Goal: Transaction & Acquisition: Book appointment/travel/reservation

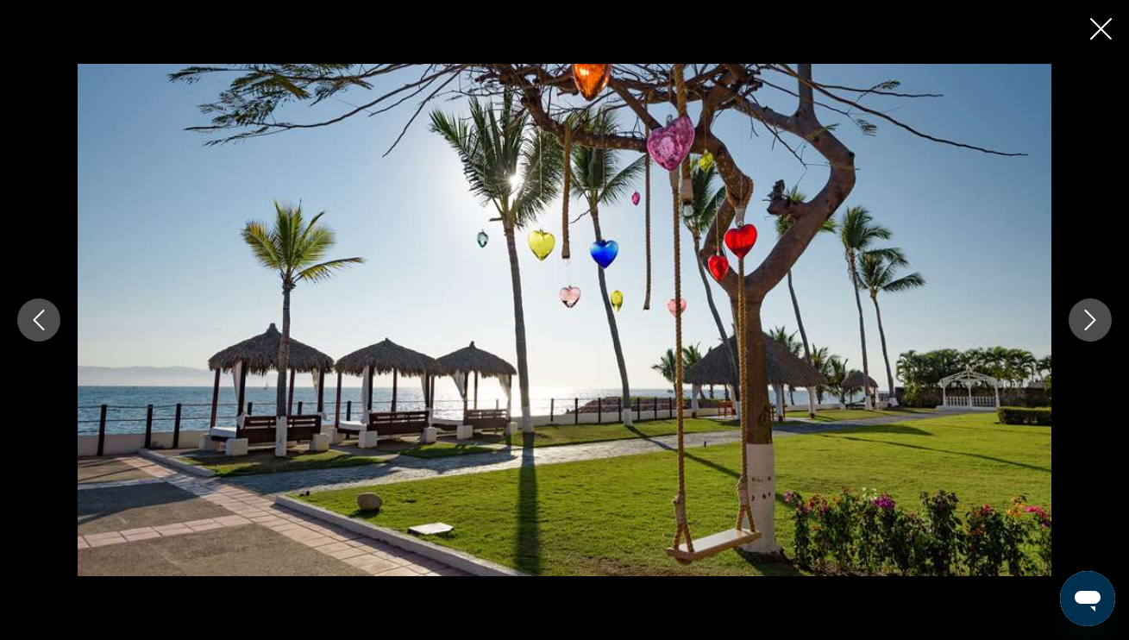
click at [1102, 31] on icon "Close slideshow" at bounding box center [1101, 29] width 22 height 22
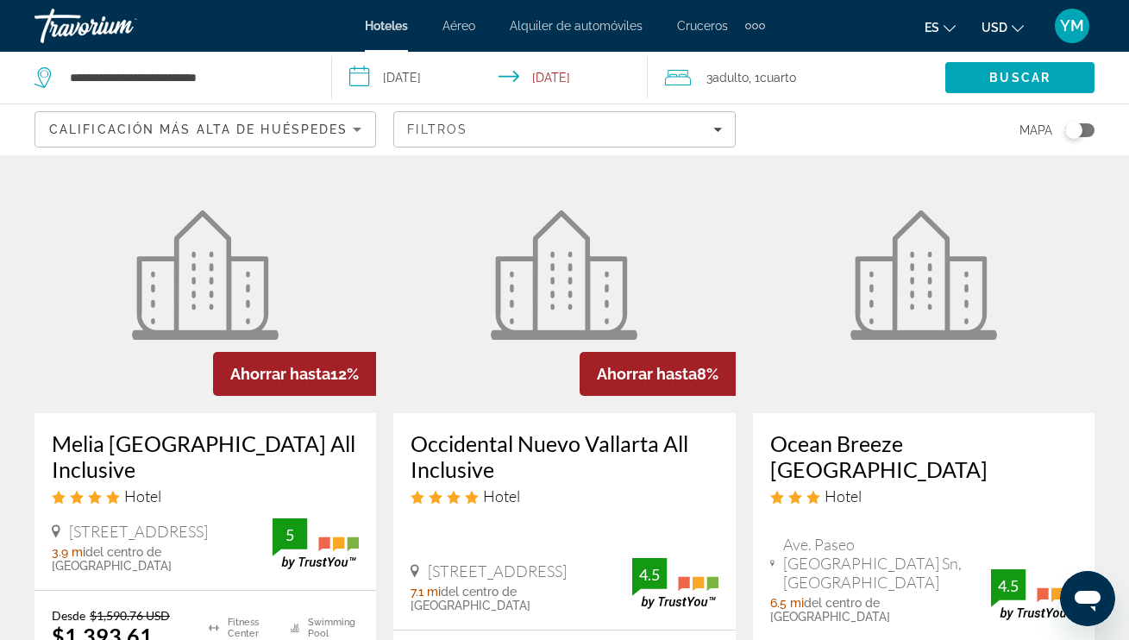
scroll to position [82, 0]
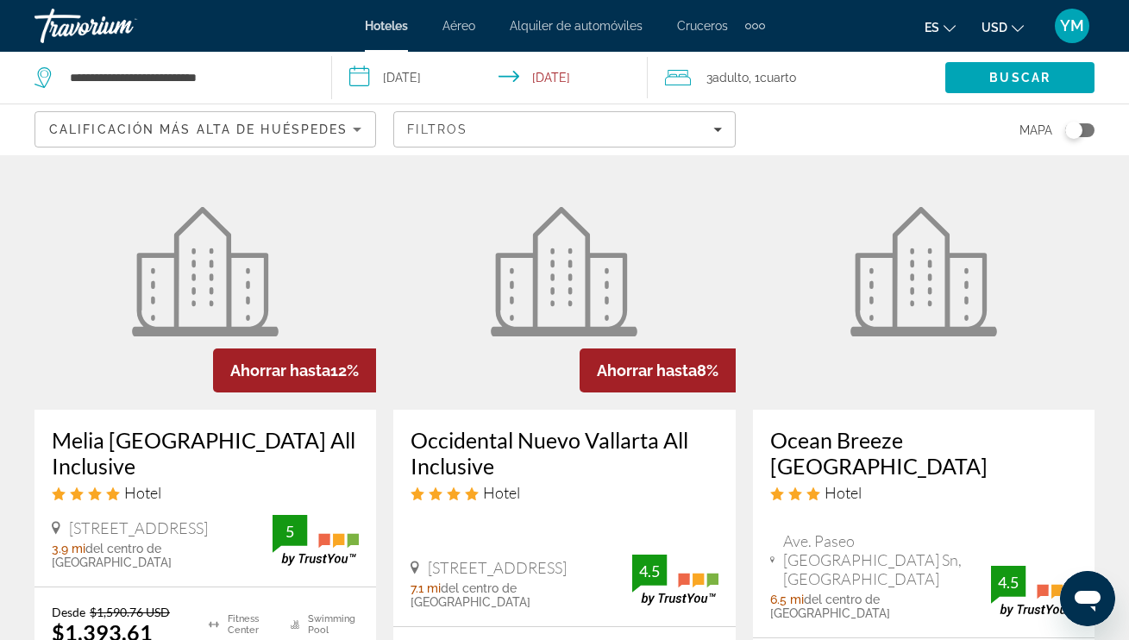
click at [385, 29] on span "Hoteles" at bounding box center [386, 26] width 43 height 14
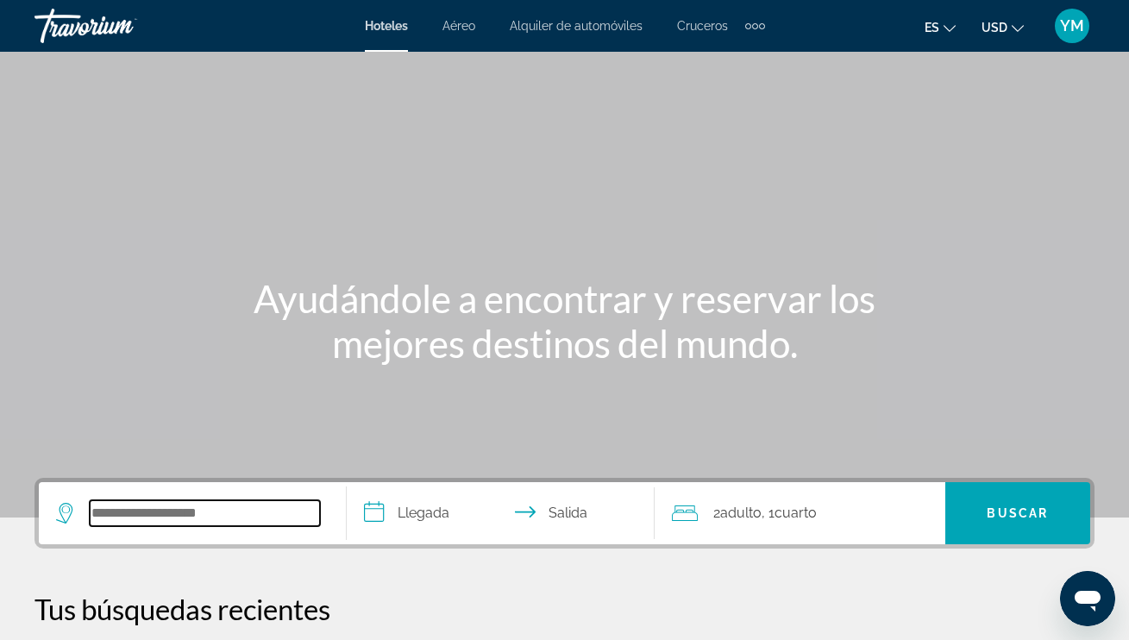
click at [132, 510] on input "Search hotel destination" at bounding box center [205, 513] width 230 height 26
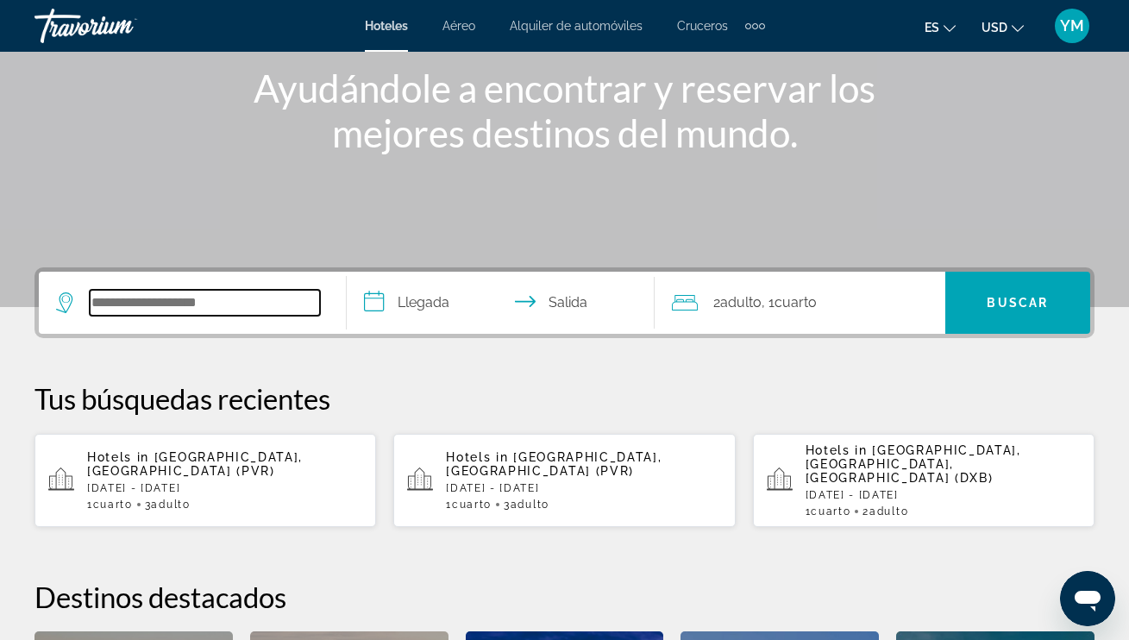
scroll to position [197, 0]
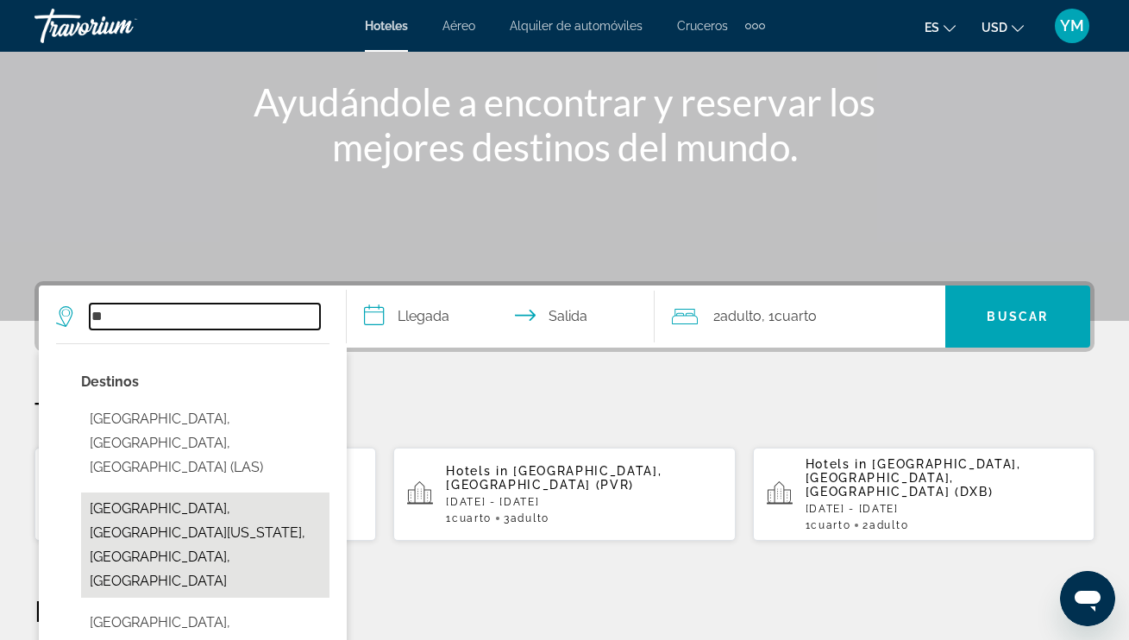
type input "*"
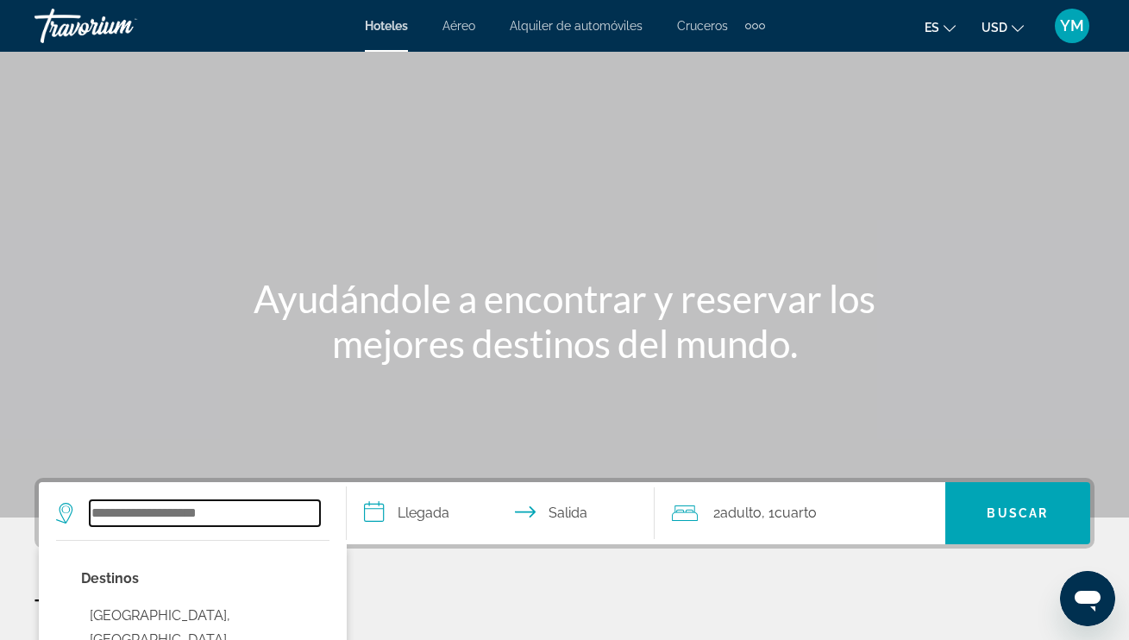
scroll to position [0, 1]
click at [110, 510] on input "Search hotel destination" at bounding box center [205, 513] width 230 height 26
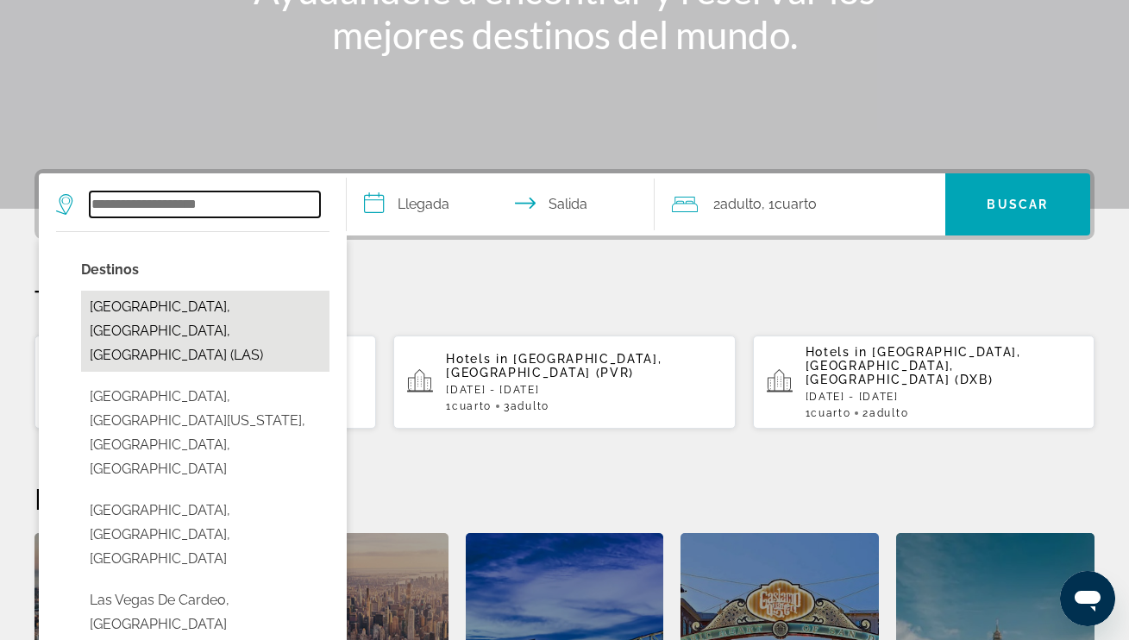
scroll to position [422, 0]
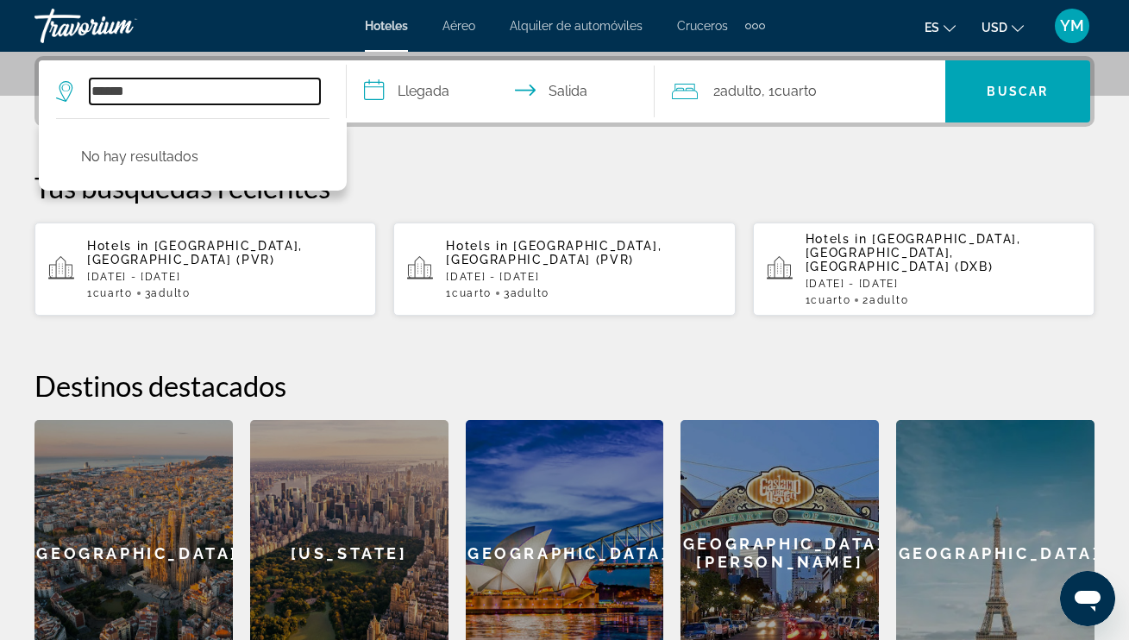
click at [114, 91] on input "******" at bounding box center [205, 91] width 230 height 26
type input "*******"
drag, startPoint x: 129, startPoint y: 91, endPoint x: 71, endPoint y: 92, distance: 58.7
click at [71, 92] on div "*******" at bounding box center [188, 91] width 264 height 26
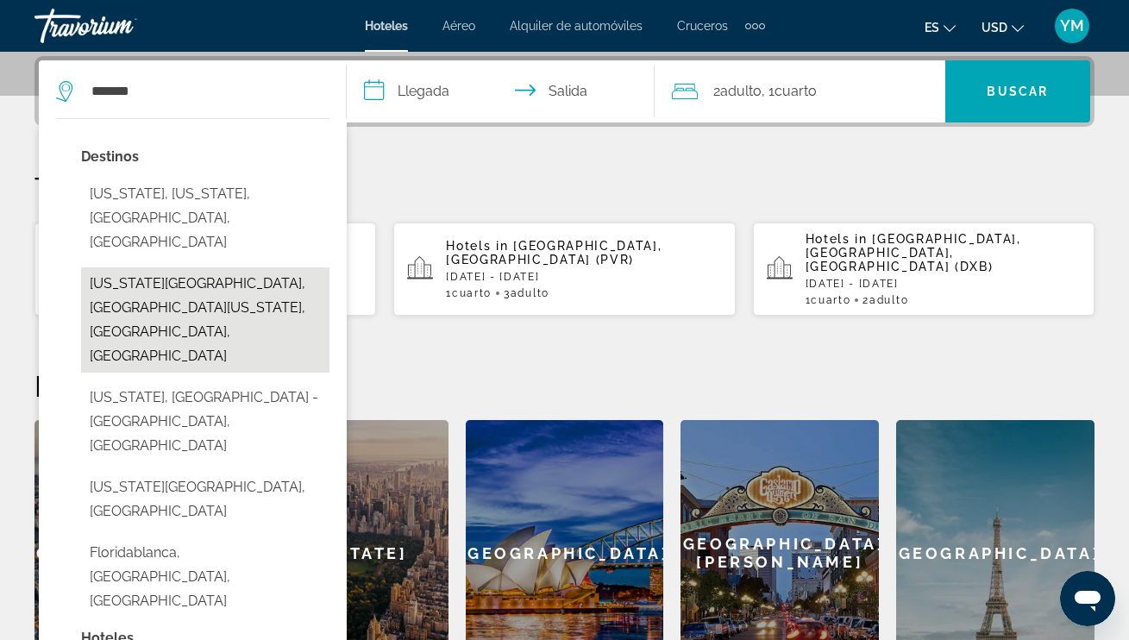
click at [212, 267] on button "[US_STATE][GEOGRAPHIC_DATA], [GEOGRAPHIC_DATA][US_STATE], [GEOGRAPHIC_DATA], [G…" at bounding box center [205, 319] width 248 height 105
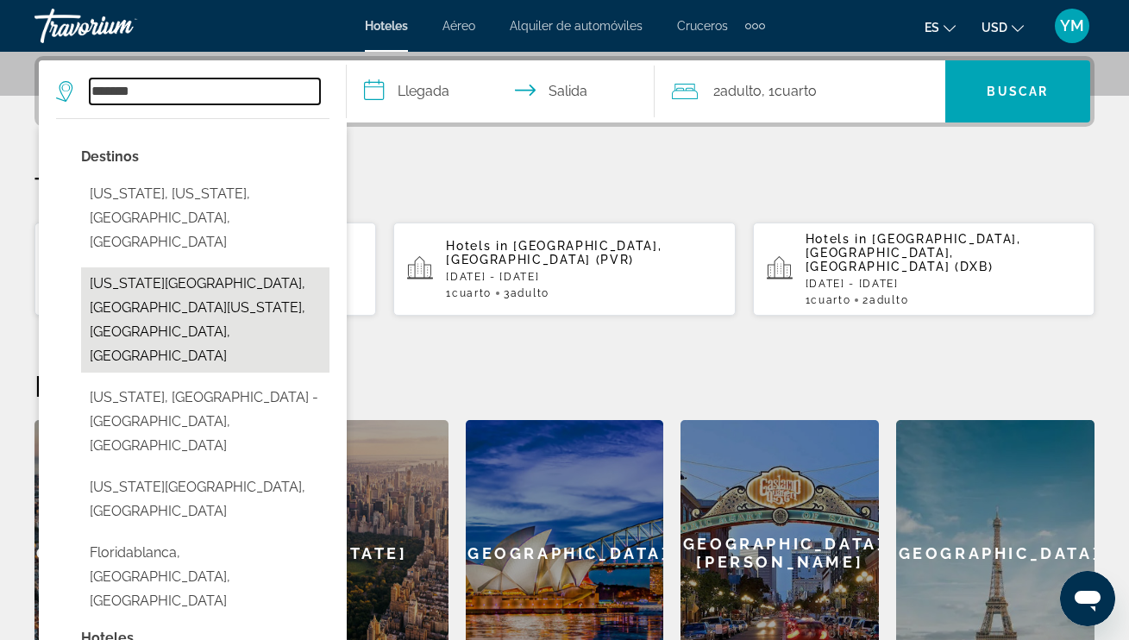
type input "**********"
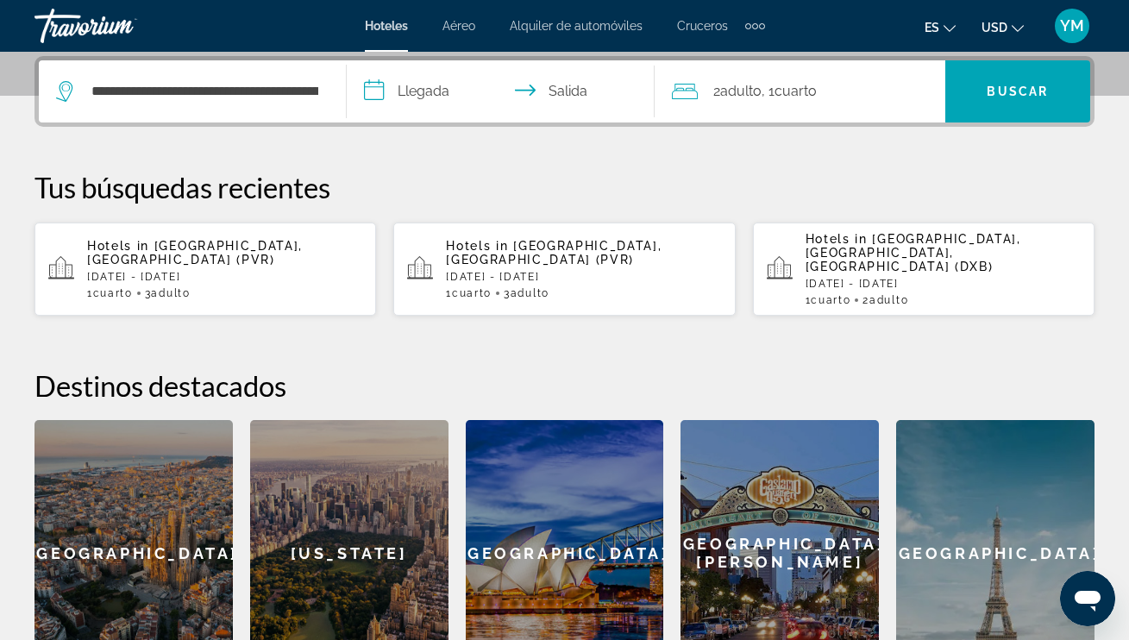
click at [372, 95] on input "**********" at bounding box center [504, 93] width 315 height 67
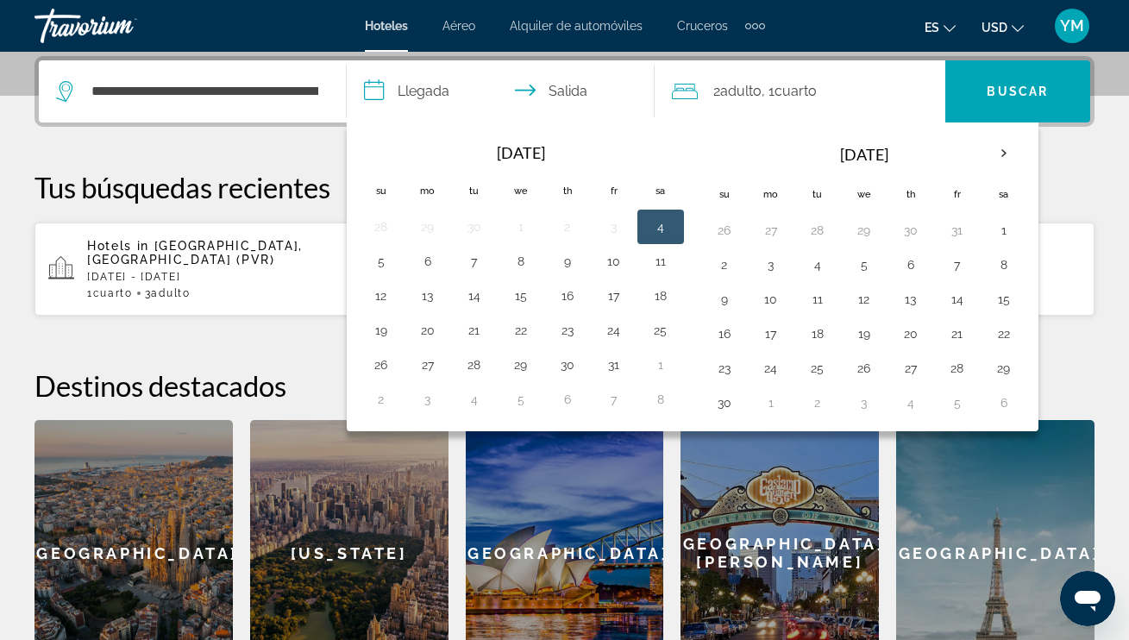
scroll to position [417, 0]
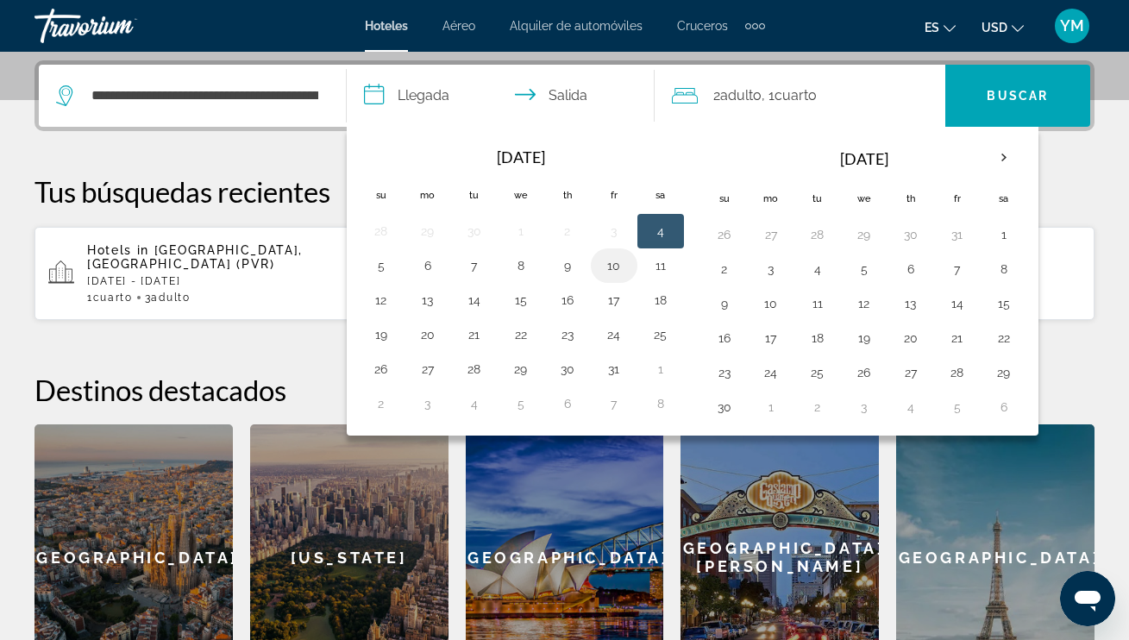
click at [619, 264] on button "10" at bounding box center [614, 265] width 28 height 24
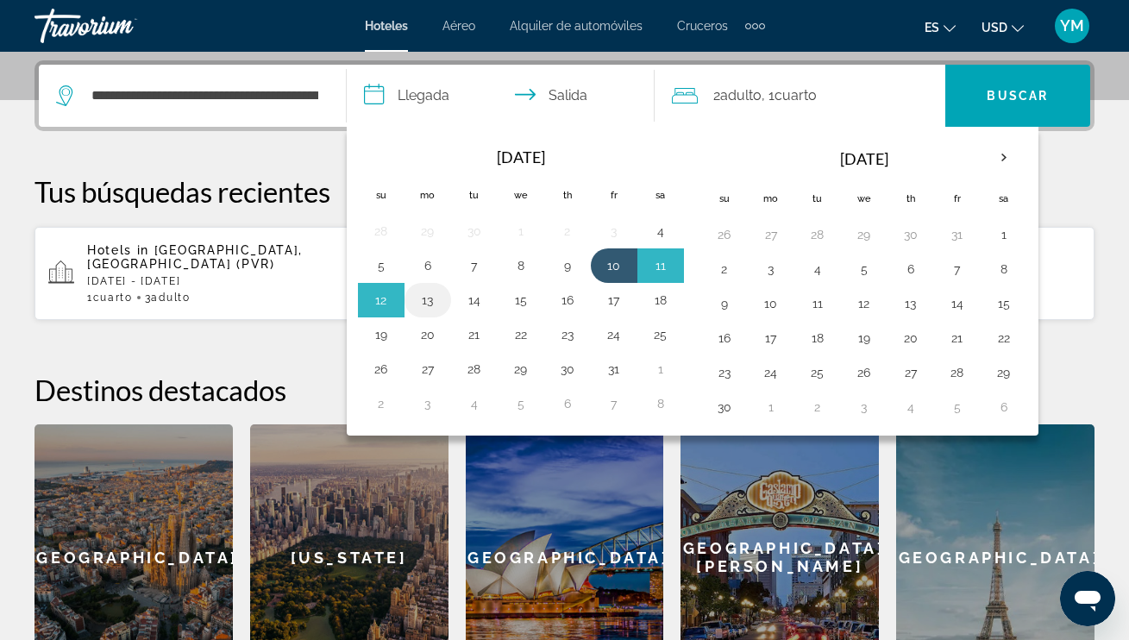
click at [427, 303] on button "13" at bounding box center [428, 300] width 28 height 24
type input "**********"
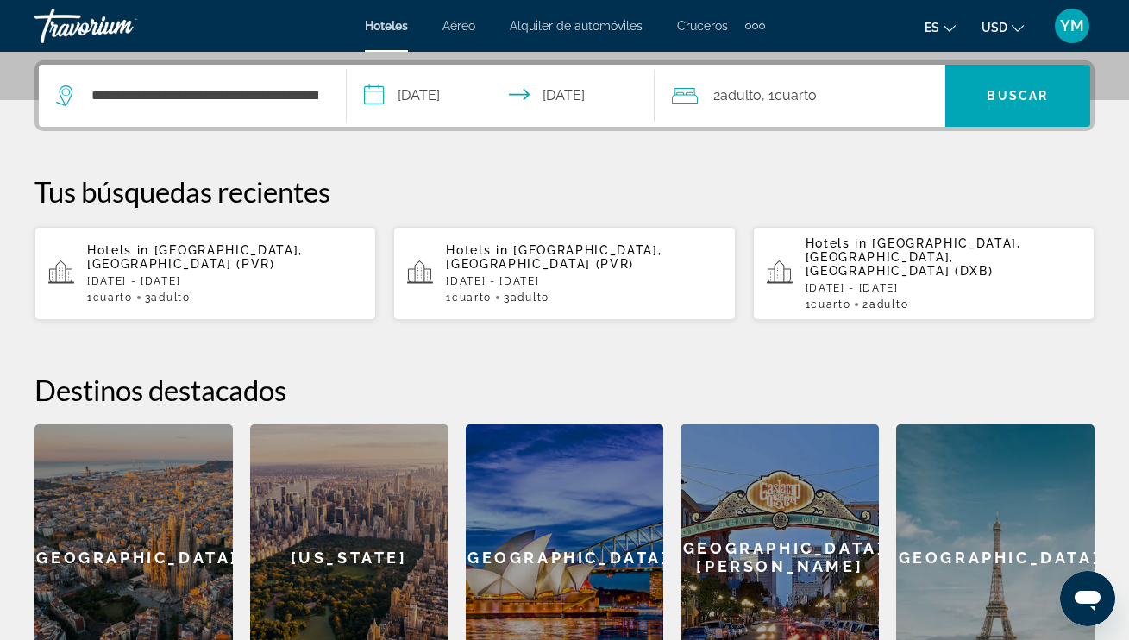
click at [690, 101] on icon "Travelers: 2 adults, 0 children" at bounding box center [685, 95] width 26 height 21
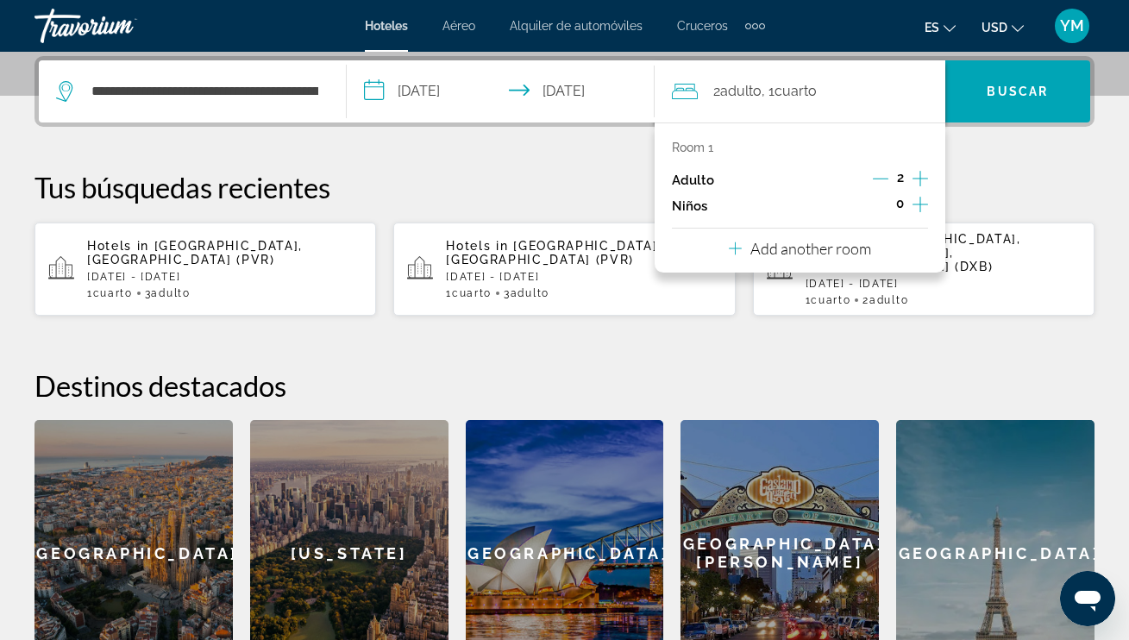
click at [919, 206] on icon "Increment children" at bounding box center [920, 204] width 16 height 21
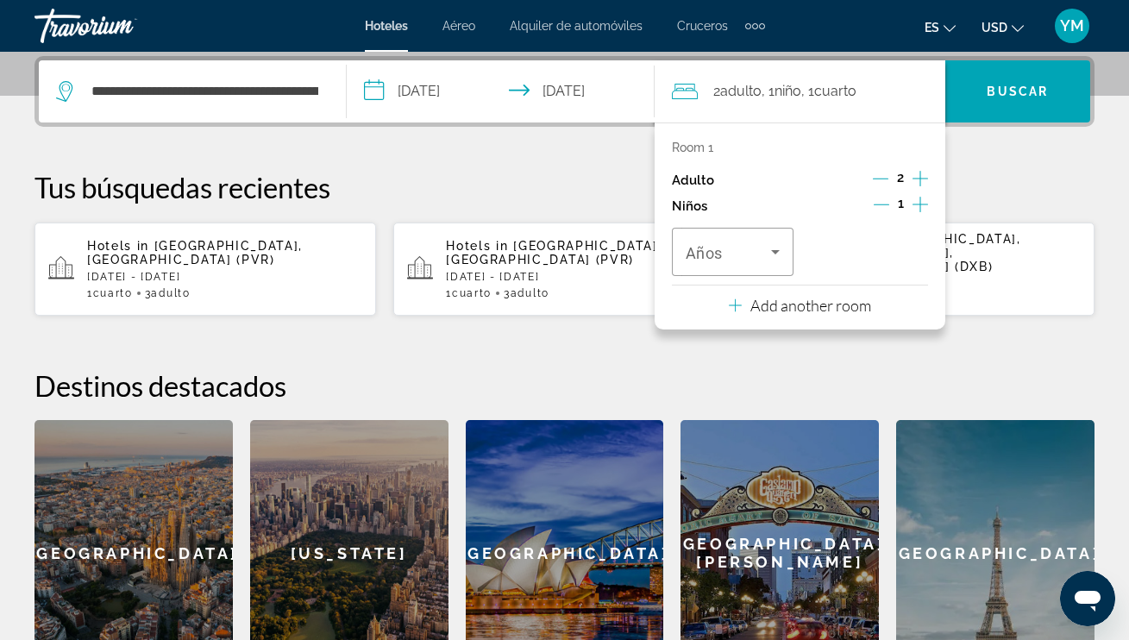
click at [971, 168] on div "**********" at bounding box center [564, 371] width 1129 height 630
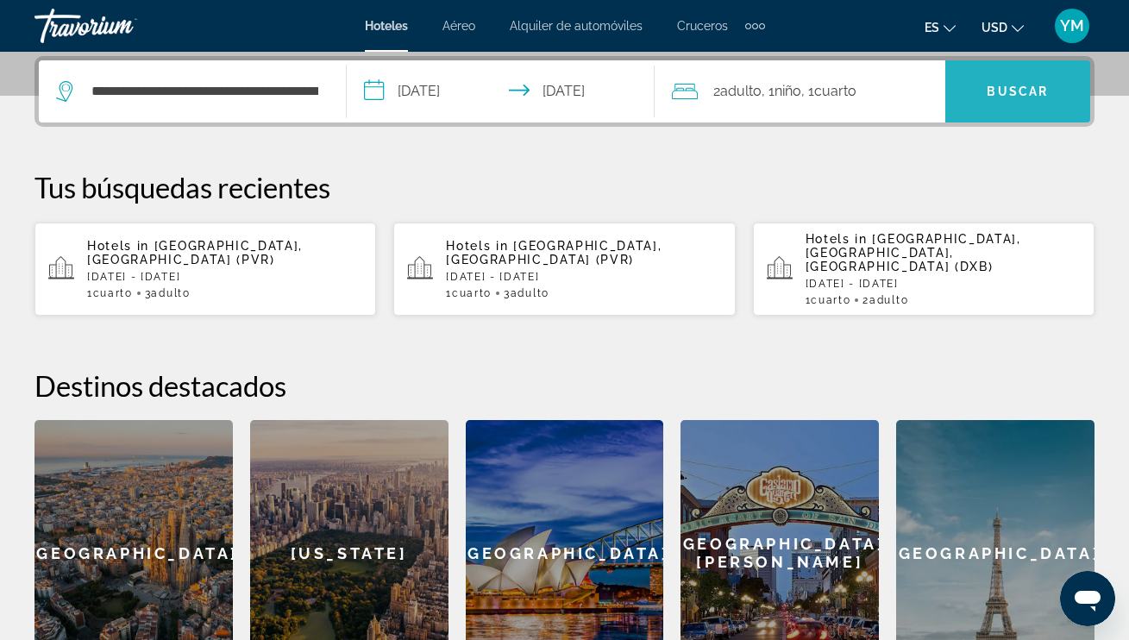
click at [1036, 92] on span "Buscar" at bounding box center [1016, 91] width 61 height 14
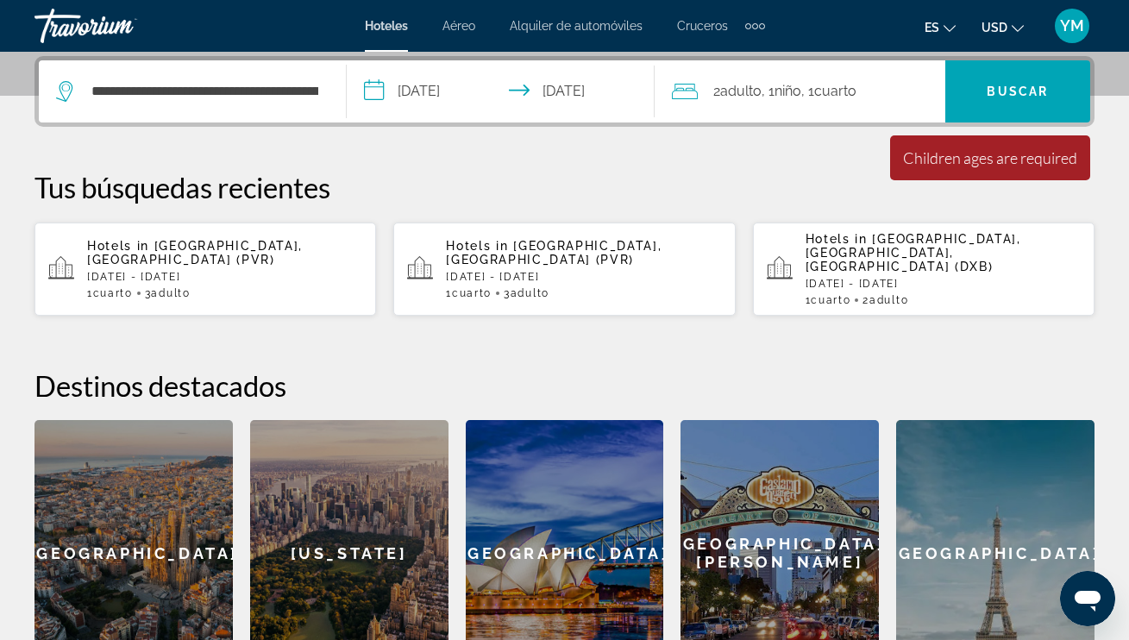
click at [827, 100] on span ", 1 Cuarto habitaciones" at bounding box center [828, 91] width 55 height 24
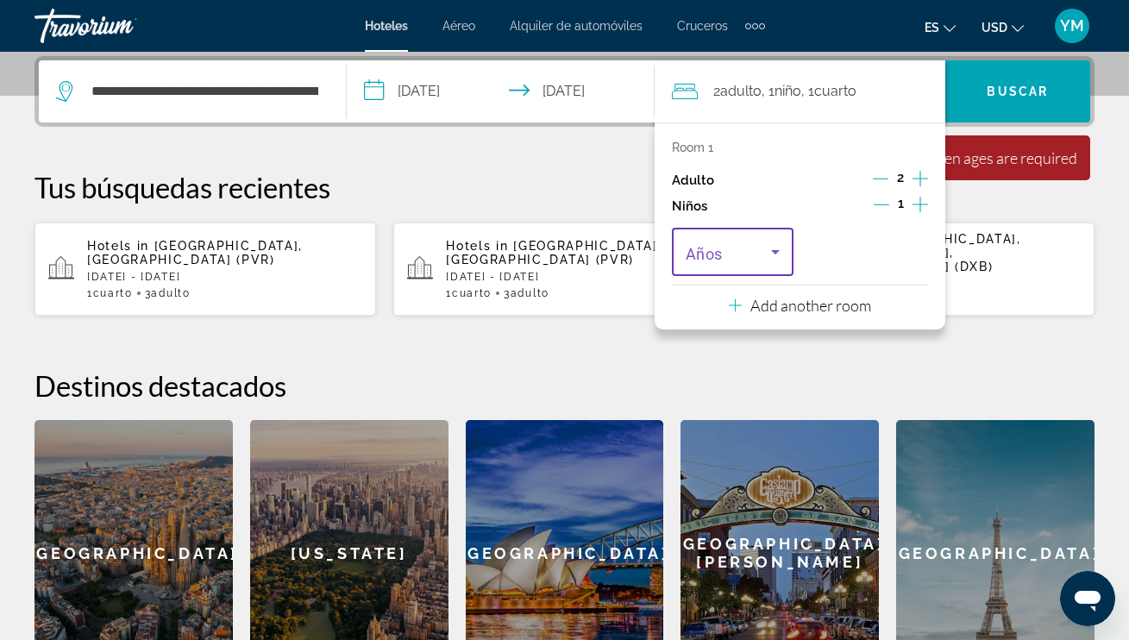
drag, startPoint x: 777, startPoint y: 257, endPoint x: 788, endPoint y: 248, distance: 14.1
click at [779, 256] on icon "Travelers: 2 adults, 1 child" at bounding box center [775, 251] width 21 height 21
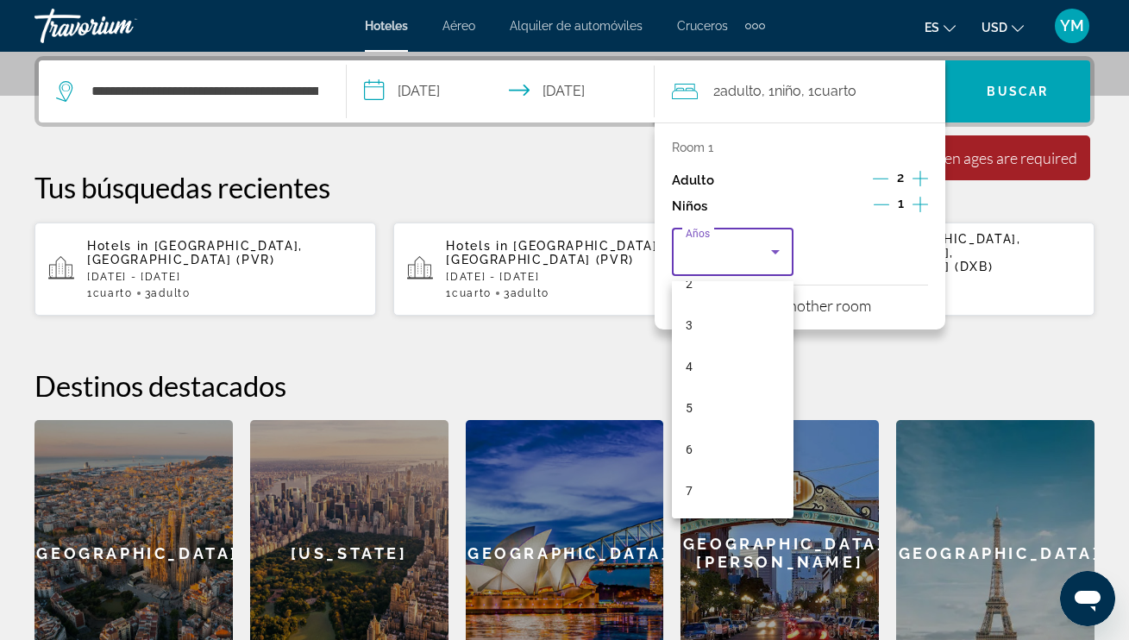
scroll to position [232, 0]
drag, startPoint x: 704, startPoint y: 406, endPoint x: 715, endPoint y: 397, distance: 14.1
click at [706, 405] on mat-option "8" at bounding box center [733, 407] width 122 height 41
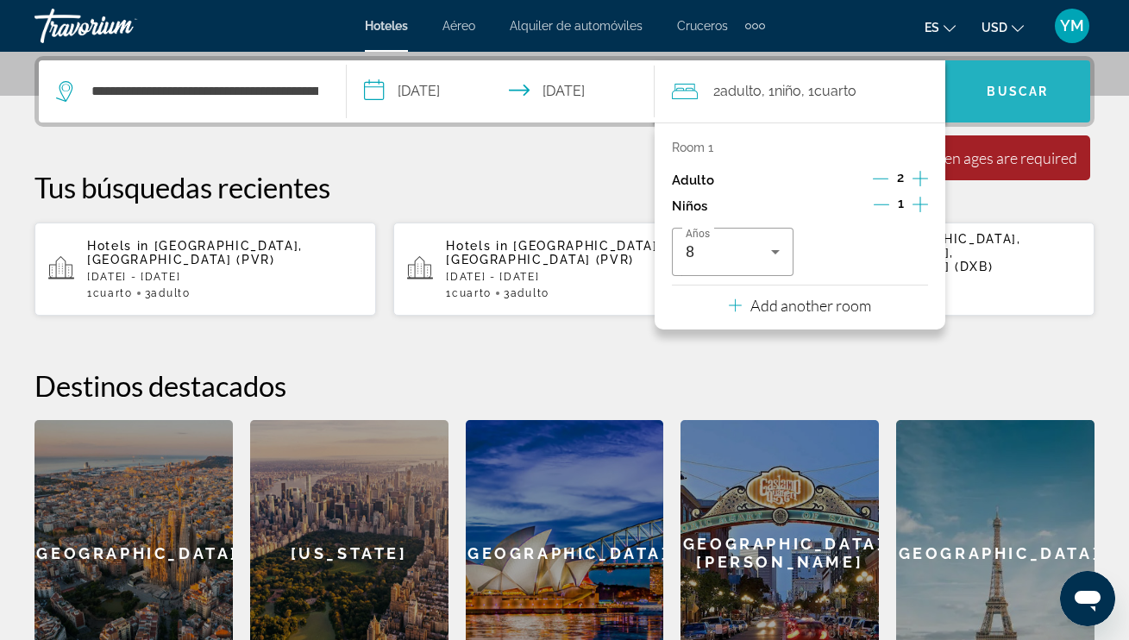
click at [998, 84] on span "Buscar" at bounding box center [1016, 91] width 61 height 14
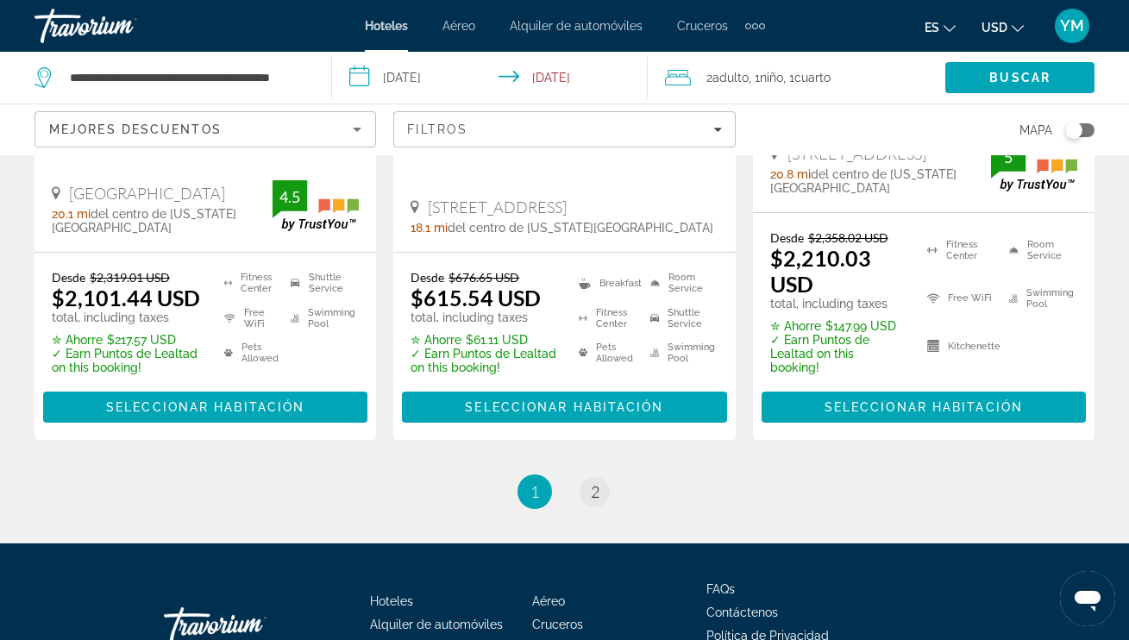
scroll to position [2563, 0]
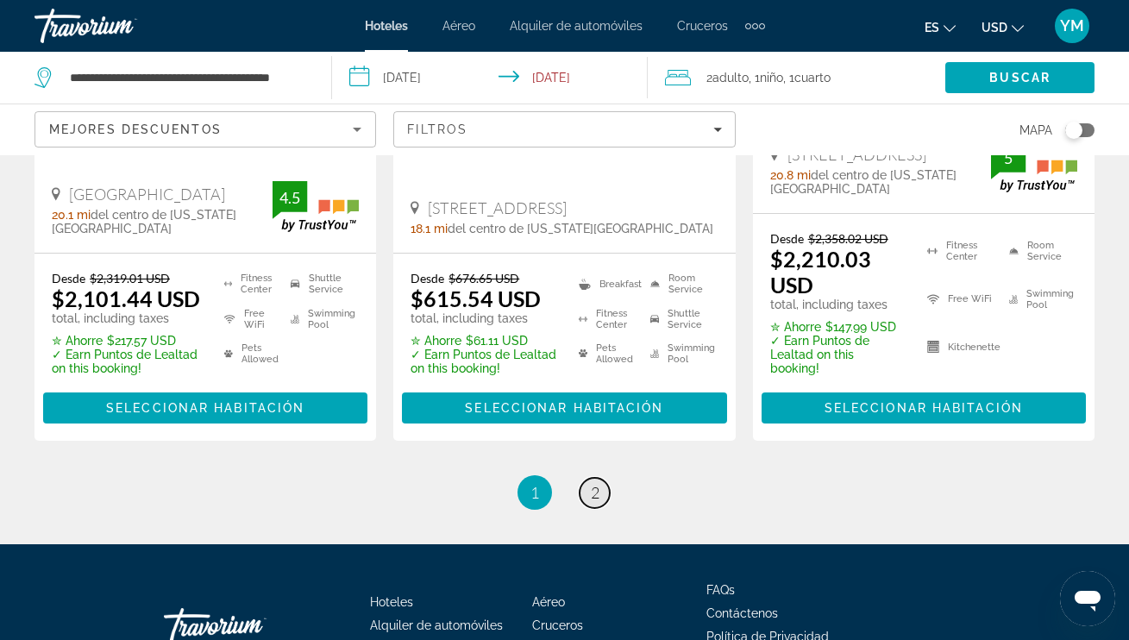
click at [601, 478] on link "page 2" at bounding box center [594, 493] width 30 height 30
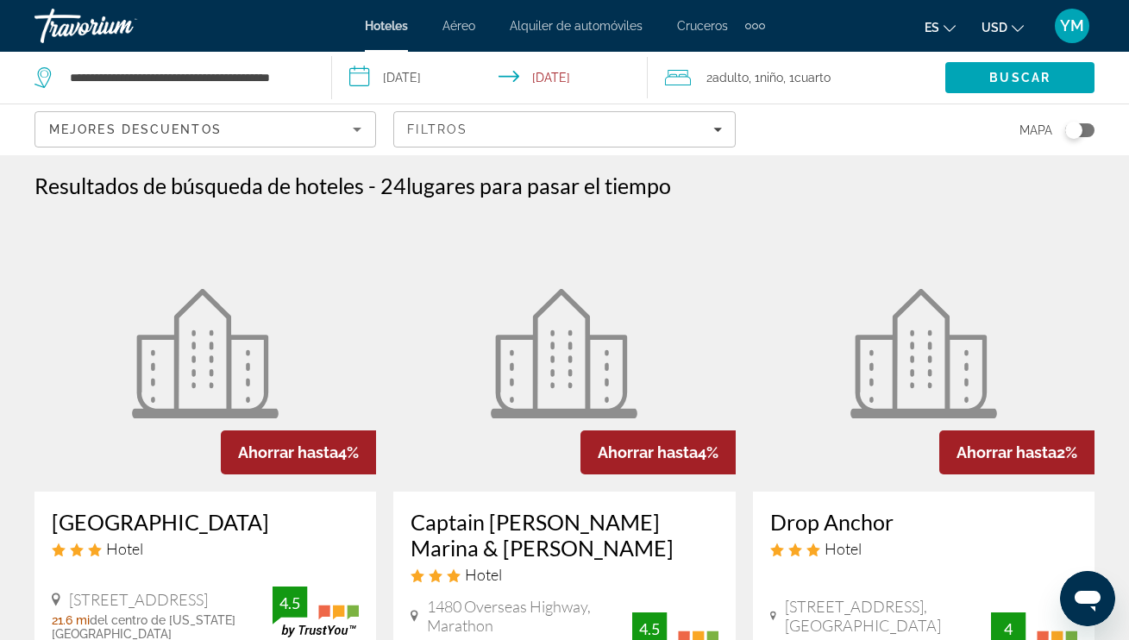
click at [45, 78] on icon "Search widget" at bounding box center [44, 77] width 21 height 21
click at [72, 78] on input "**********" at bounding box center [186, 78] width 237 height 26
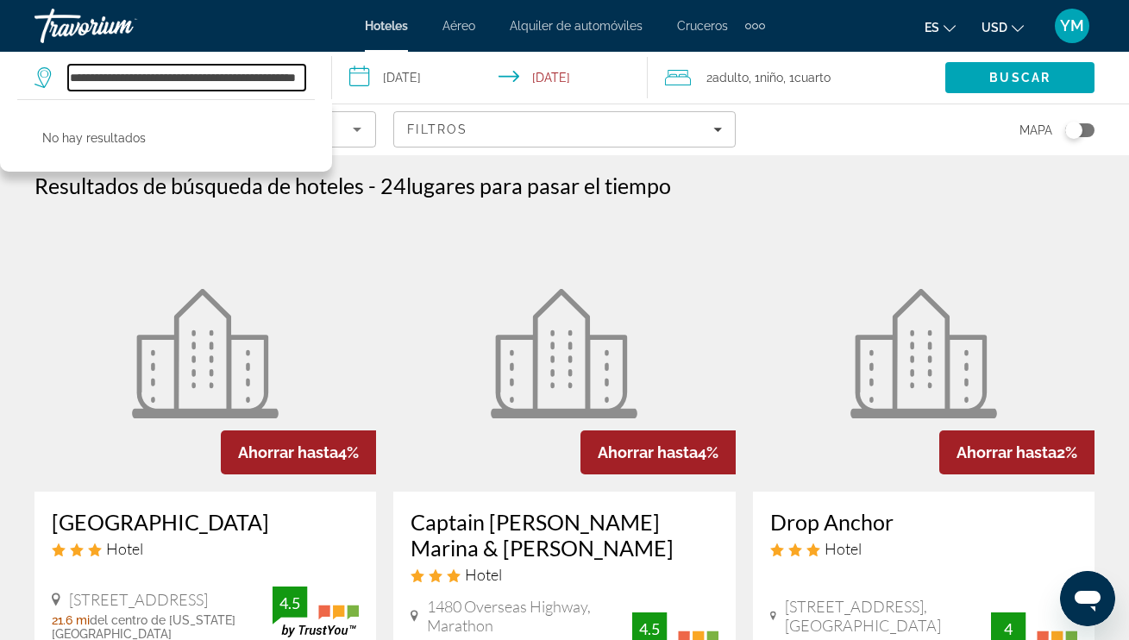
drag, startPoint x: 116, startPoint y: 78, endPoint x: 320, endPoint y: 81, distance: 204.4
click at [320, 80] on app-destination-search "**********" at bounding box center [166, 78] width 332 height 52
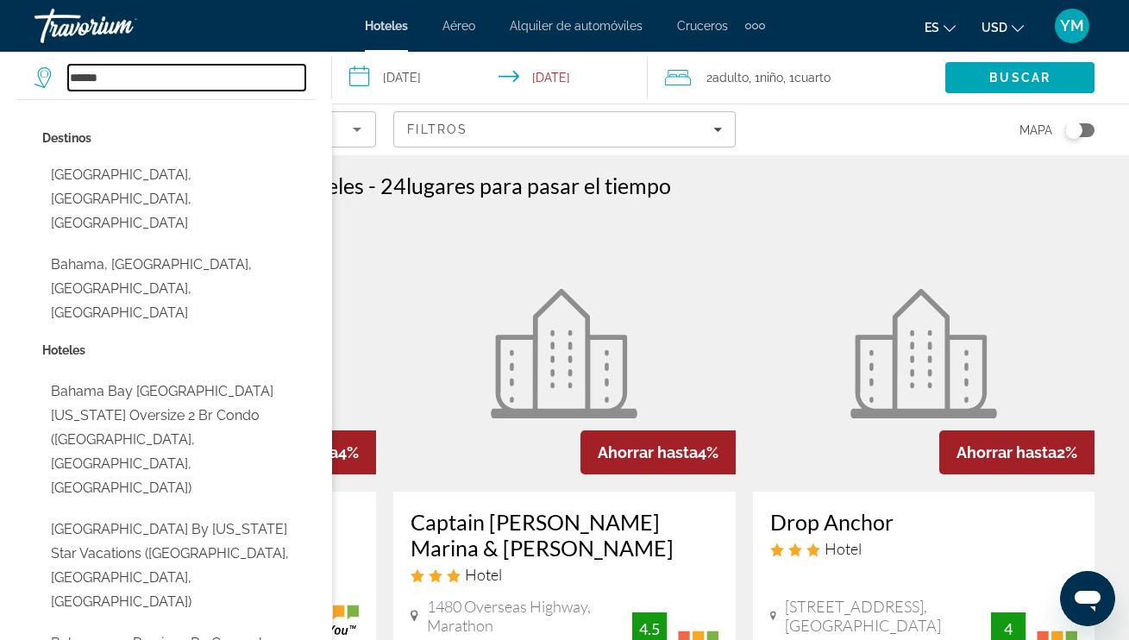
scroll to position [0, 1]
click at [66, 77] on div "******" at bounding box center [169, 78] width 271 height 26
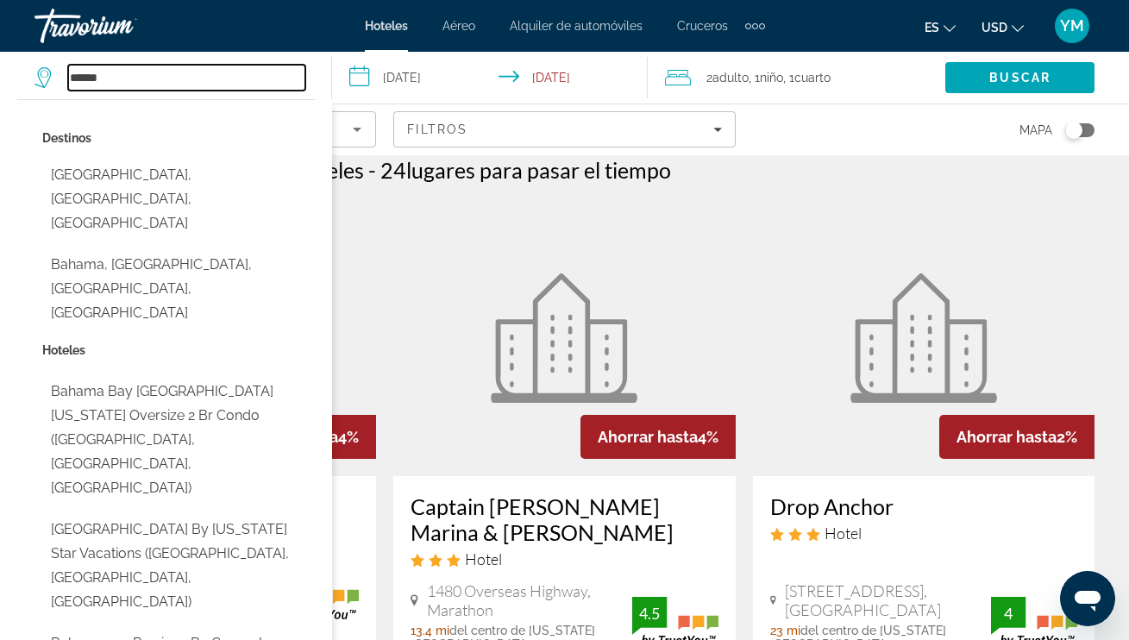
scroll to position [19, 0]
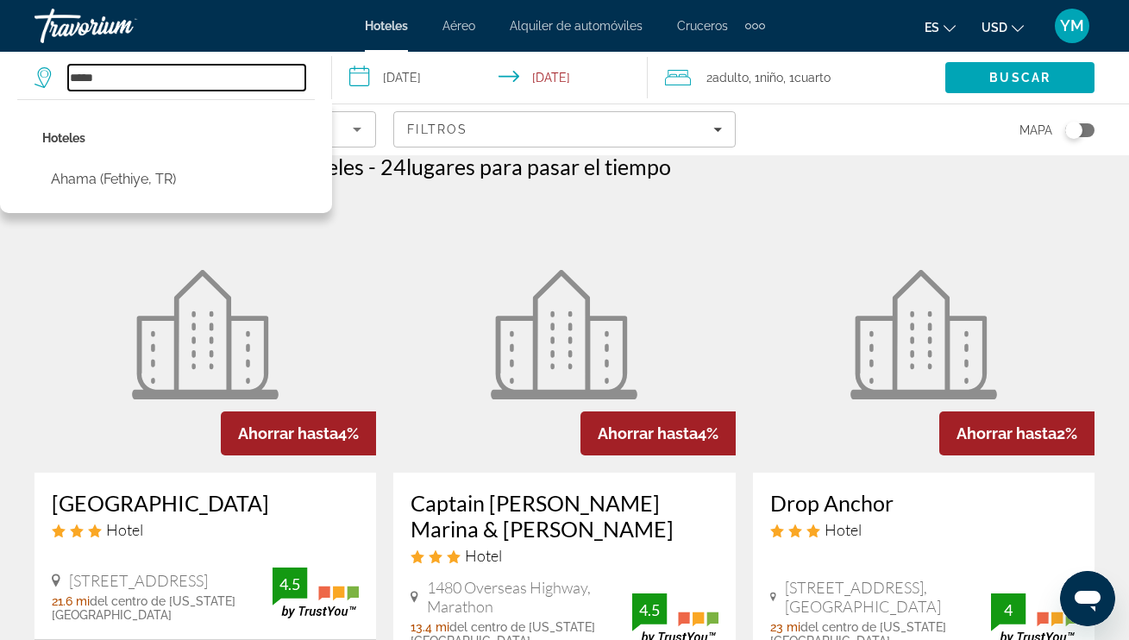
type input "******"
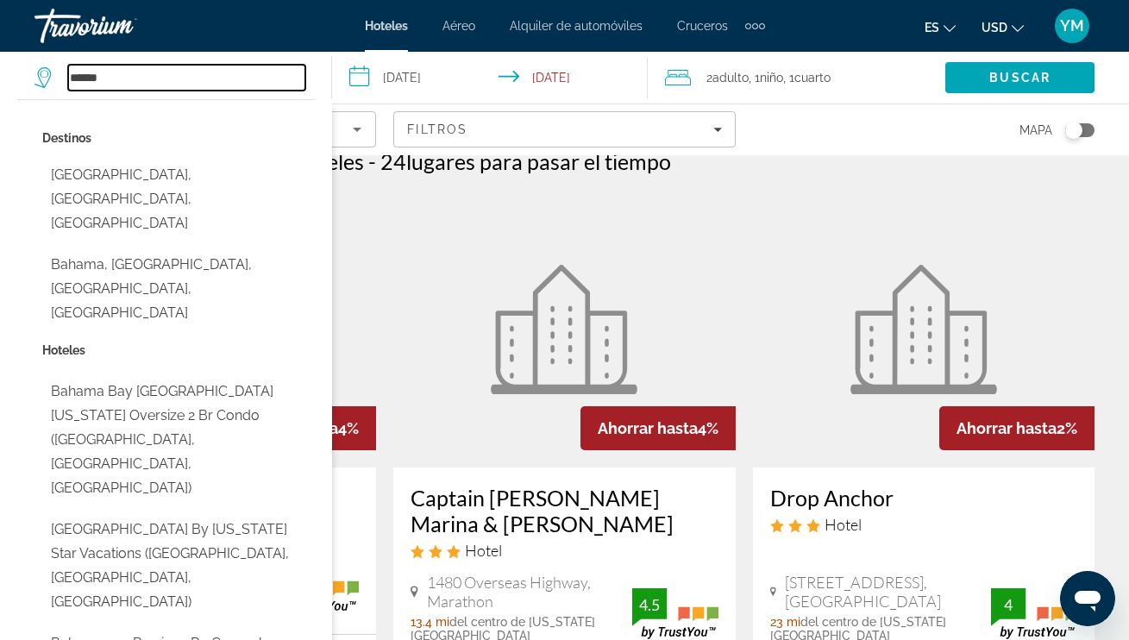
scroll to position [18, 1]
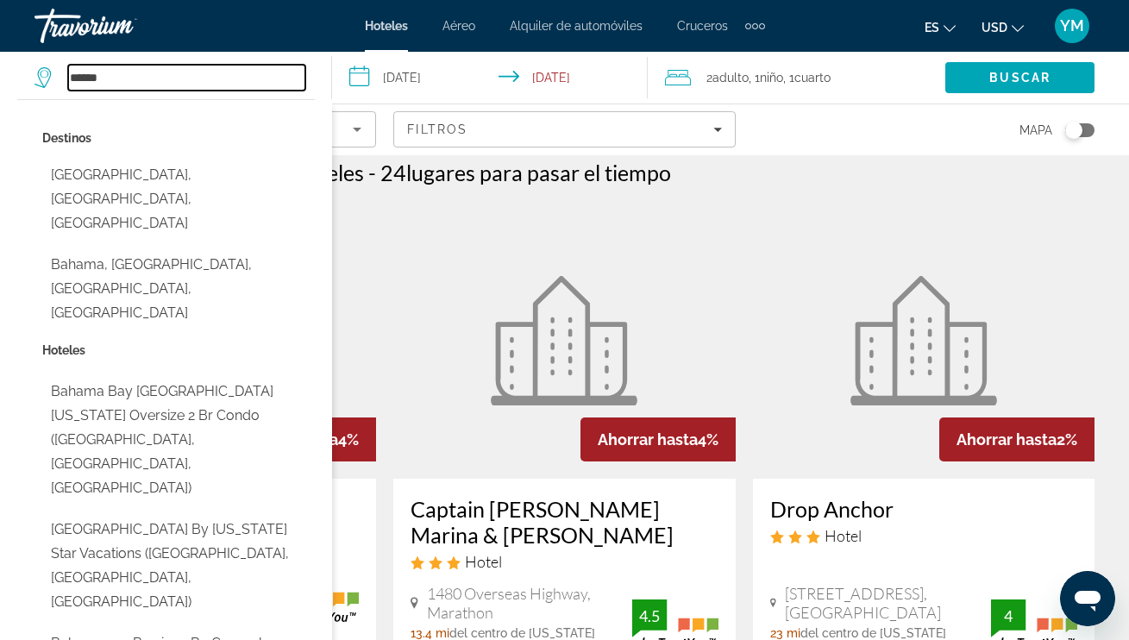
drag, startPoint x: 112, startPoint y: 78, endPoint x: 64, endPoint y: 78, distance: 48.3
click at [64, 78] on div "******" at bounding box center [169, 78] width 271 height 26
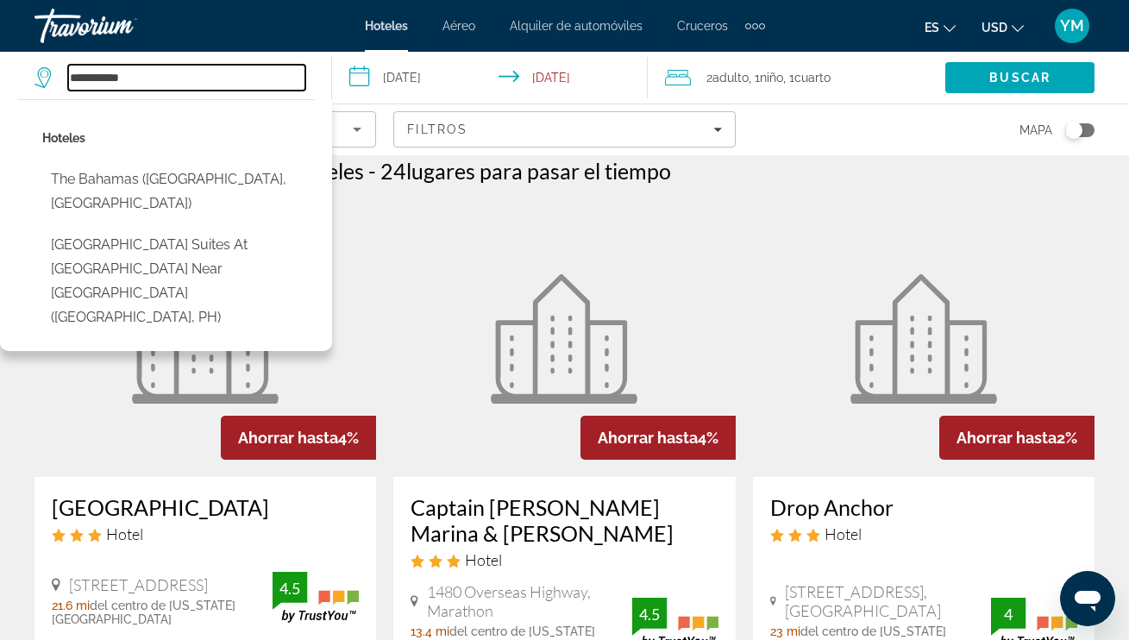
drag, startPoint x: 91, startPoint y: 74, endPoint x: 55, endPoint y: 72, distance: 36.3
click at [55, 72] on div "**********" at bounding box center [169, 78] width 271 height 26
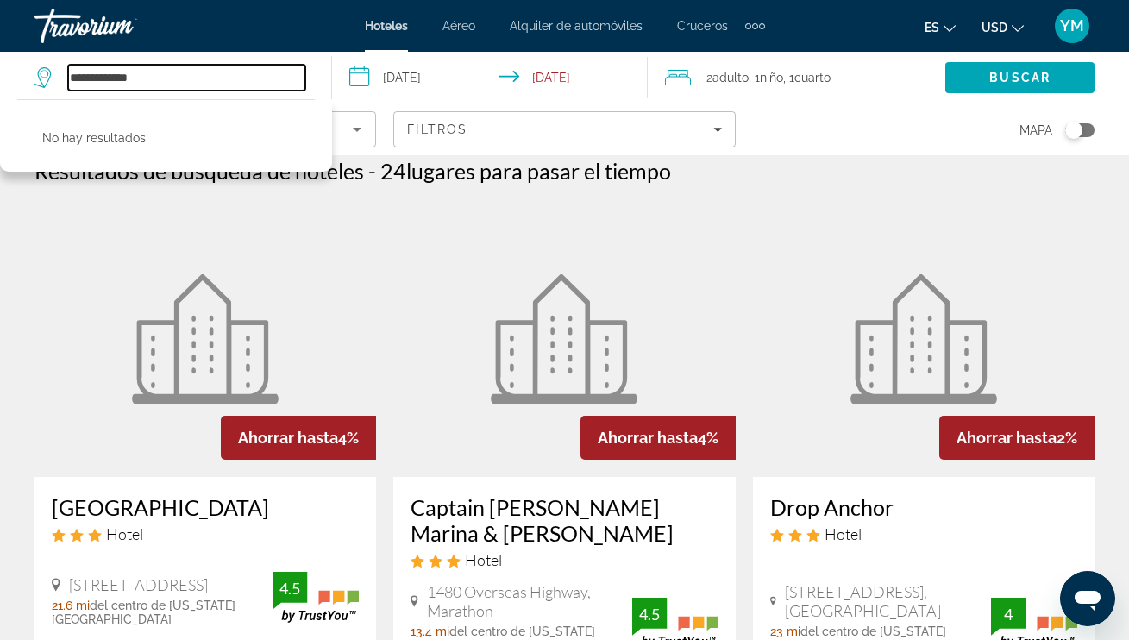
click at [92, 77] on input "**********" at bounding box center [186, 78] width 237 height 26
drag, startPoint x: 118, startPoint y: 78, endPoint x: 52, endPoint y: 71, distance: 66.7
click at [51, 71] on div "**********" at bounding box center [169, 78] width 271 height 26
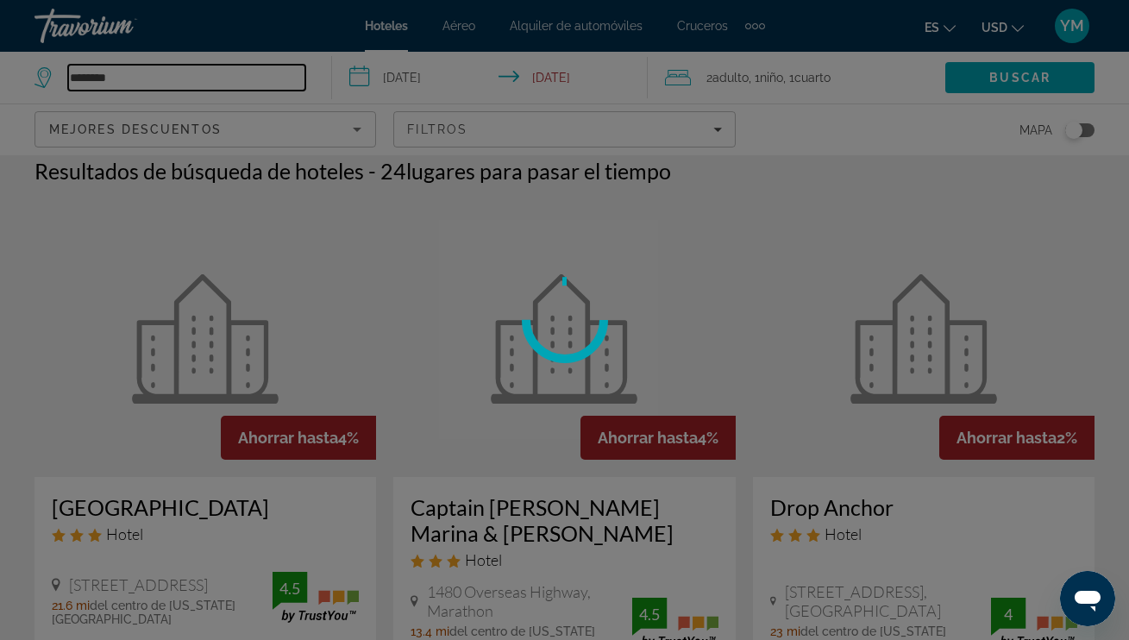
scroll to position [15, 1]
click at [134, 78] on div "**********" at bounding box center [564, 305] width 1129 height 640
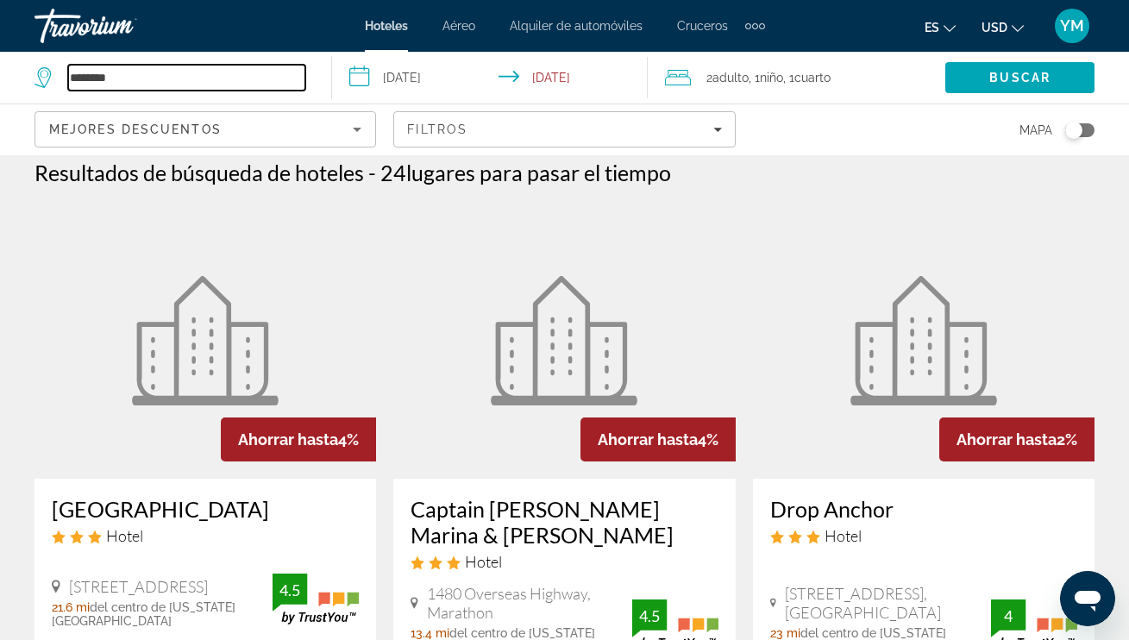
scroll to position [13, 0]
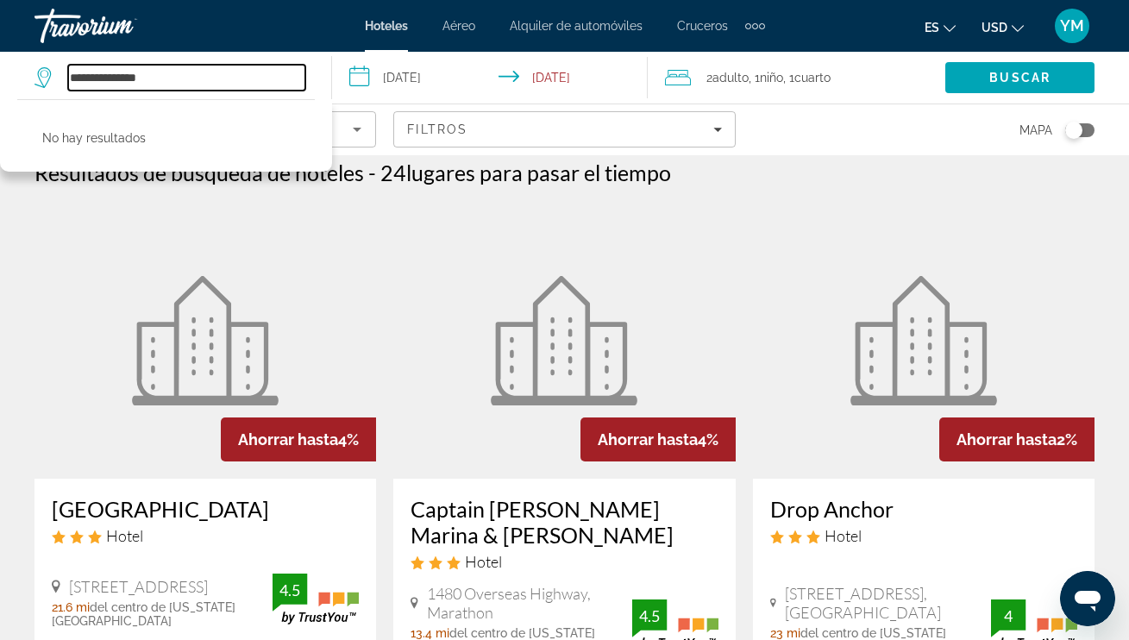
type input "**********"
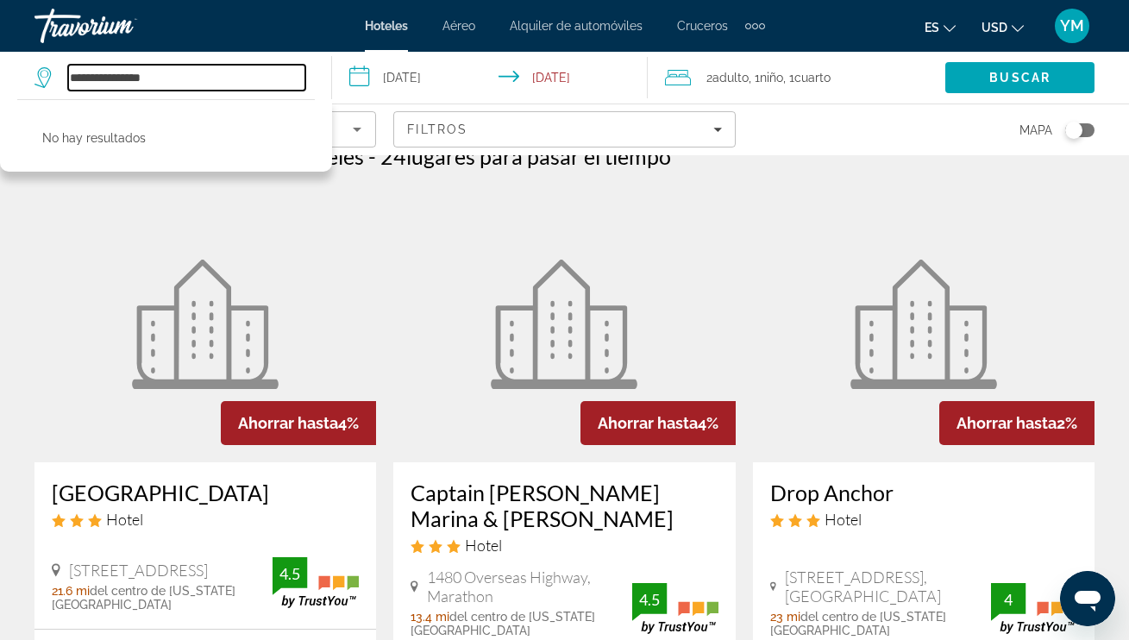
scroll to position [28, 2]
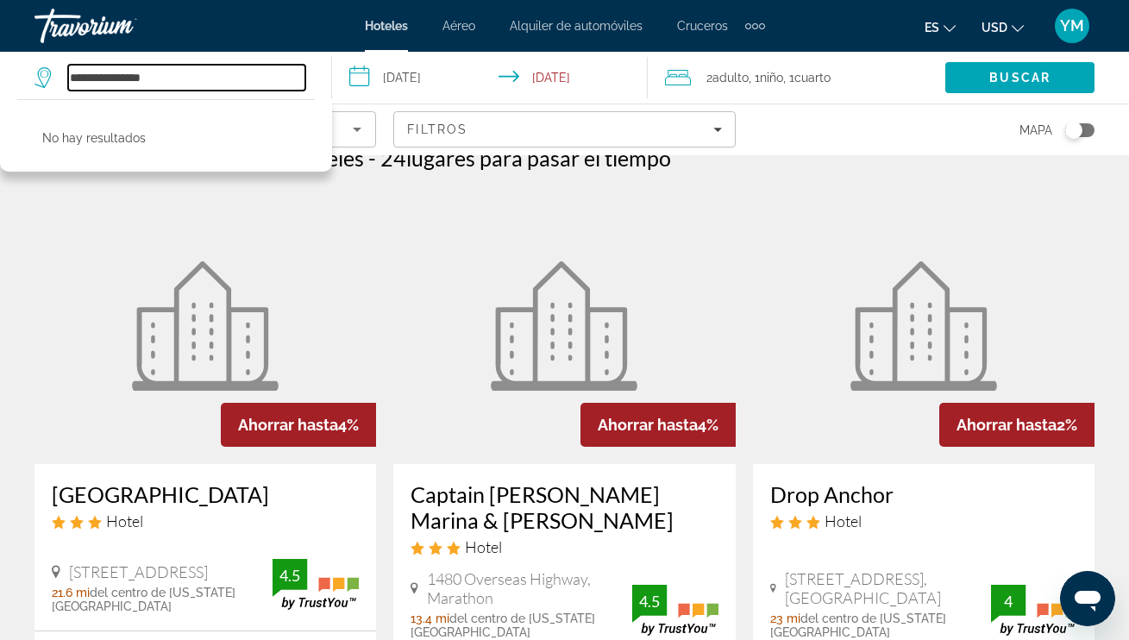
drag, startPoint x: 184, startPoint y: 76, endPoint x: 82, endPoint y: 57, distance: 103.5
click at [82, 57] on div "**********" at bounding box center [173, 78] width 279 height 52
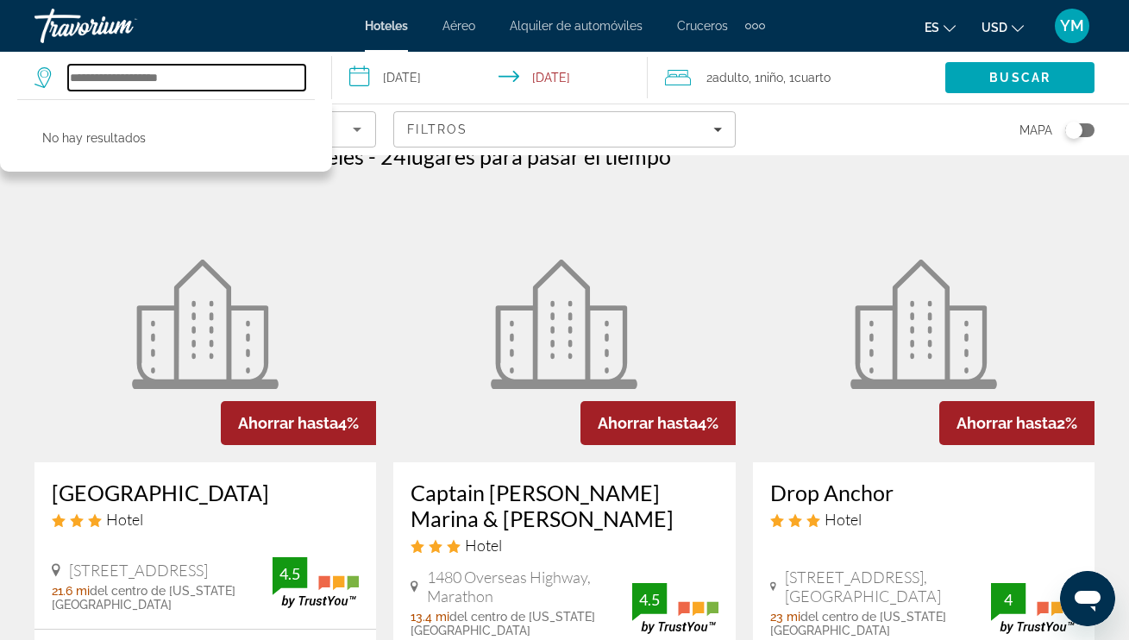
click at [99, 76] on input "Search hotel destination" at bounding box center [186, 78] width 237 height 26
drag, startPoint x: 130, startPoint y: 76, endPoint x: 265, endPoint y: 78, distance: 134.5
click at [265, 78] on input "**********" at bounding box center [186, 78] width 237 height 26
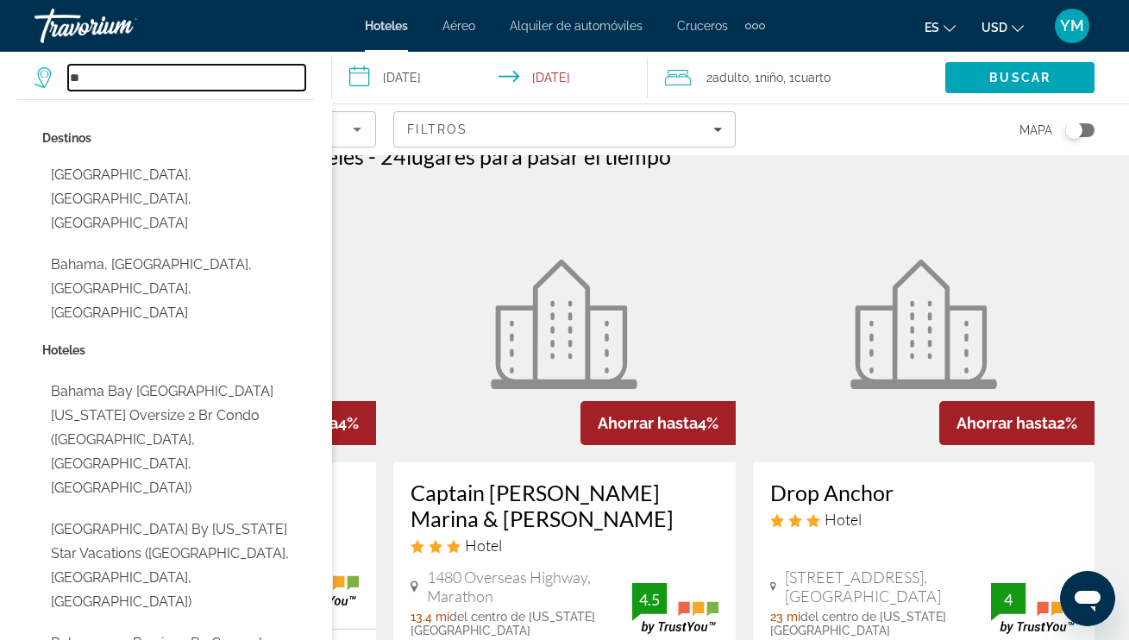
type input "*"
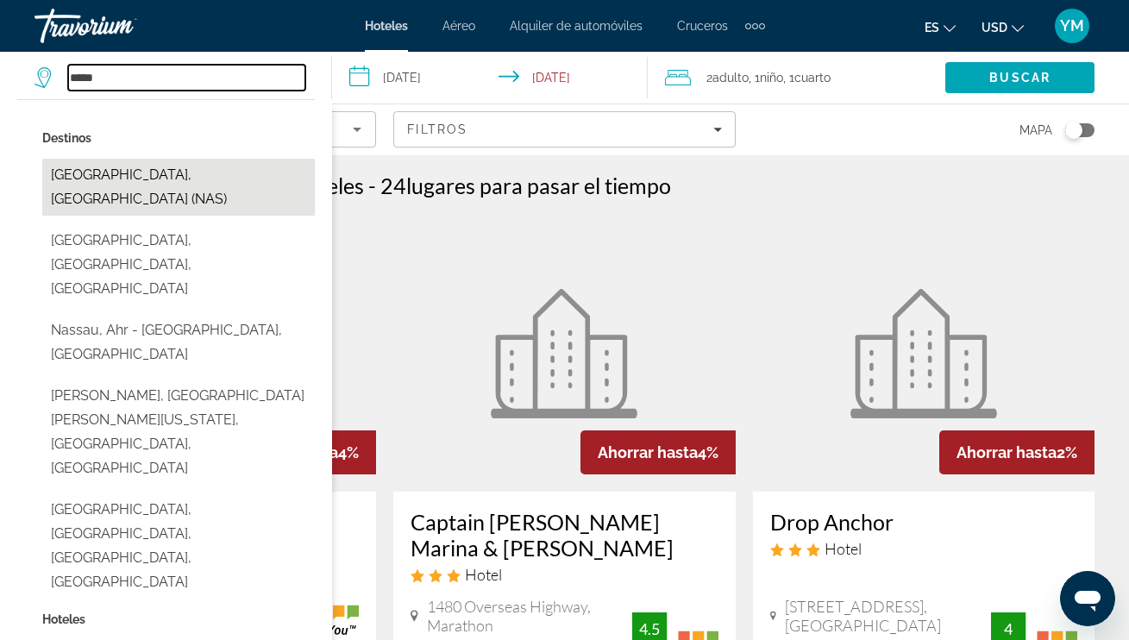
scroll to position [0, 1]
click at [140, 172] on button "[GEOGRAPHIC_DATA], [GEOGRAPHIC_DATA] (NAS)" at bounding box center [178, 187] width 272 height 57
type input "**********"
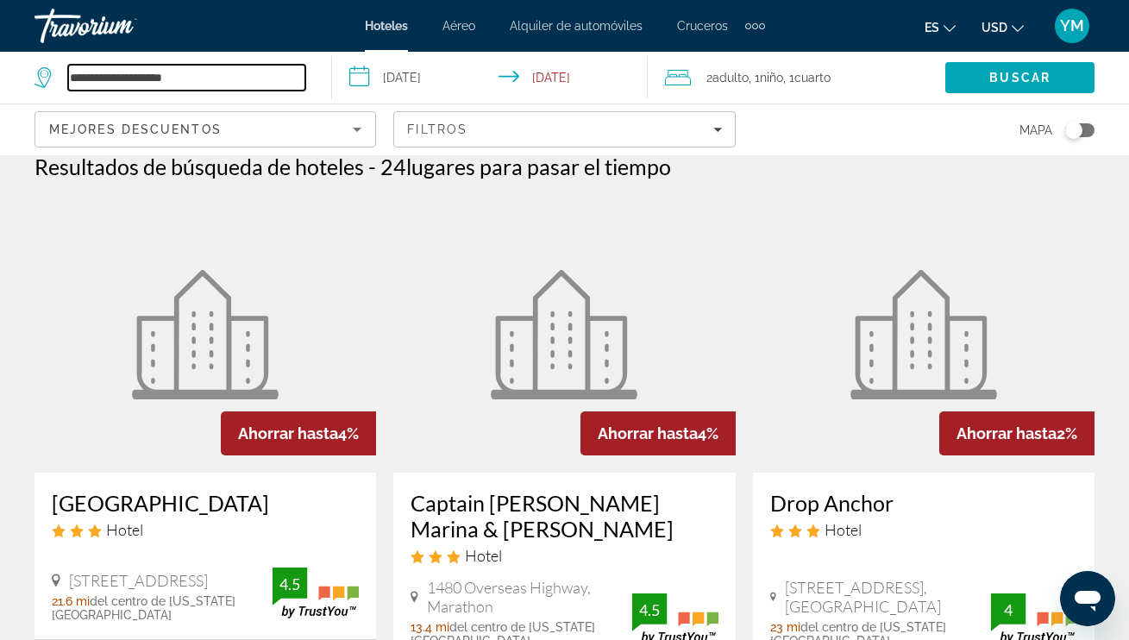
scroll to position [28, 0]
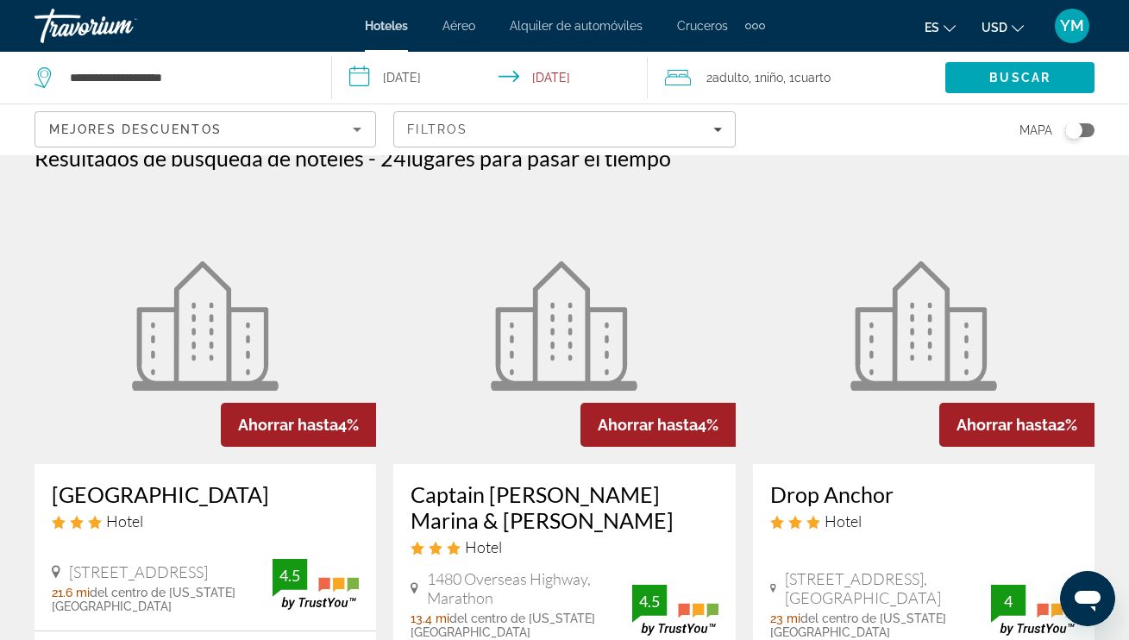
click at [754, 80] on span ", 1 Niño Niños" at bounding box center [765, 78] width 34 height 24
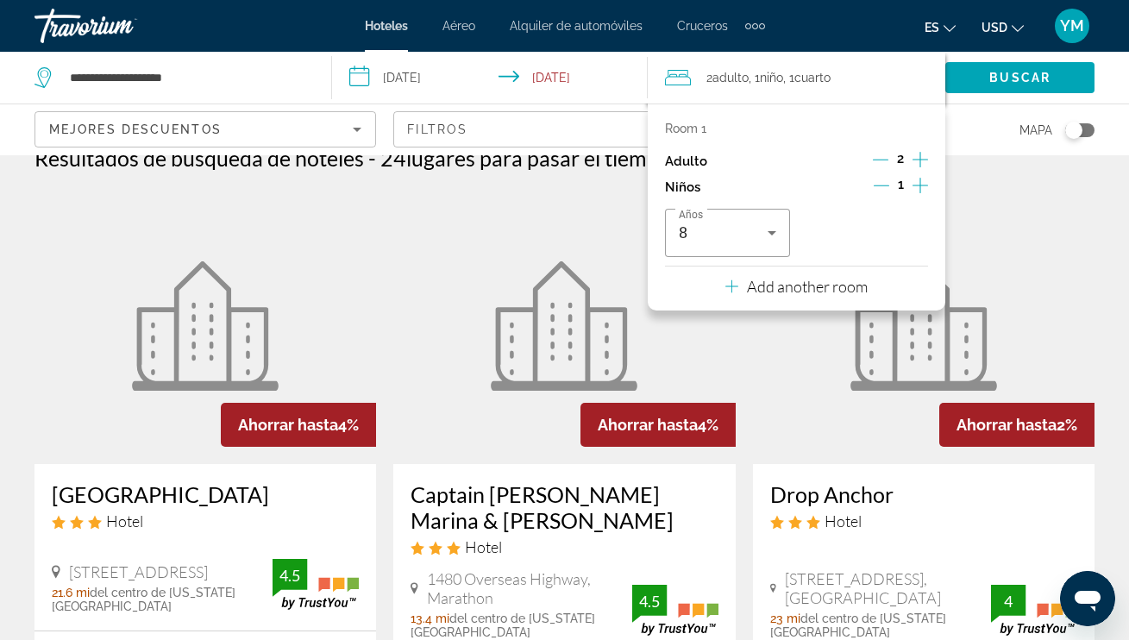
click at [885, 186] on icon "Decrement children" at bounding box center [881, 186] width 16 height 16
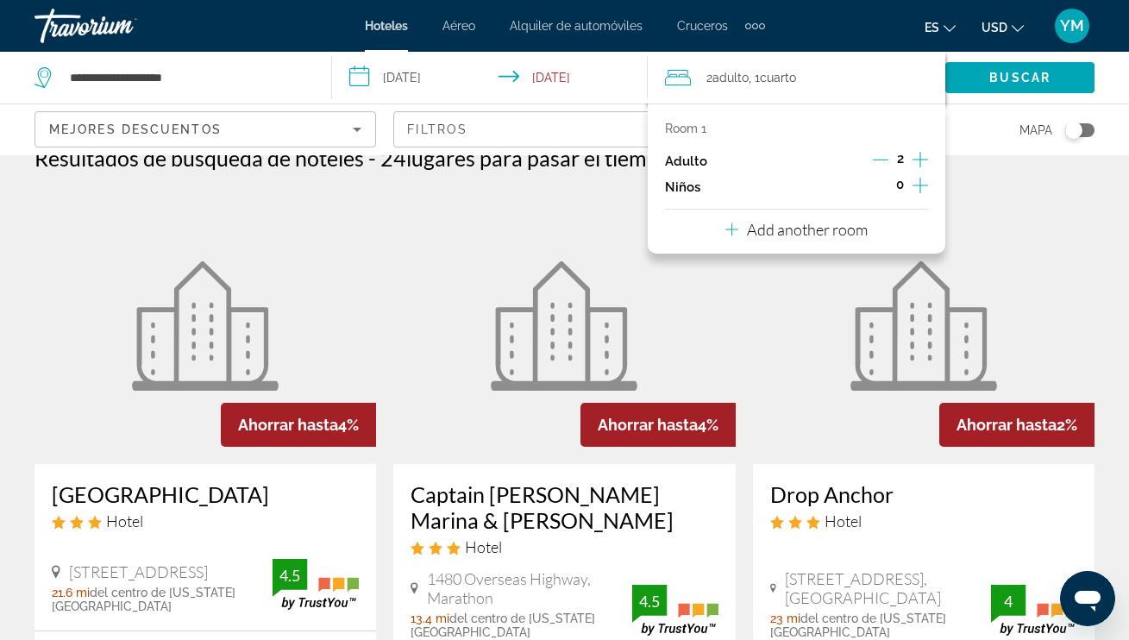
click at [921, 159] on icon "Increment adults" at bounding box center [920, 159] width 16 height 21
click at [1017, 76] on span "Buscar" at bounding box center [1019, 78] width 61 height 14
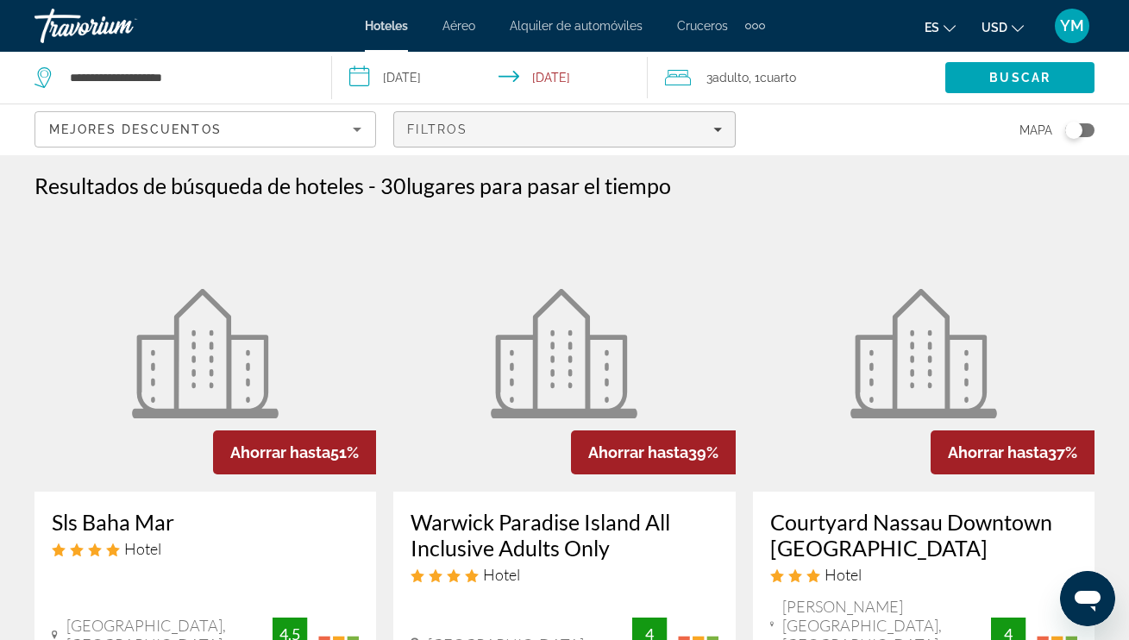
click at [423, 131] on span "Filtros" at bounding box center [437, 129] width 60 height 14
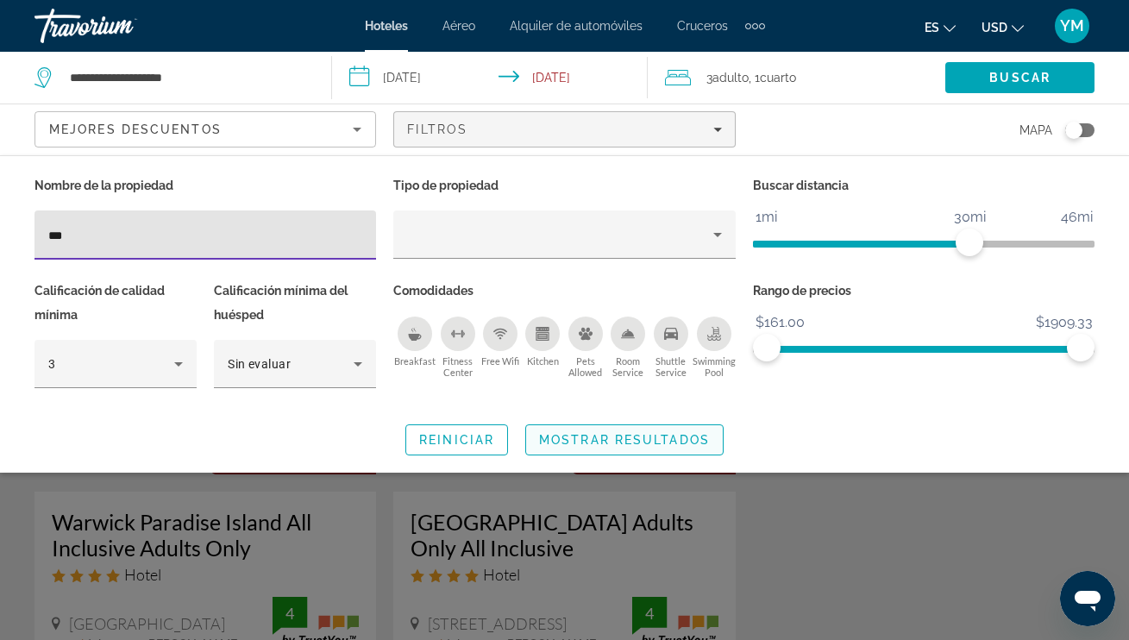
type input "***"
click at [624, 439] on span "Mostrar resultados" at bounding box center [624, 440] width 171 height 14
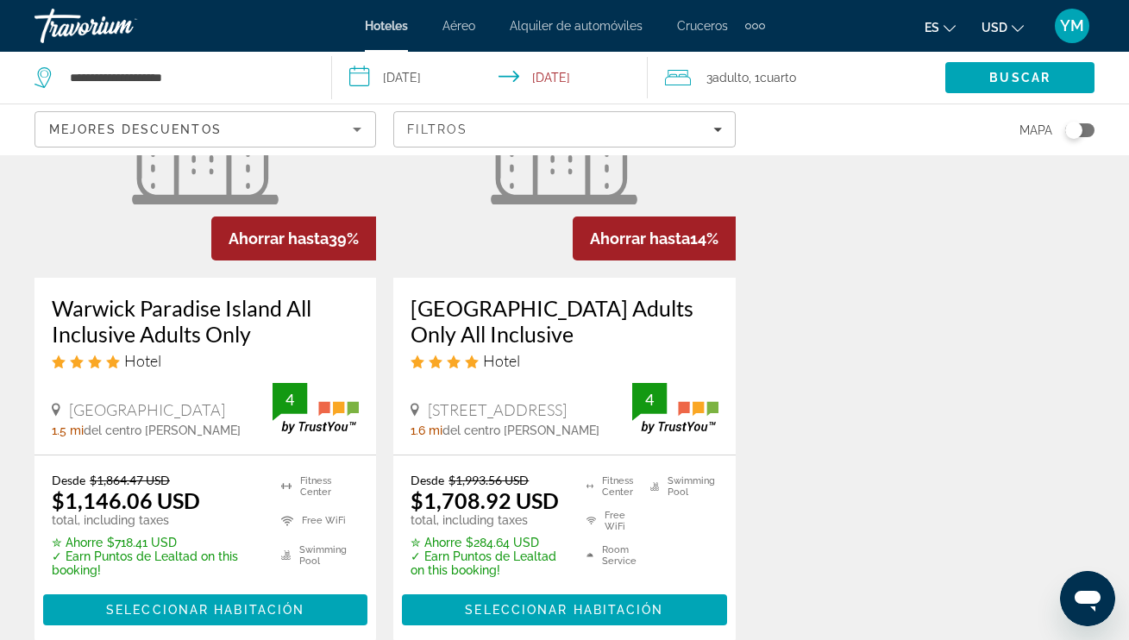
scroll to position [217, 0]
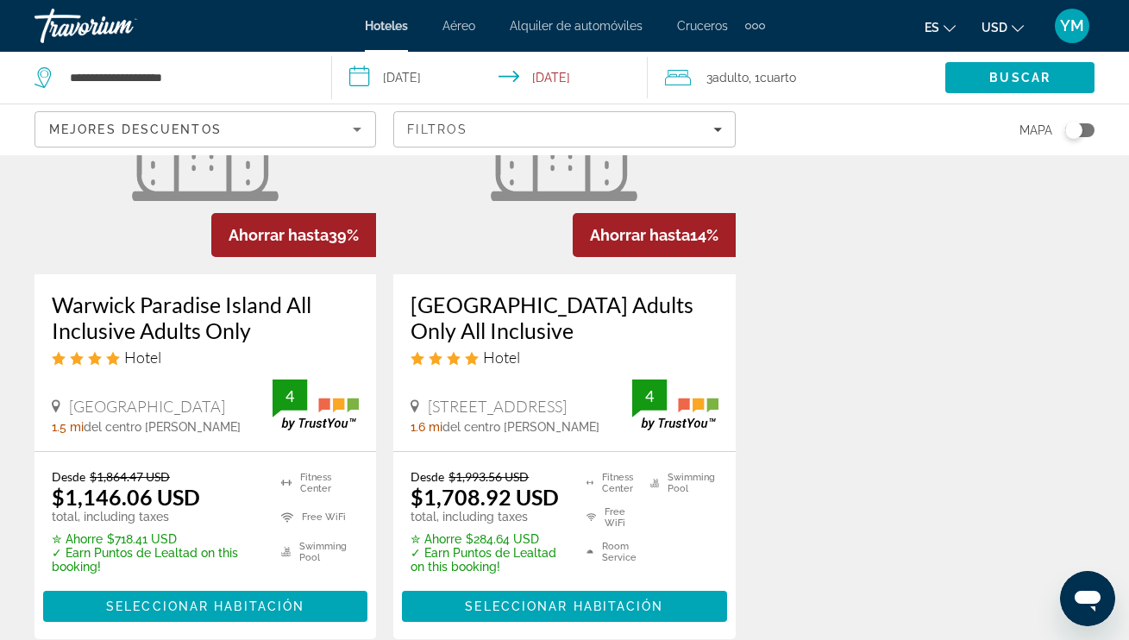
click at [177, 212] on figure "Main content" at bounding box center [204, 136] width 341 height 276
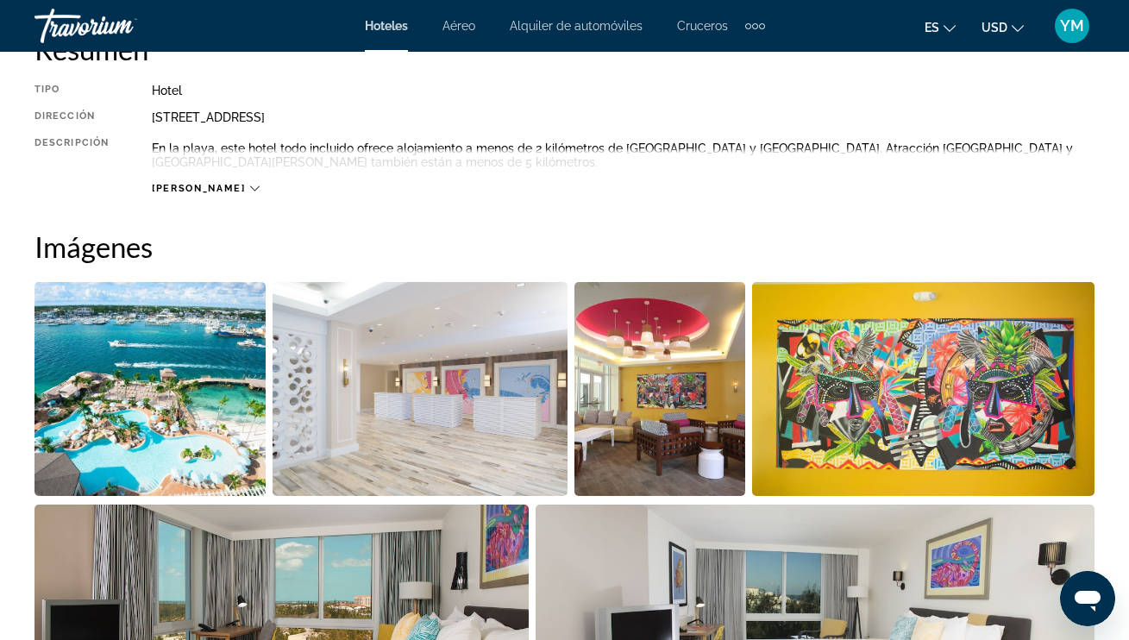
scroll to position [927, 0]
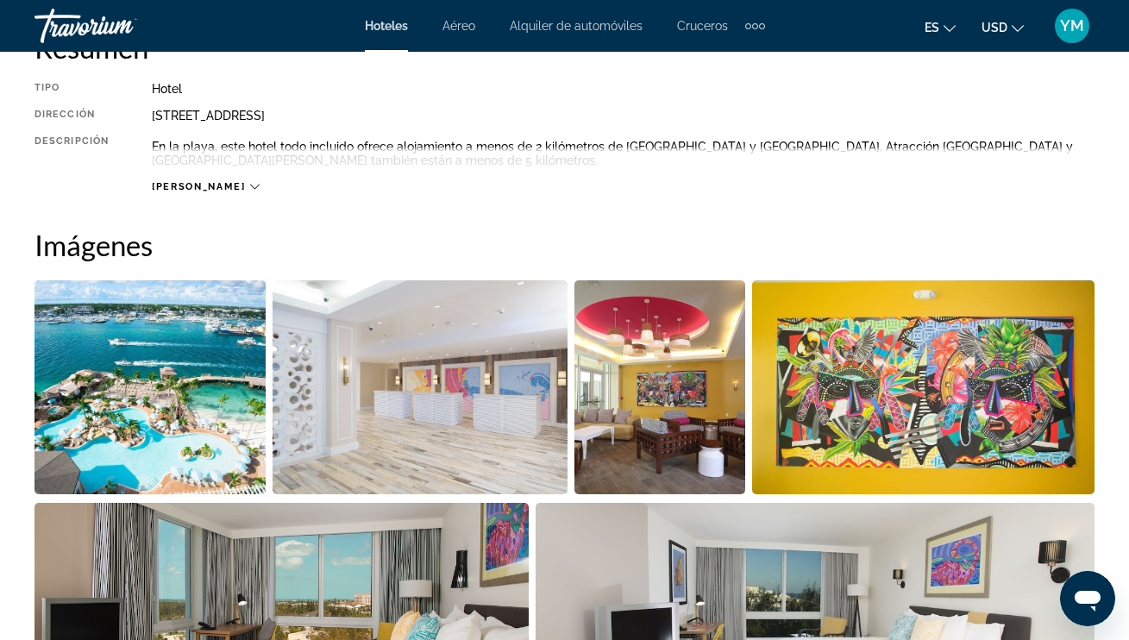
click at [204, 181] on div "[PERSON_NAME]" at bounding box center [205, 186] width 107 height 11
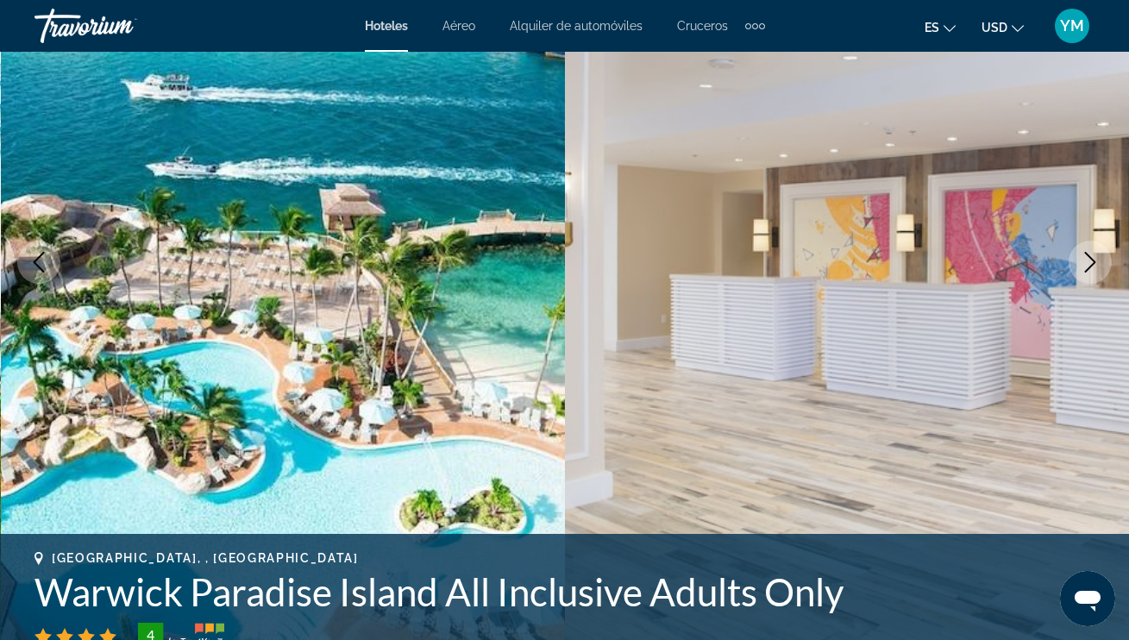
scroll to position [197, 0]
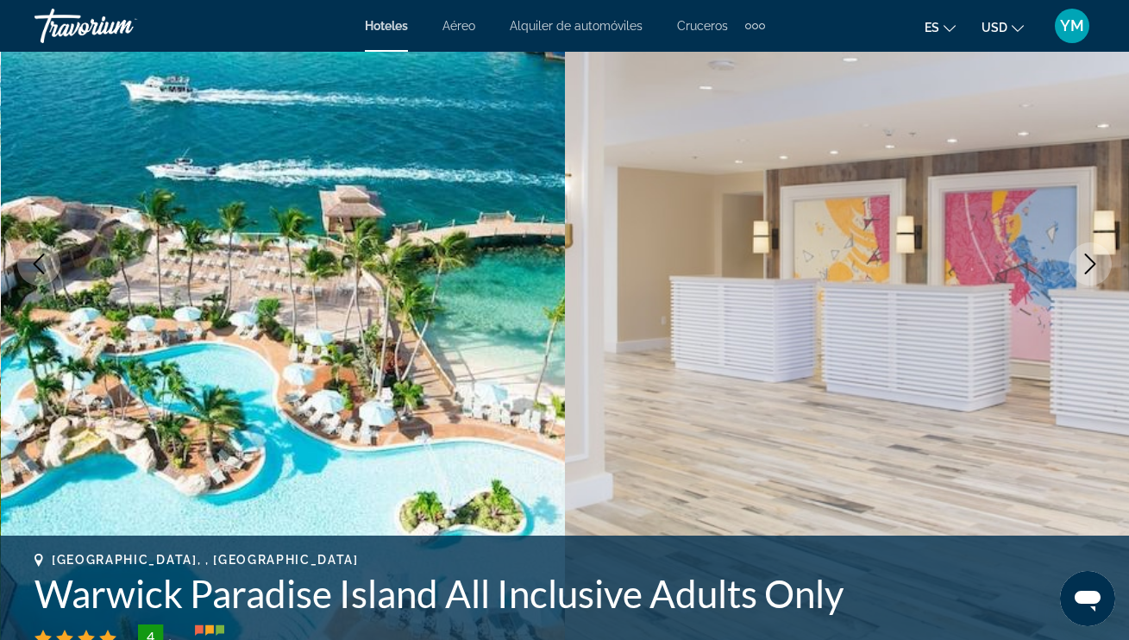
click at [1090, 263] on icon "Next image" at bounding box center [1090, 263] width 21 height 21
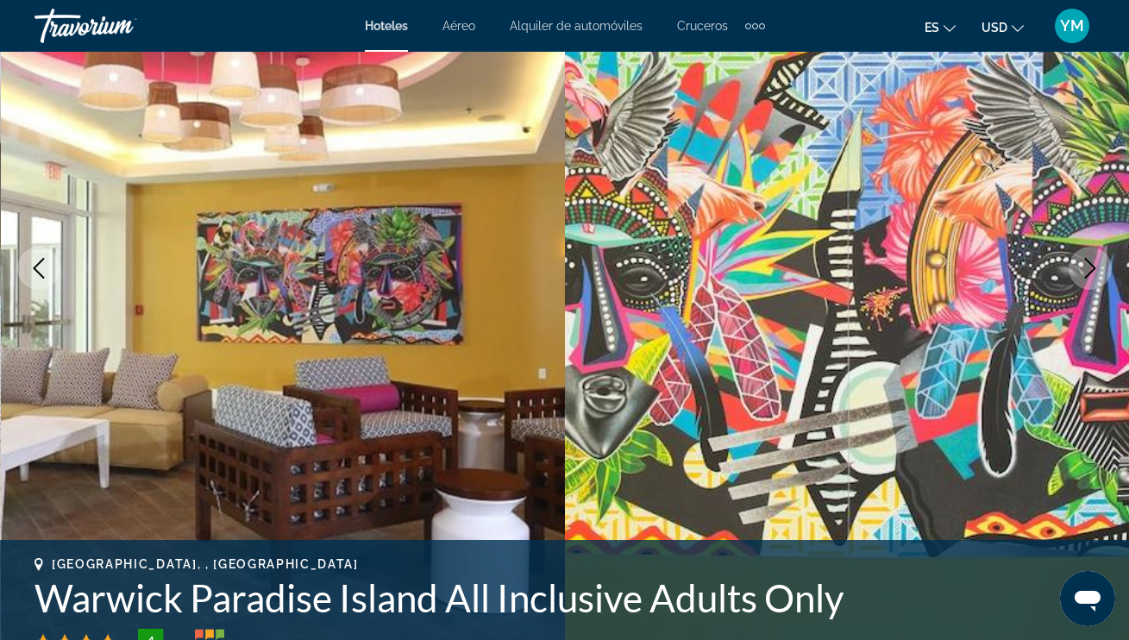
click at [1090, 263] on icon "Next image" at bounding box center [1090, 268] width 21 height 21
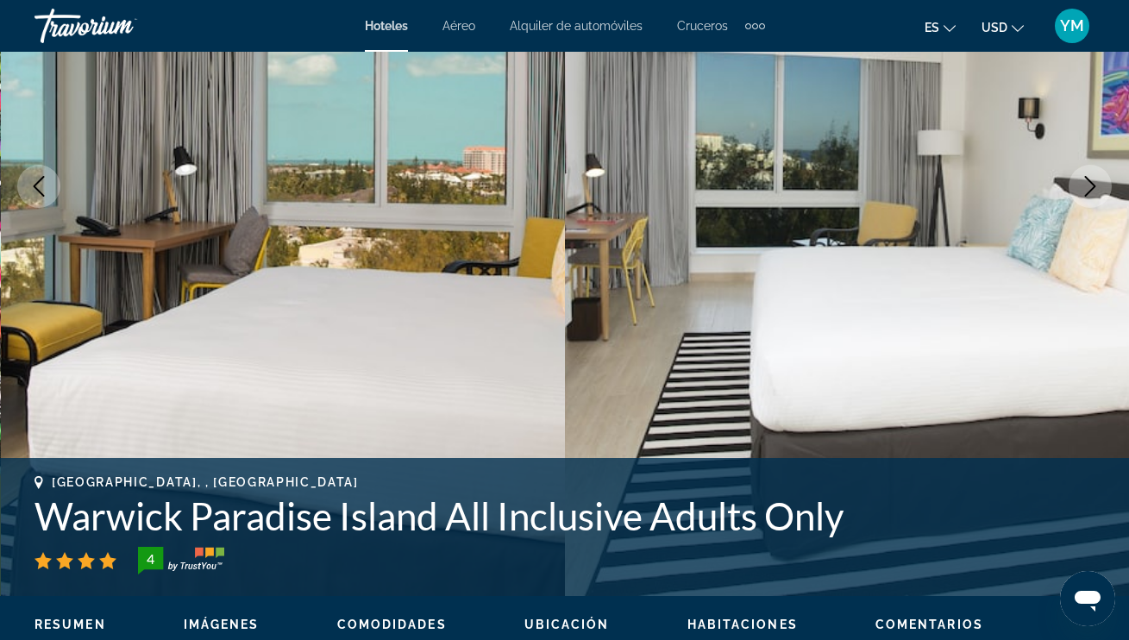
scroll to position [279, 0]
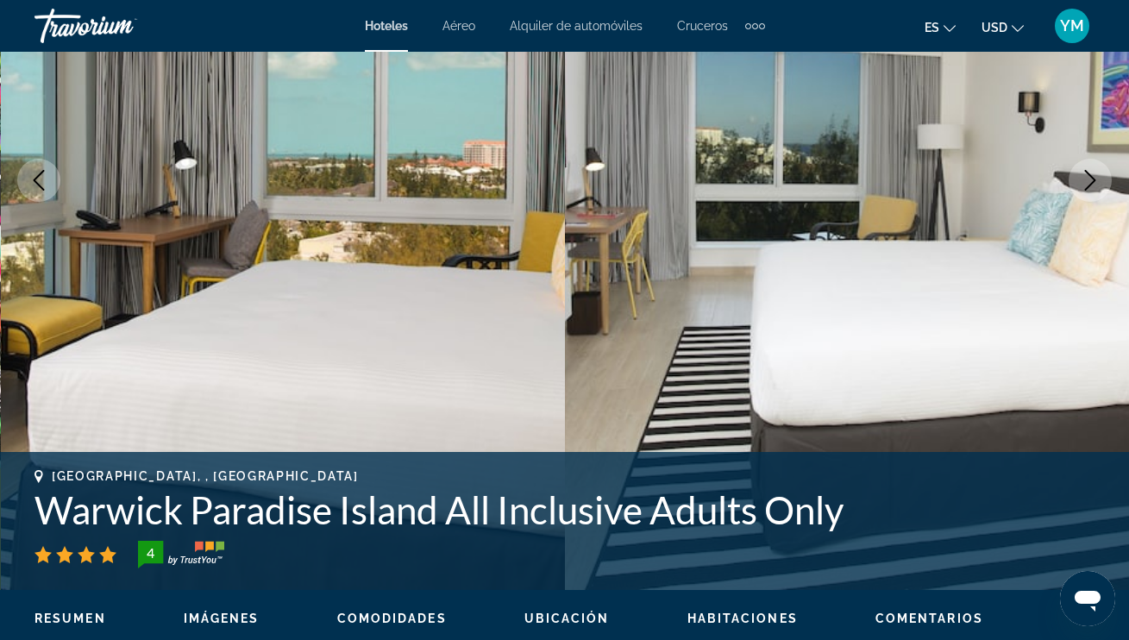
click at [1089, 185] on icon "Next image" at bounding box center [1090, 180] width 21 height 21
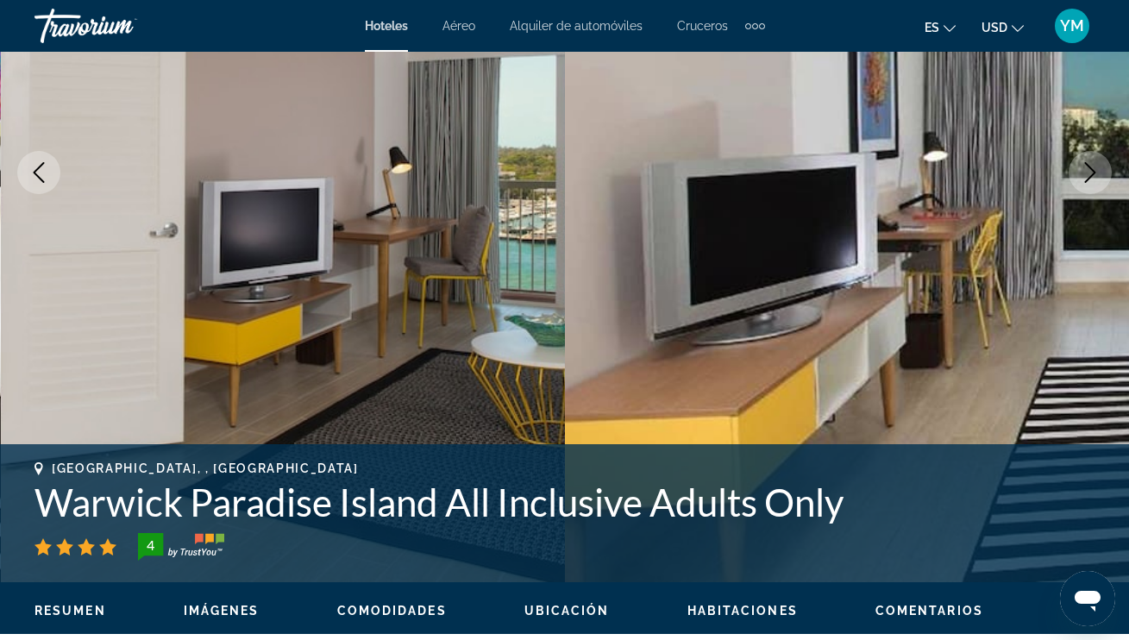
scroll to position [266, 0]
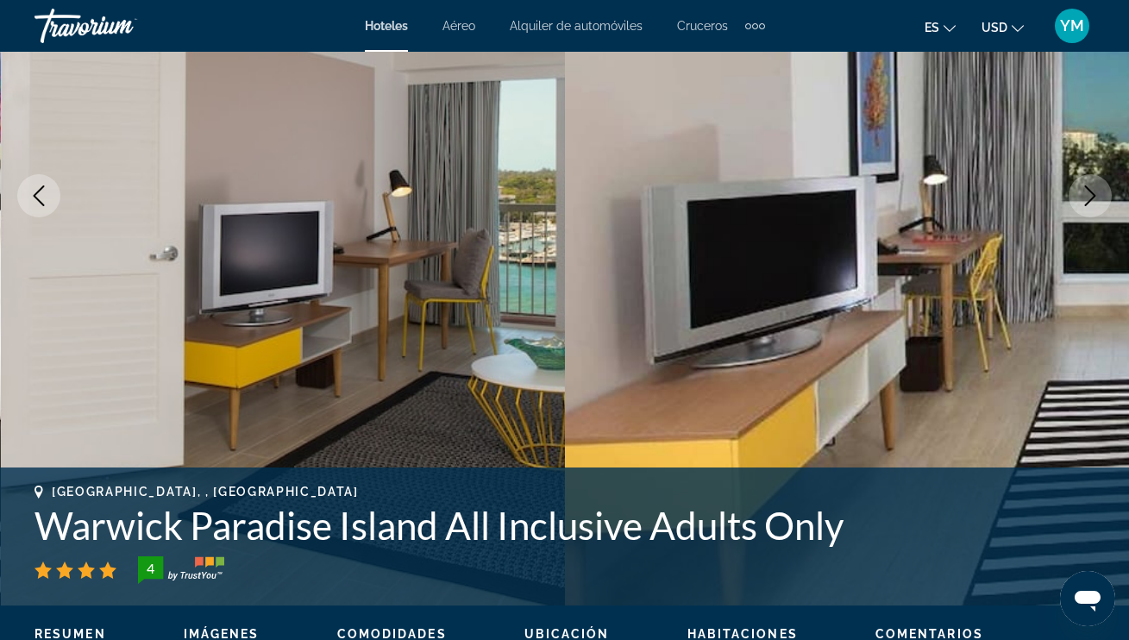
click at [1089, 197] on icon "Next image" at bounding box center [1090, 195] width 21 height 21
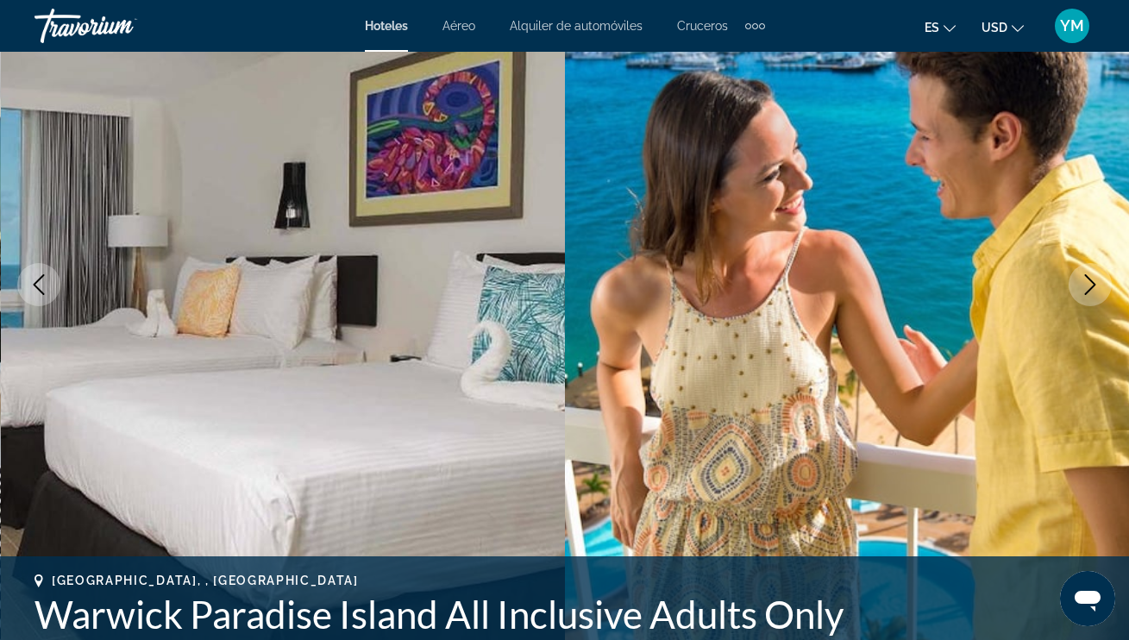
scroll to position [174, 0]
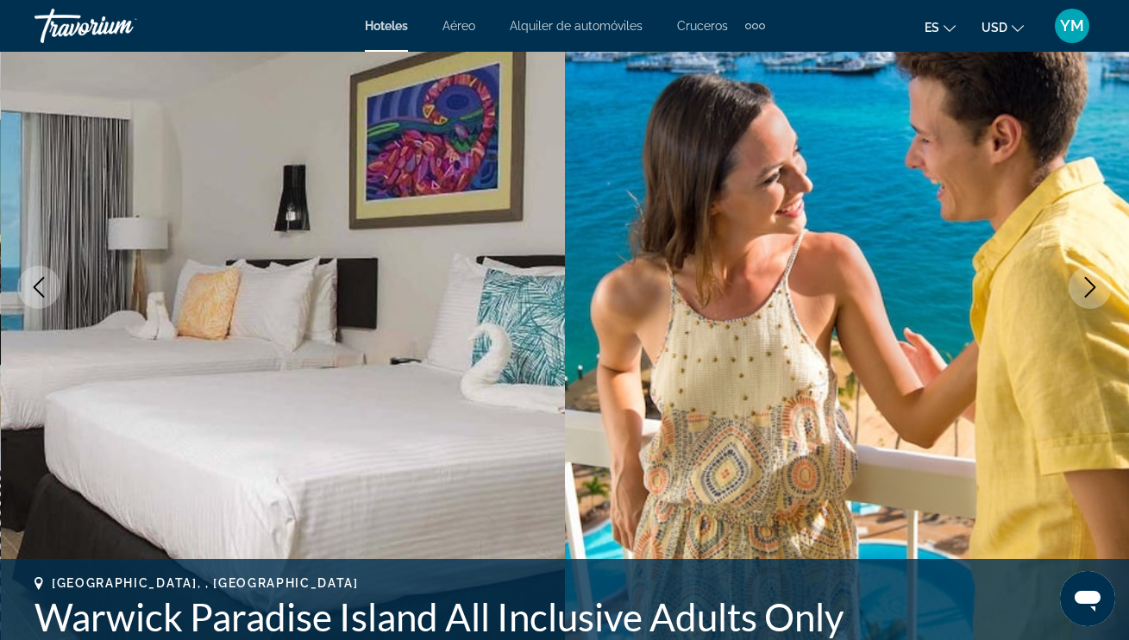
click at [1102, 288] on button "Next image" at bounding box center [1089, 287] width 43 height 43
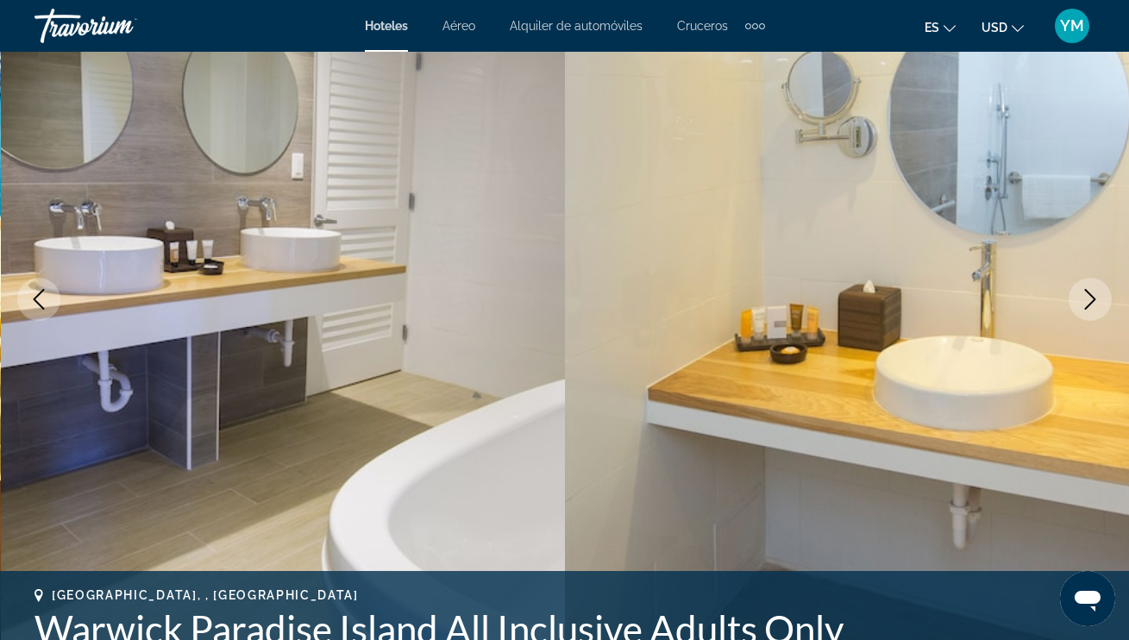
click at [1102, 288] on button "Next image" at bounding box center [1089, 299] width 43 height 43
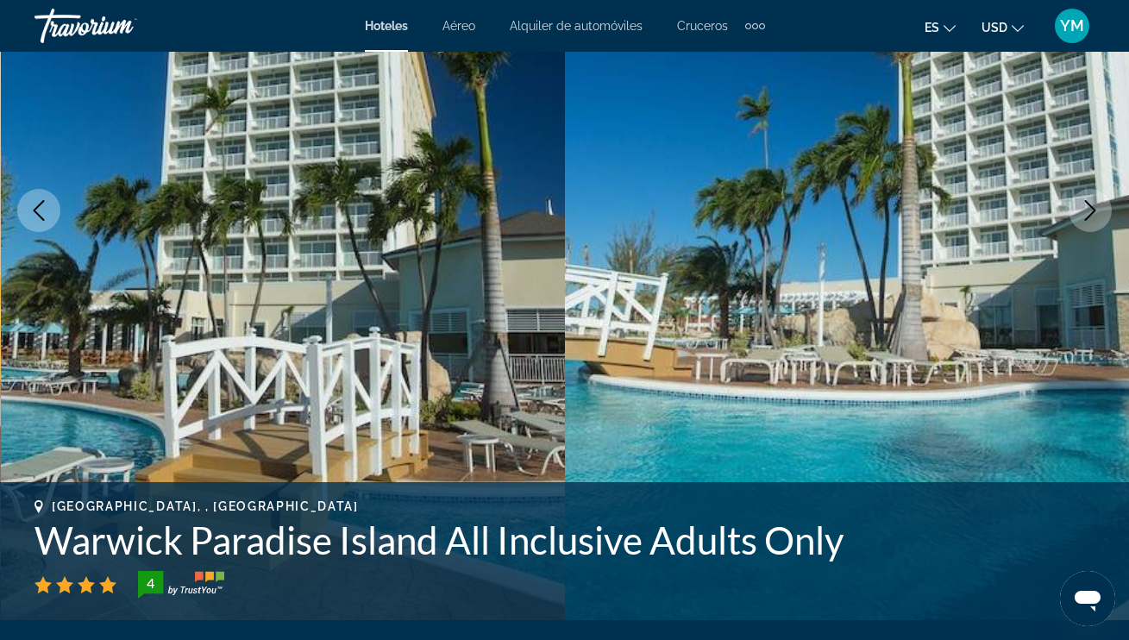
scroll to position [254, 0]
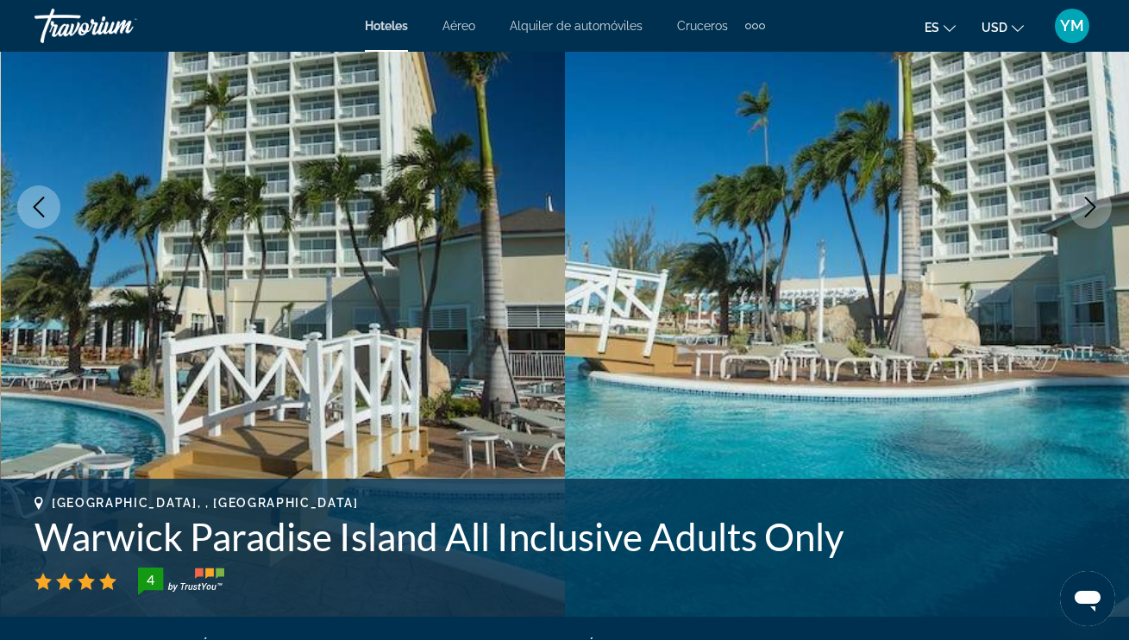
click at [1093, 197] on icon "Next image" at bounding box center [1090, 207] width 21 height 21
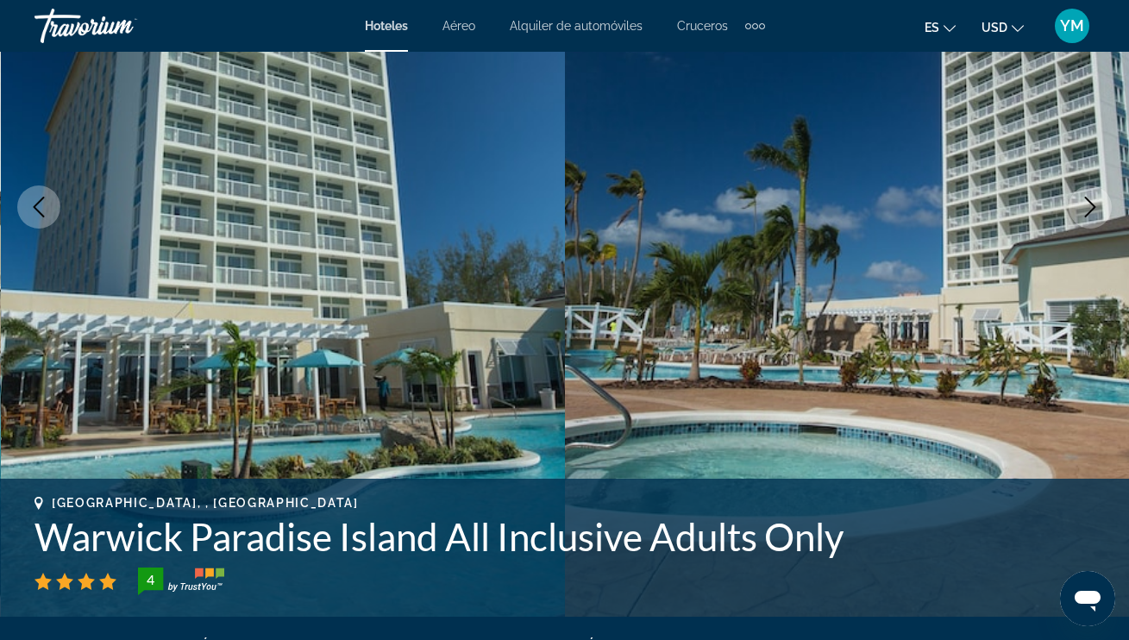
click at [1094, 198] on icon "Next image" at bounding box center [1090, 207] width 21 height 21
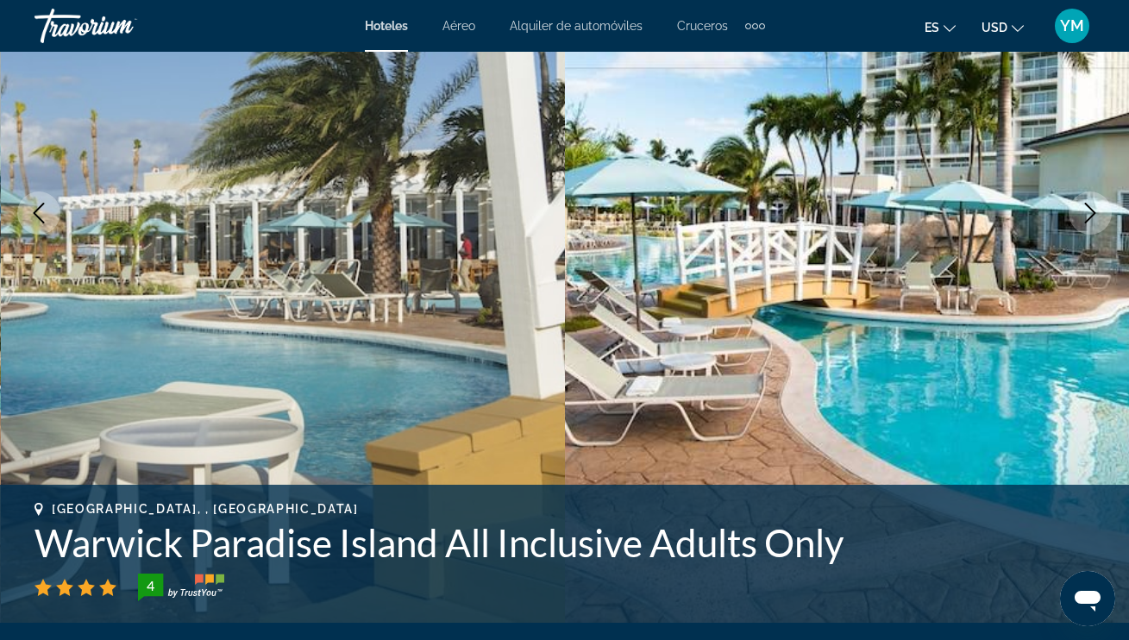
click at [1089, 209] on icon "Next image" at bounding box center [1090, 213] width 21 height 21
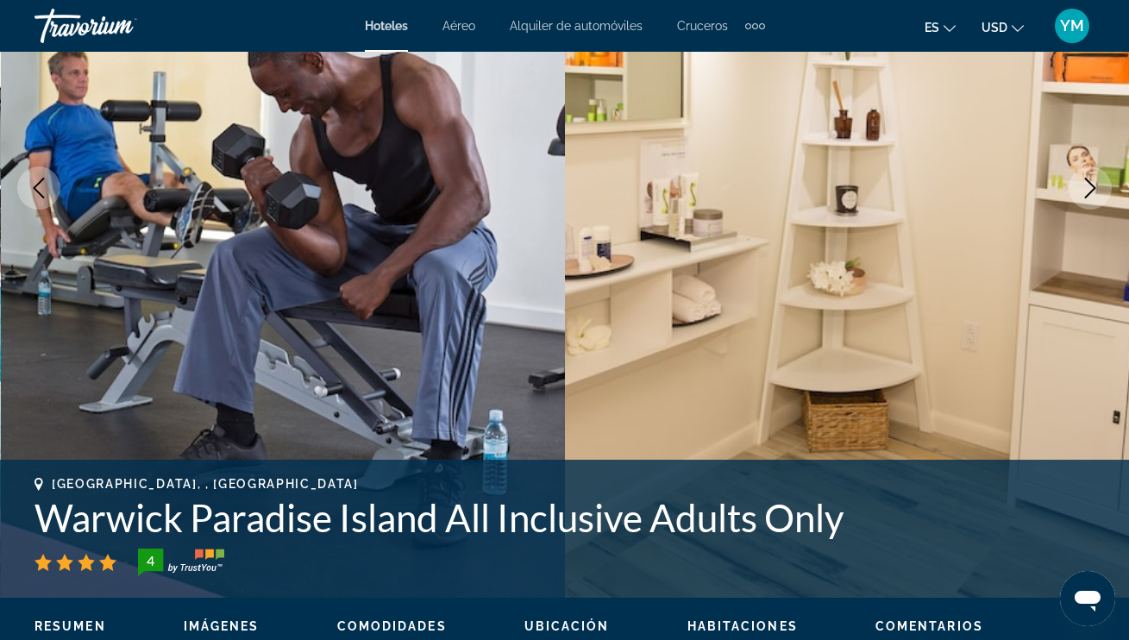
scroll to position [274, 0]
click at [1089, 209] on div "prev next [GEOGRAPHIC_DATA], , [GEOGRAPHIC_DATA] [GEOGRAPHIC_DATA] All Inclusiv…" at bounding box center [564, 188] width 1129 height 819
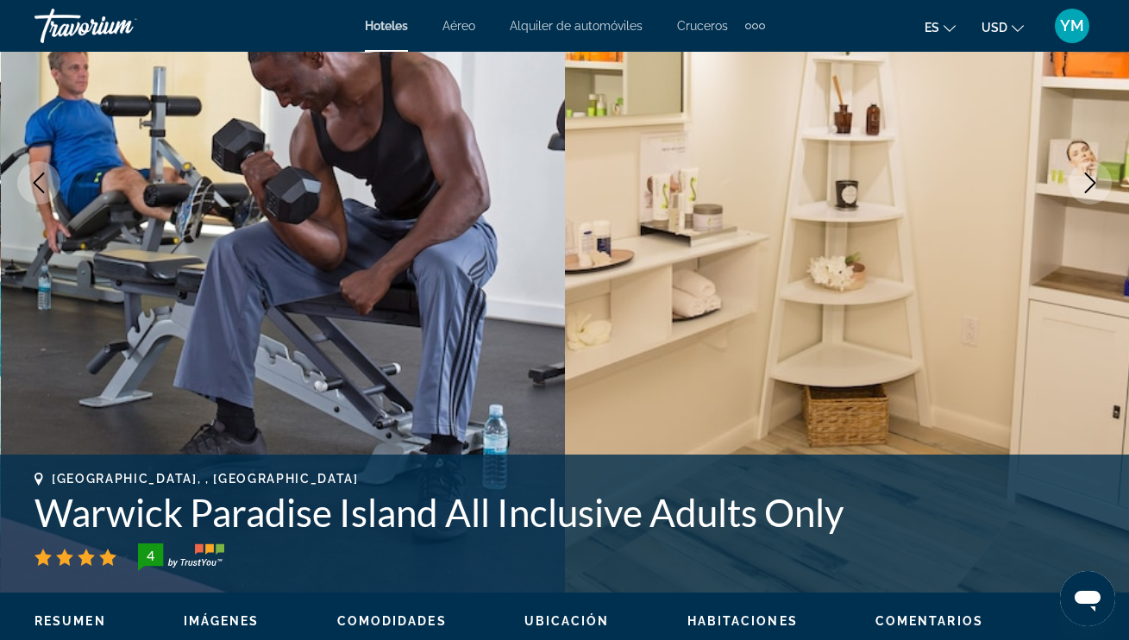
scroll to position [288, 0]
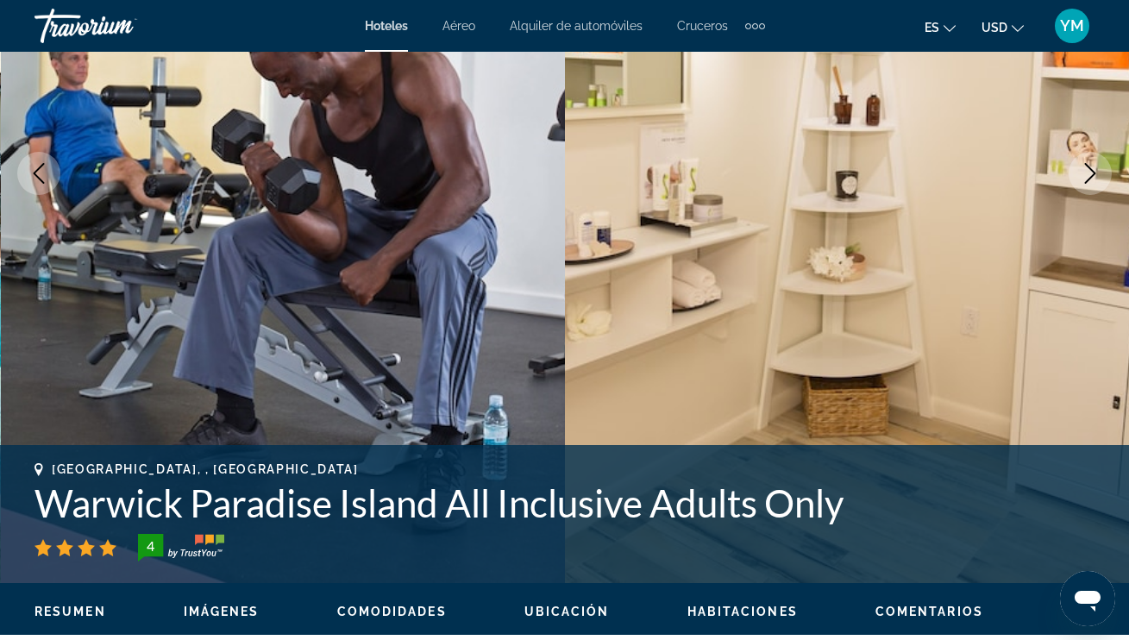
click at [1088, 178] on icon "Next image" at bounding box center [1090, 173] width 21 height 21
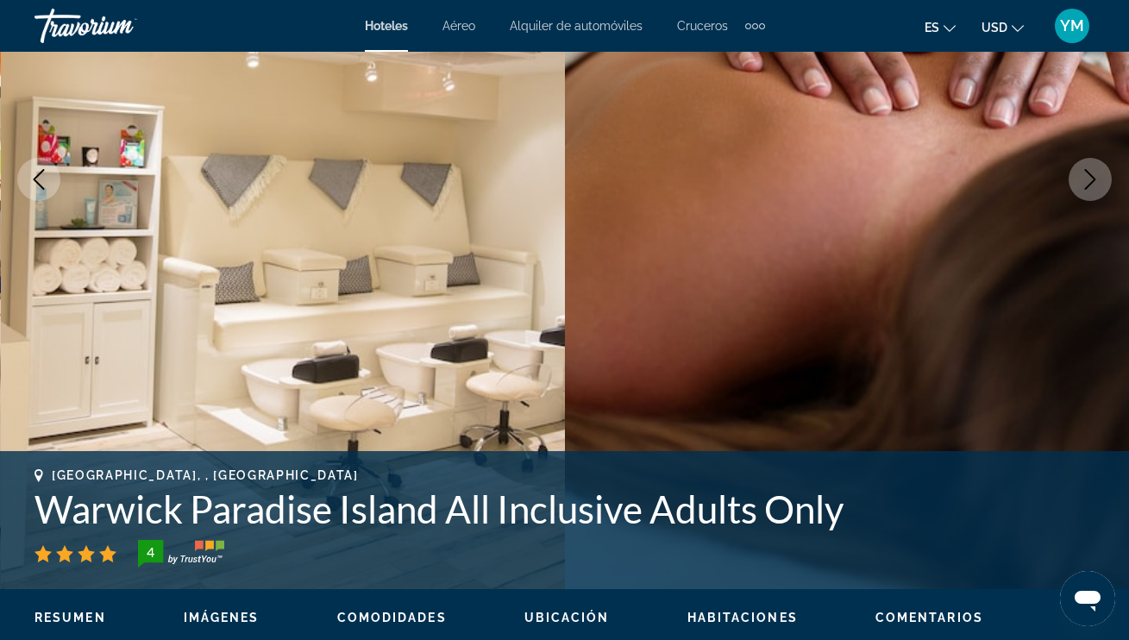
click at [1087, 178] on icon "Next image" at bounding box center [1090, 179] width 21 height 21
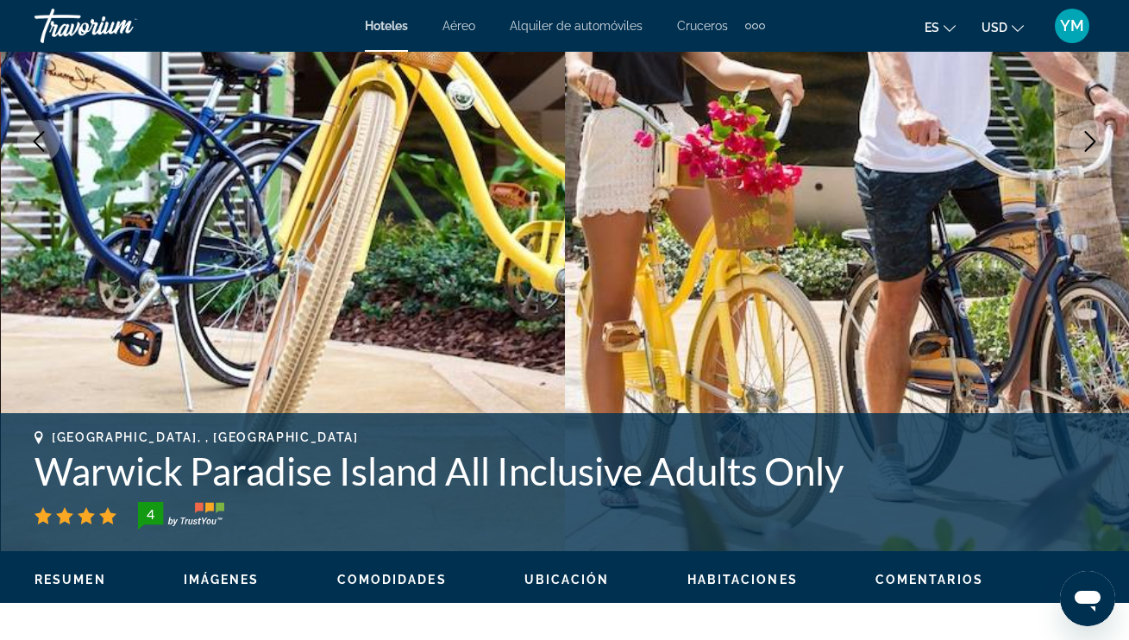
scroll to position [312, 0]
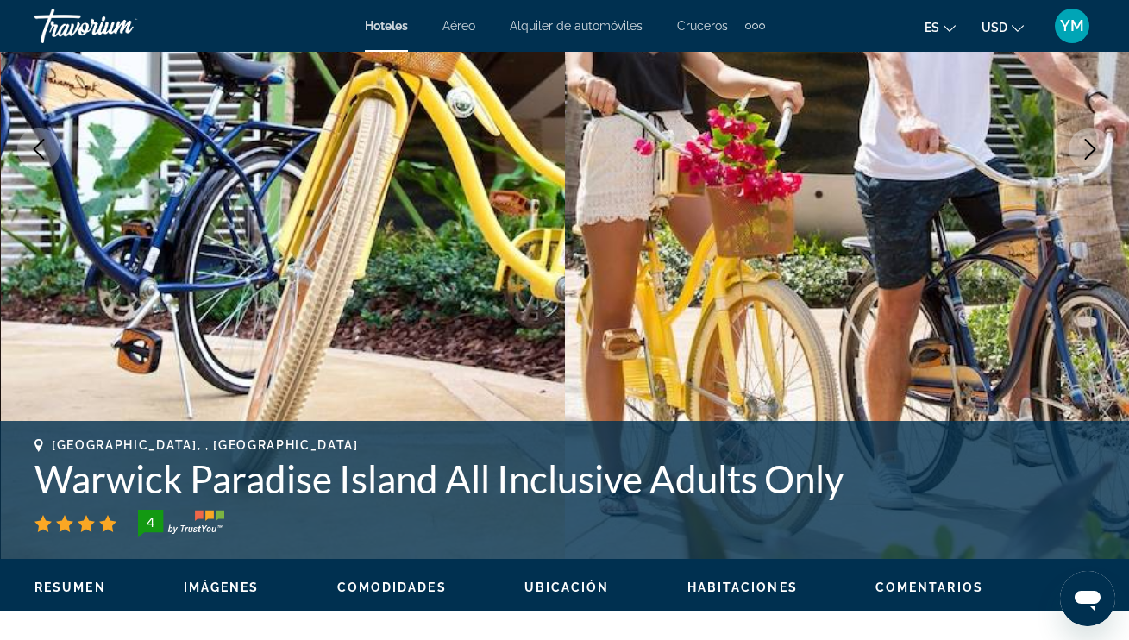
click at [1092, 144] on icon "Next image" at bounding box center [1090, 149] width 21 height 21
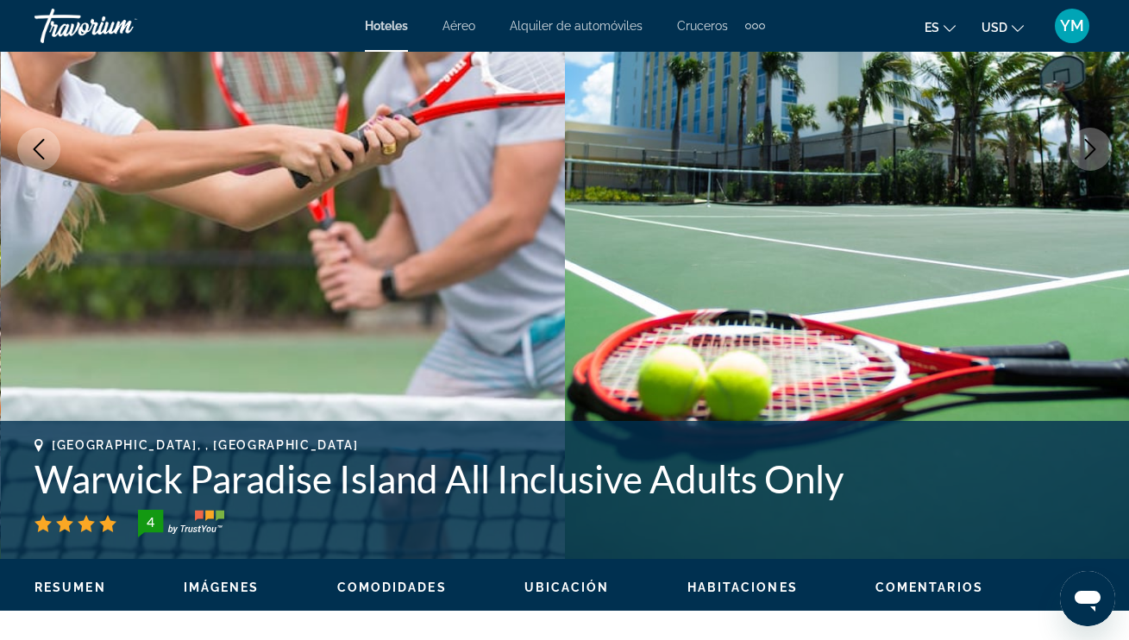
click at [1091, 152] on icon "Next image" at bounding box center [1090, 149] width 11 height 21
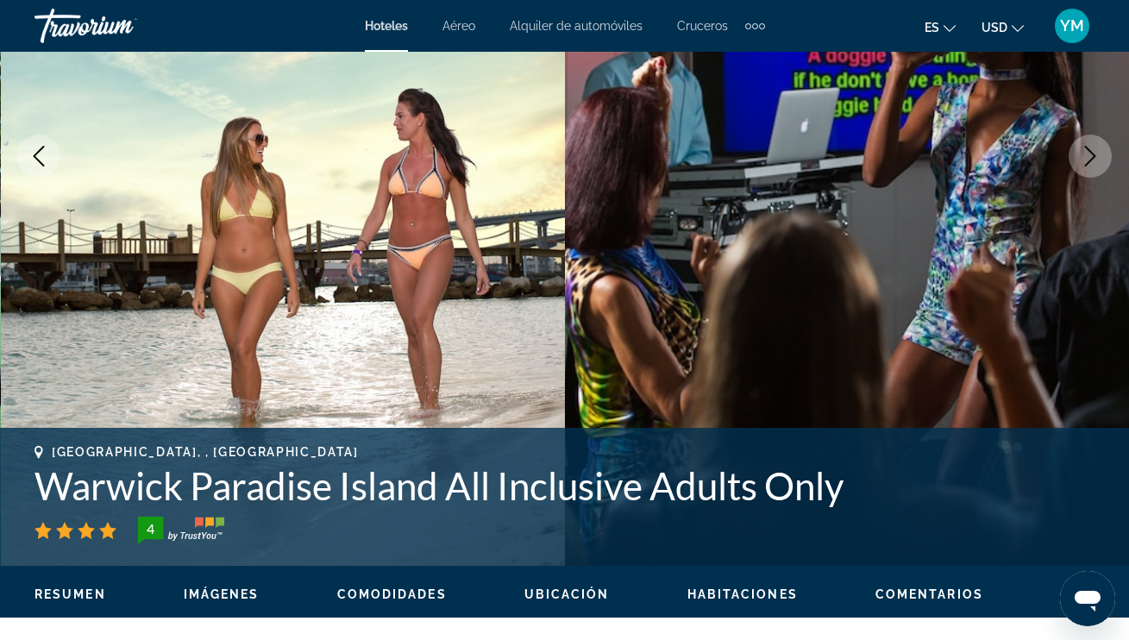
click at [1091, 152] on icon "Next image" at bounding box center [1090, 156] width 21 height 21
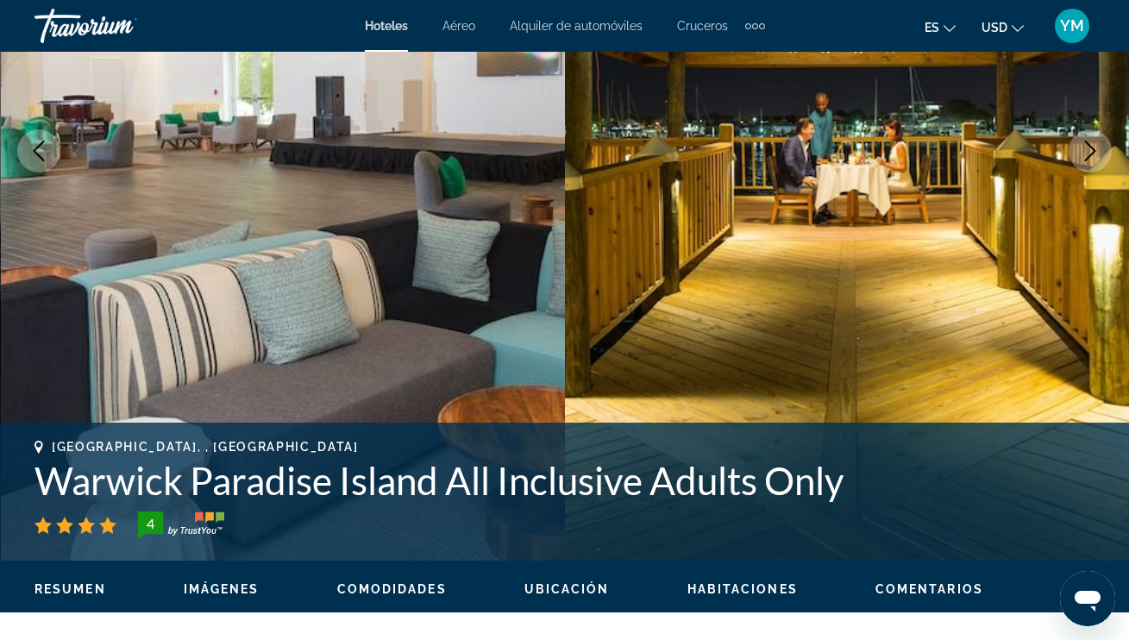
scroll to position [310, 1]
click at [1091, 152] on icon "Next image" at bounding box center [1090, 151] width 21 height 21
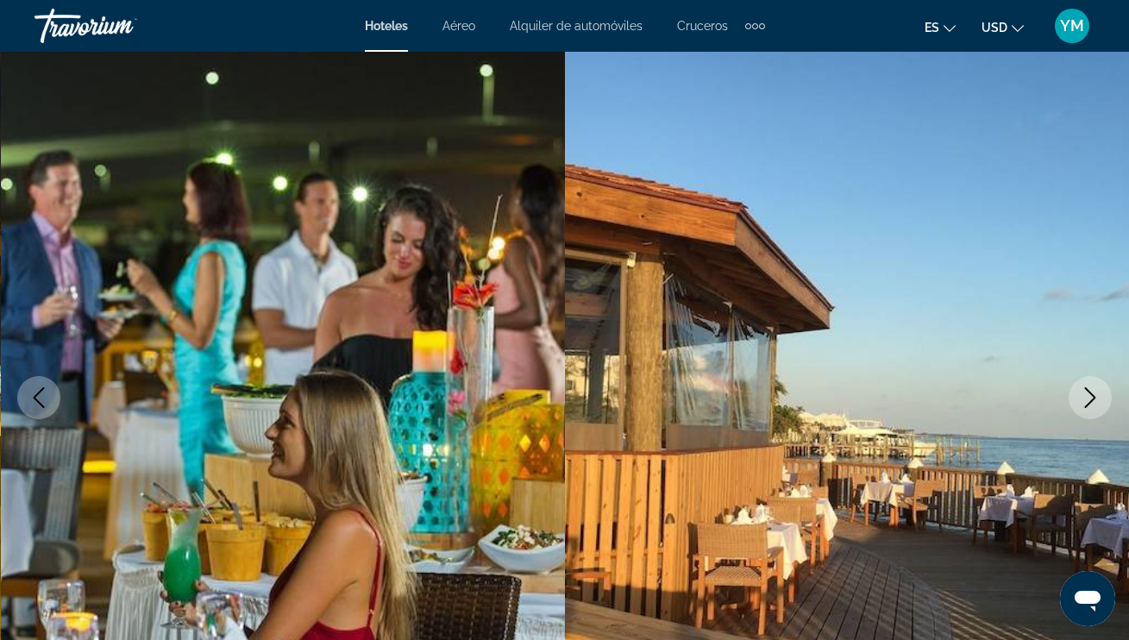
scroll to position [65, 0]
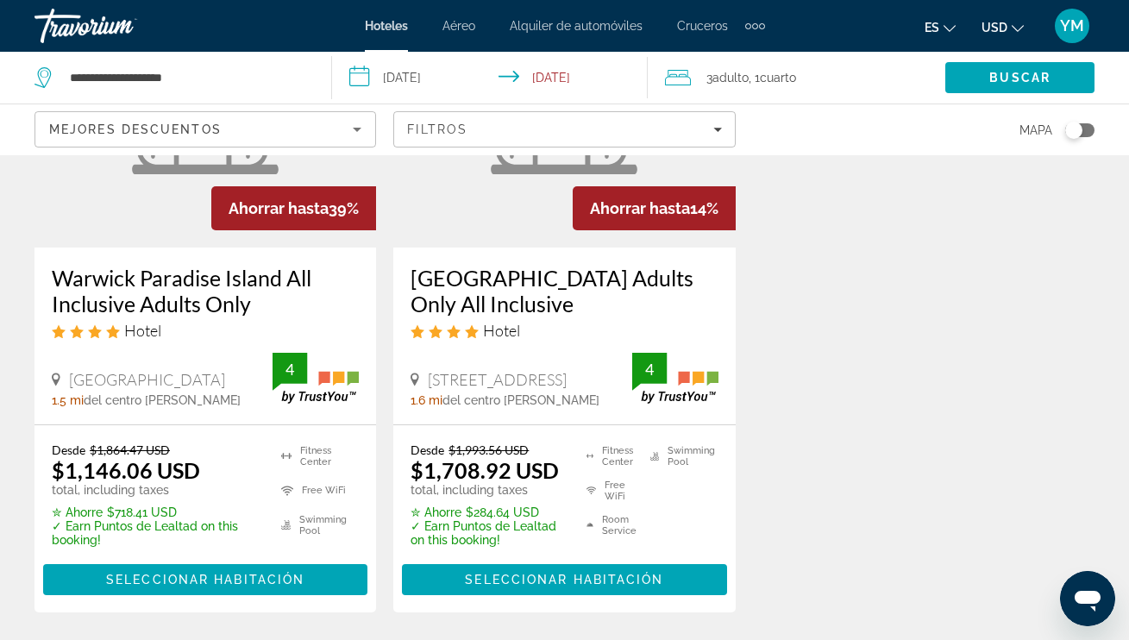
scroll to position [252, 0]
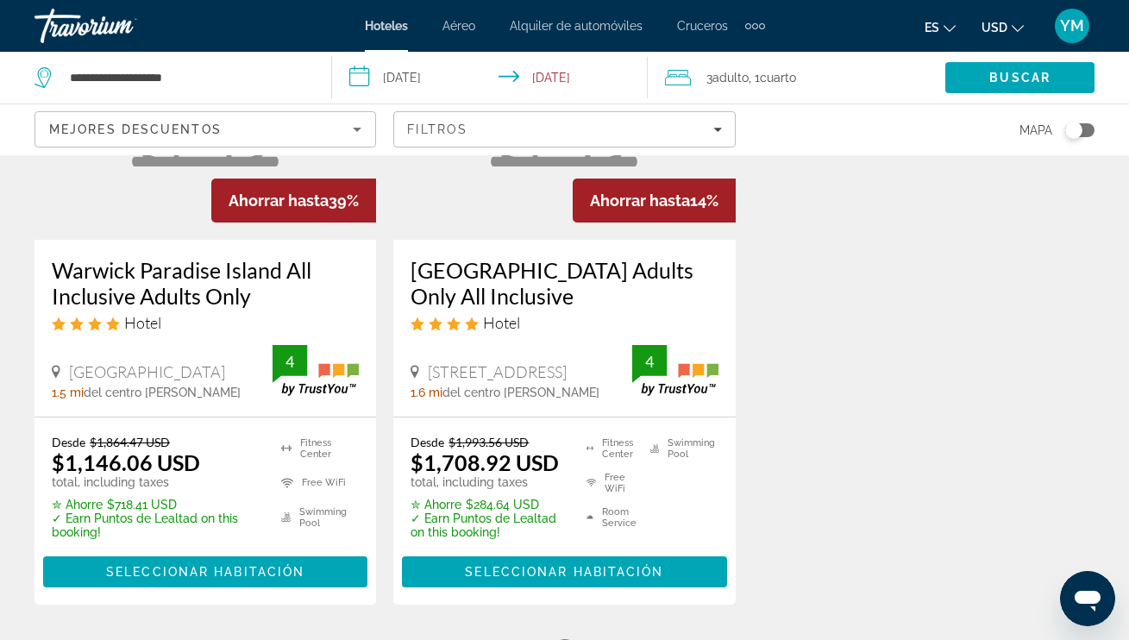
click at [693, 80] on div "3 Adulto Adulto , 1 Cuarto habitaciones" at bounding box center [805, 78] width 280 height 24
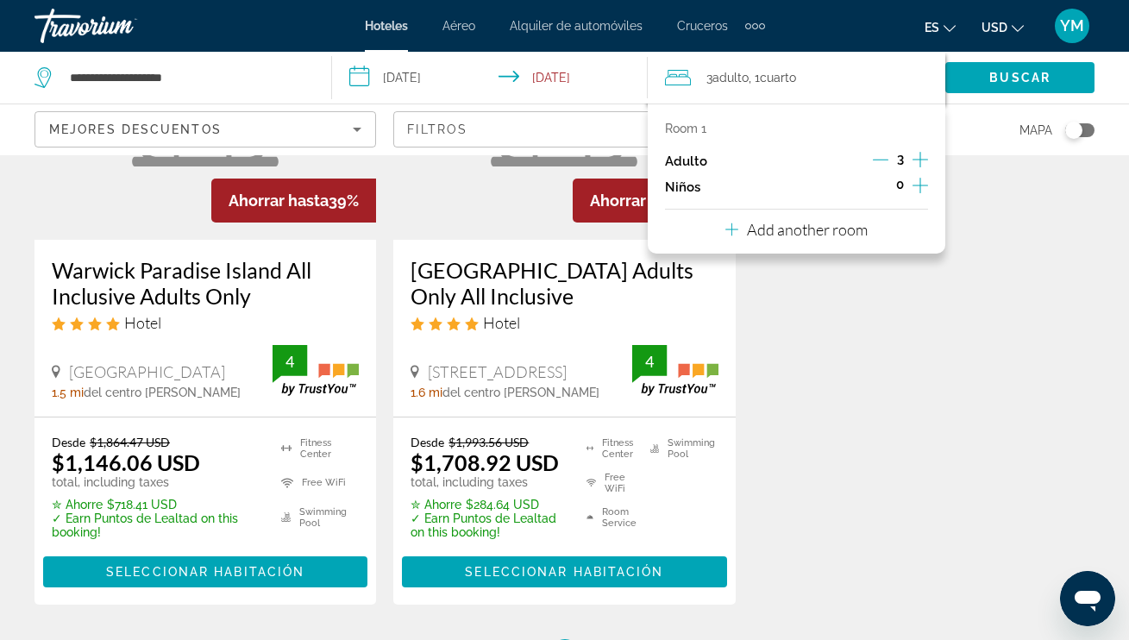
click at [886, 161] on icon "Decrement adults" at bounding box center [881, 160] width 16 height 16
click at [1008, 78] on span "Buscar" at bounding box center [1019, 78] width 61 height 14
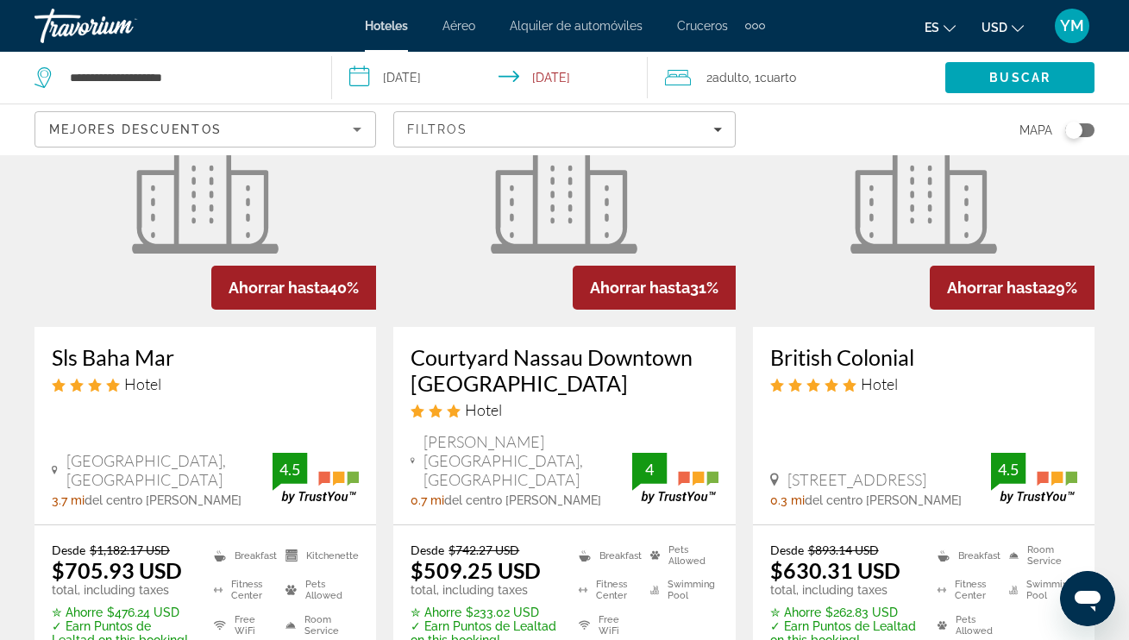
scroll to position [49, 0]
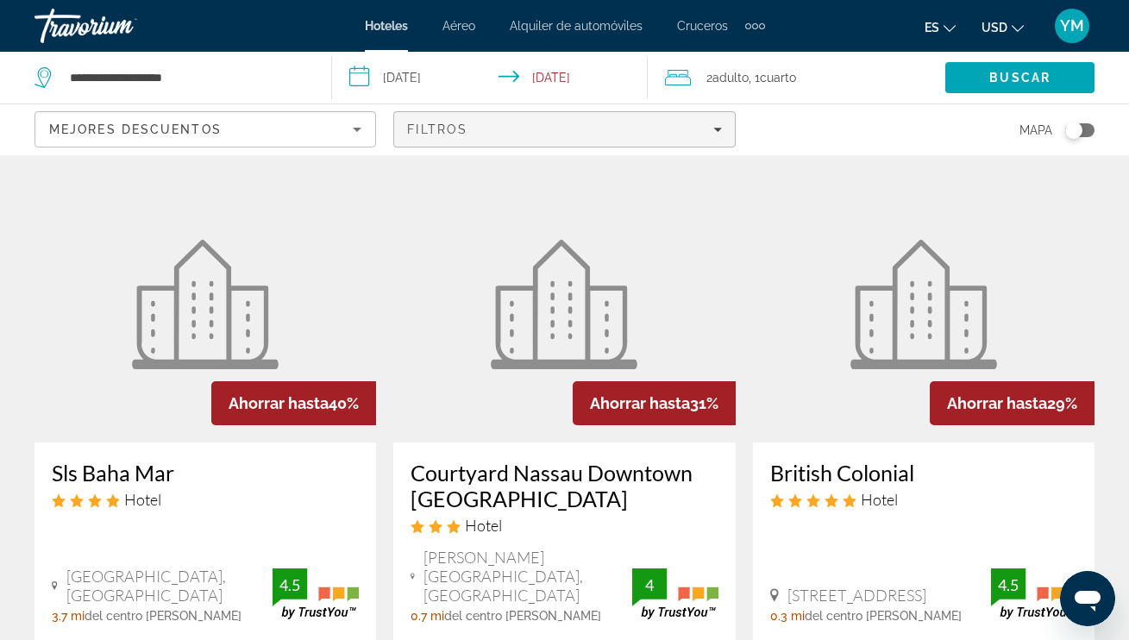
click at [450, 136] on span "Filters" at bounding box center [564, 129] width 340 height 41
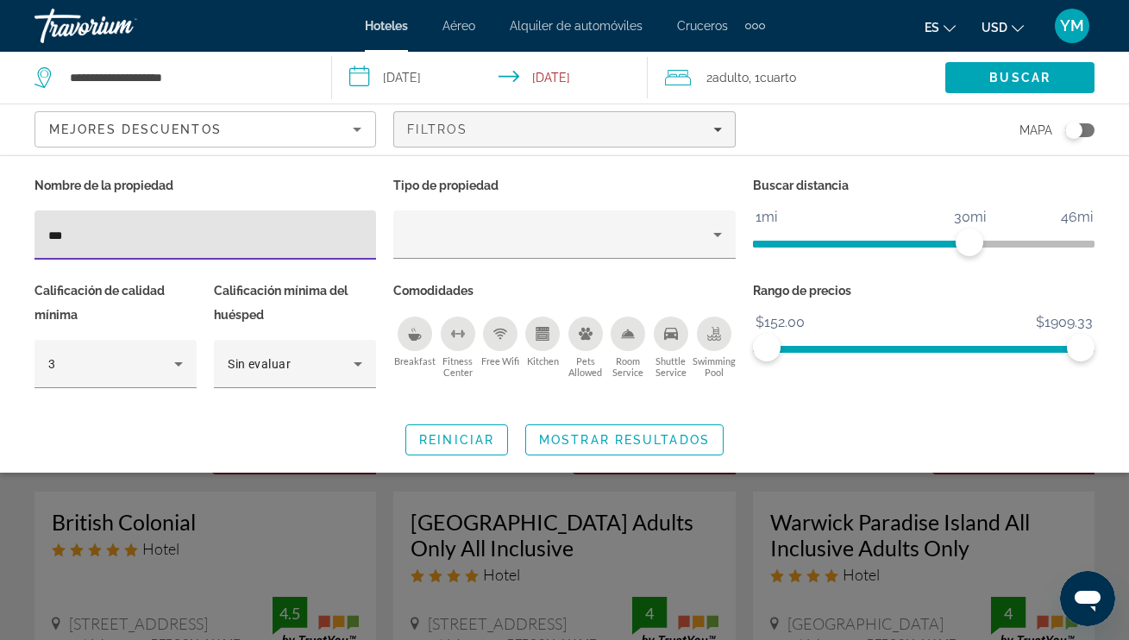
type input "***"
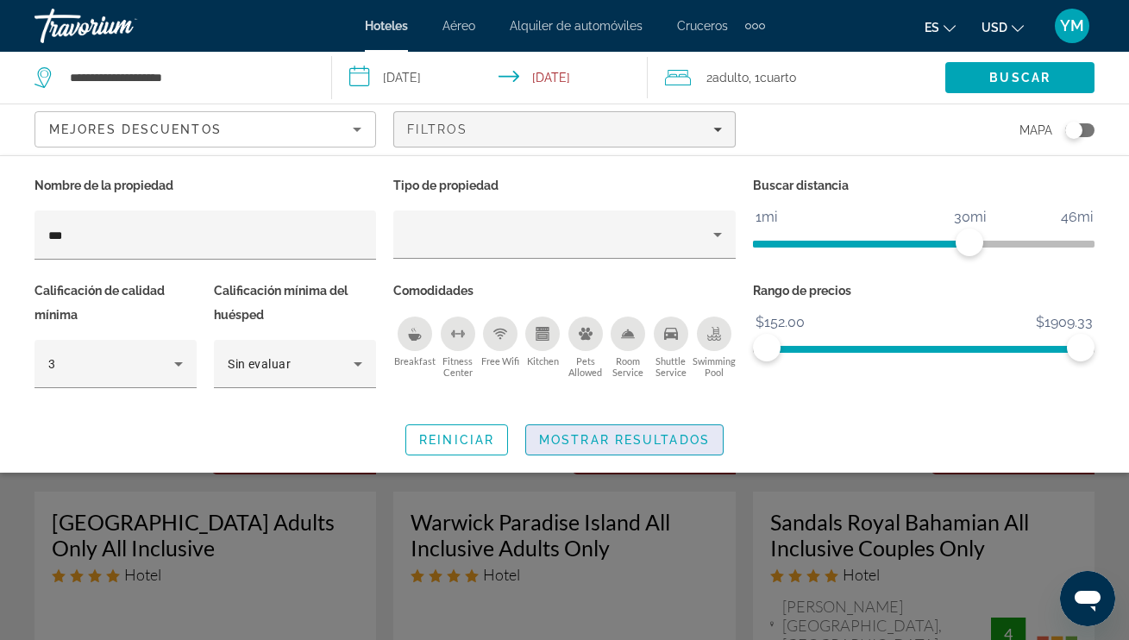
click at [610, 435] on span "Mostrar resultados" at bounding box center [624, 440] width 171 height 14
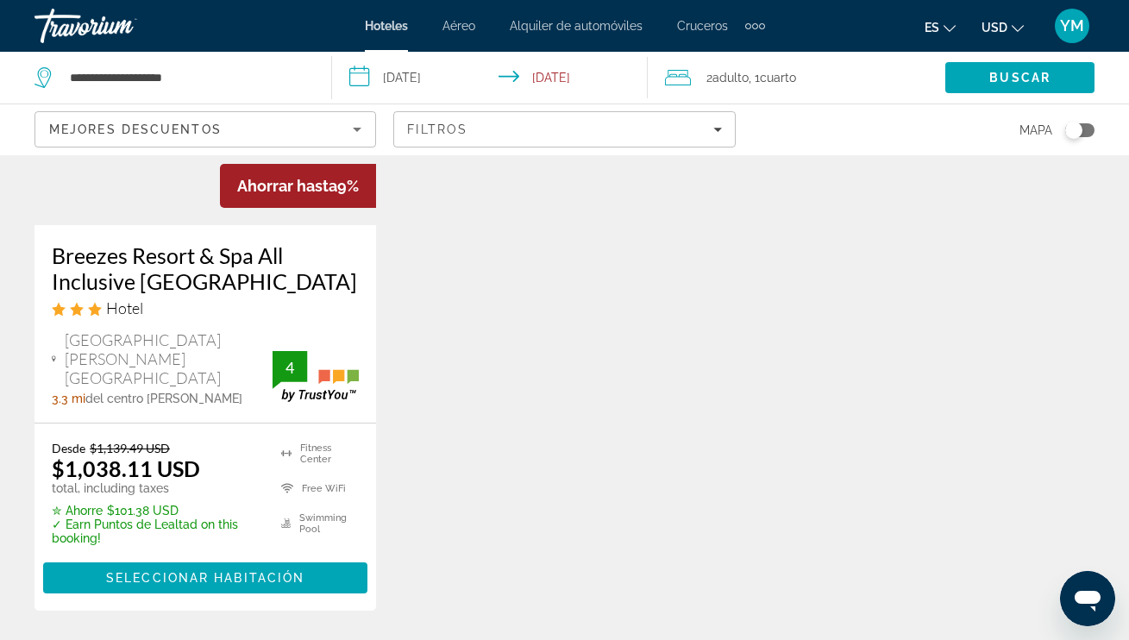
scroll to position [989, 0]
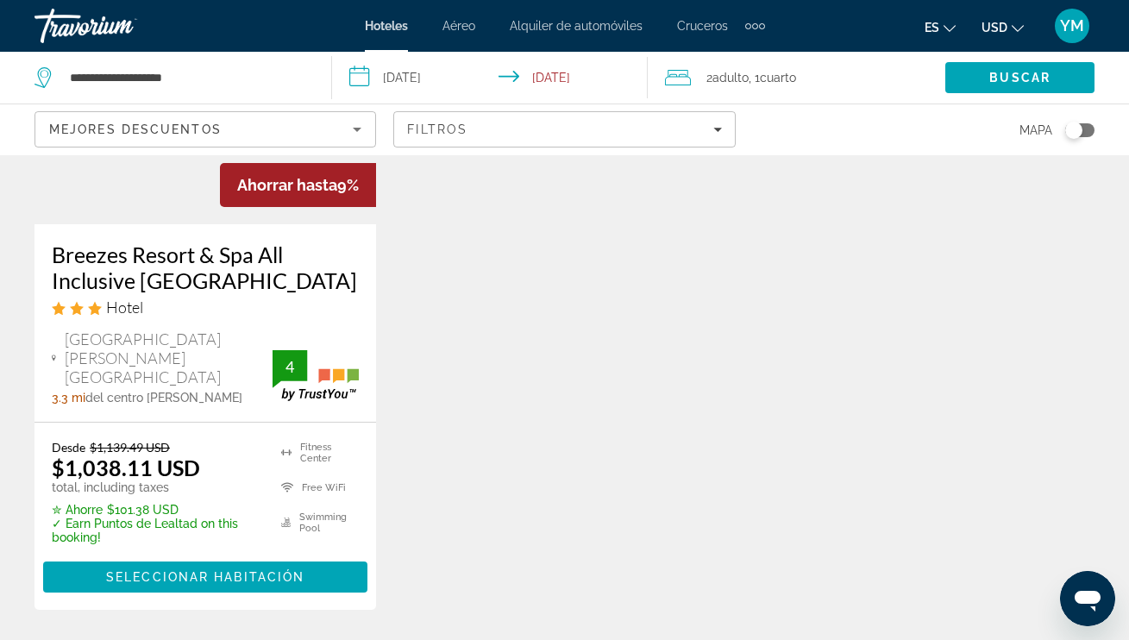
click at [186, 241] on h3 "Breezes Resort & Spa All Inclusive [GEOGRAPHIC_DATA]" at bounding box center [205, 267] width 307 height 52
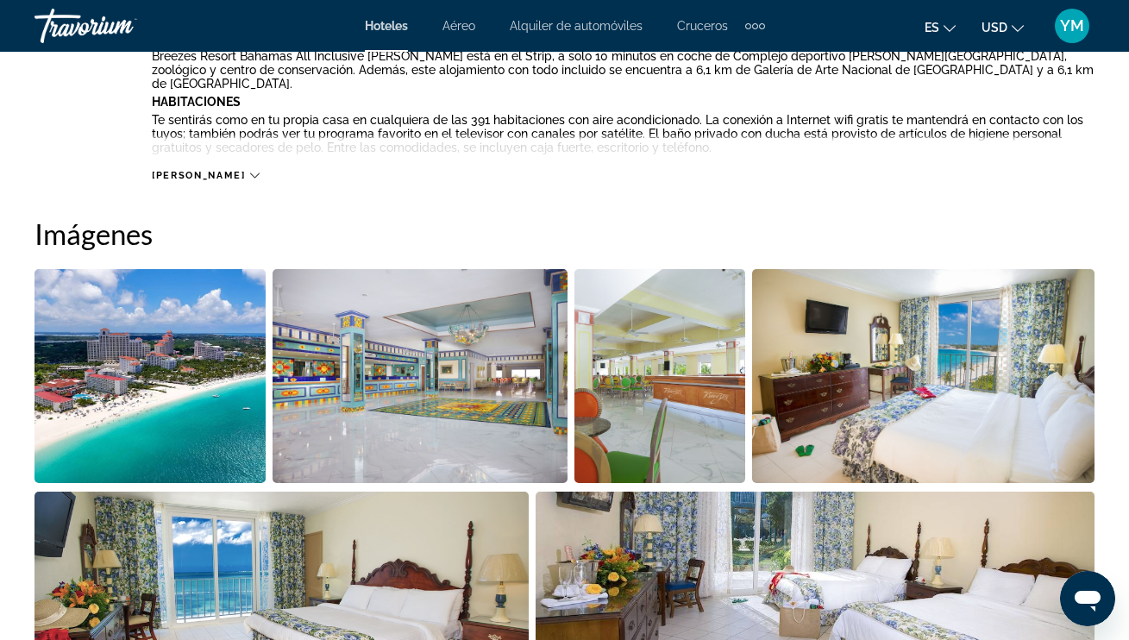
scroll to position [1027, 1]
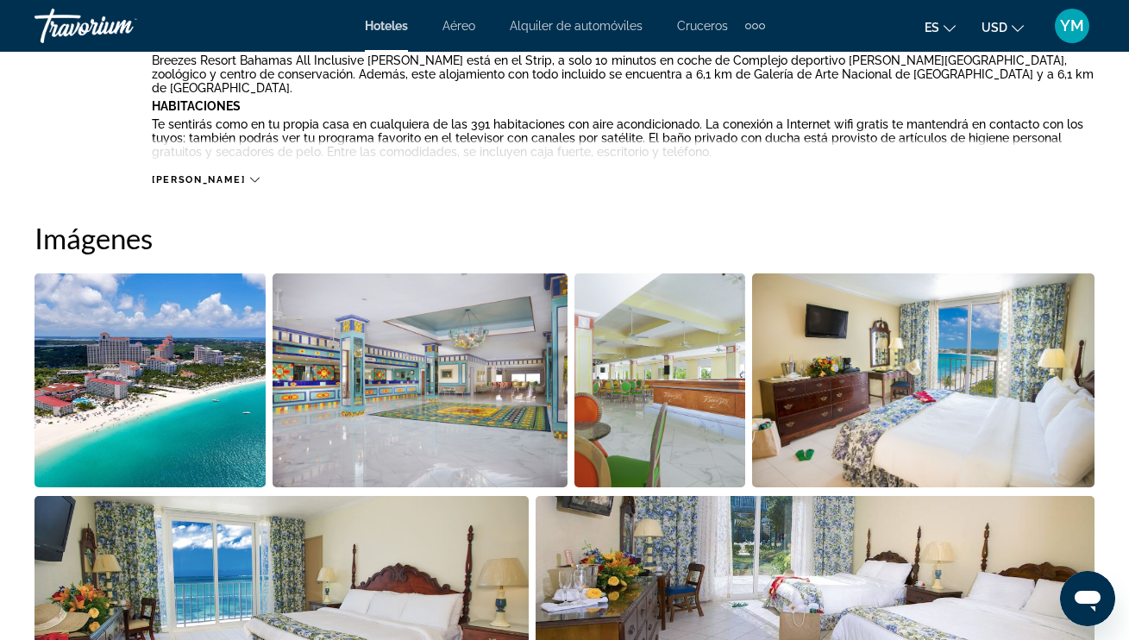
click at [250, 176] on icon "Main content" at bounding box center [254, 179] width 9 height 9
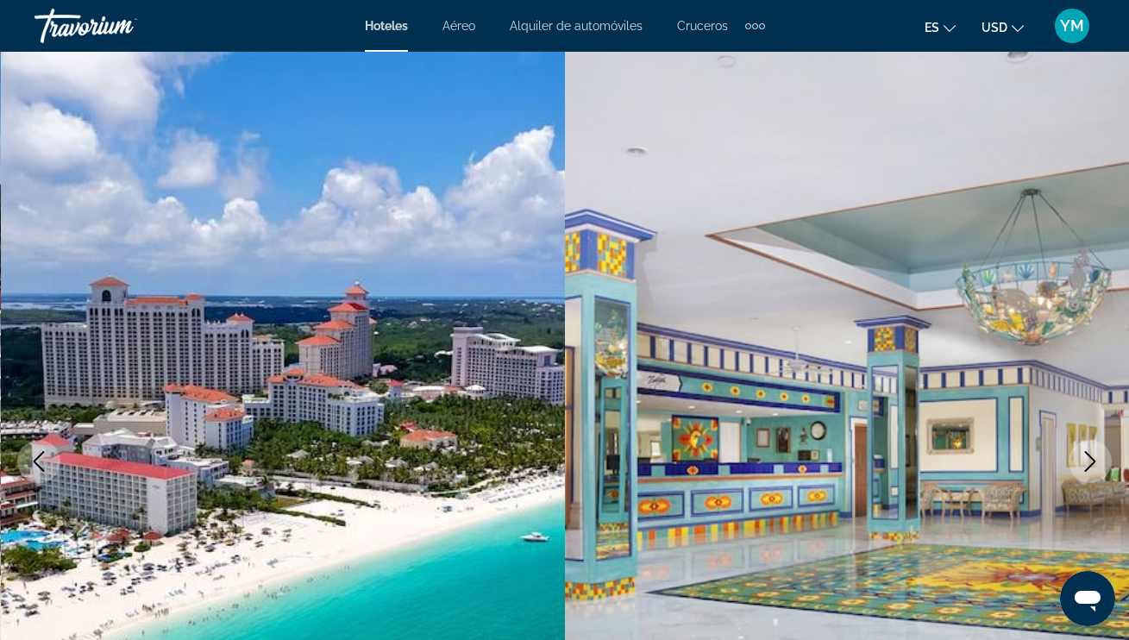
scroll to position [0, 0]
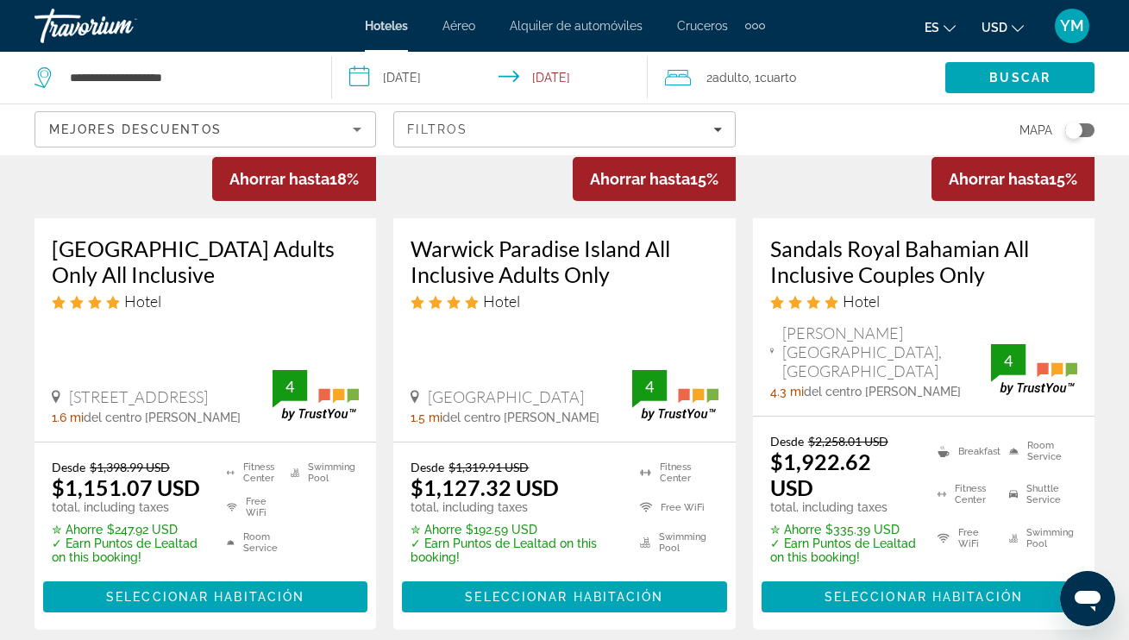
scroll to position [283, 0]
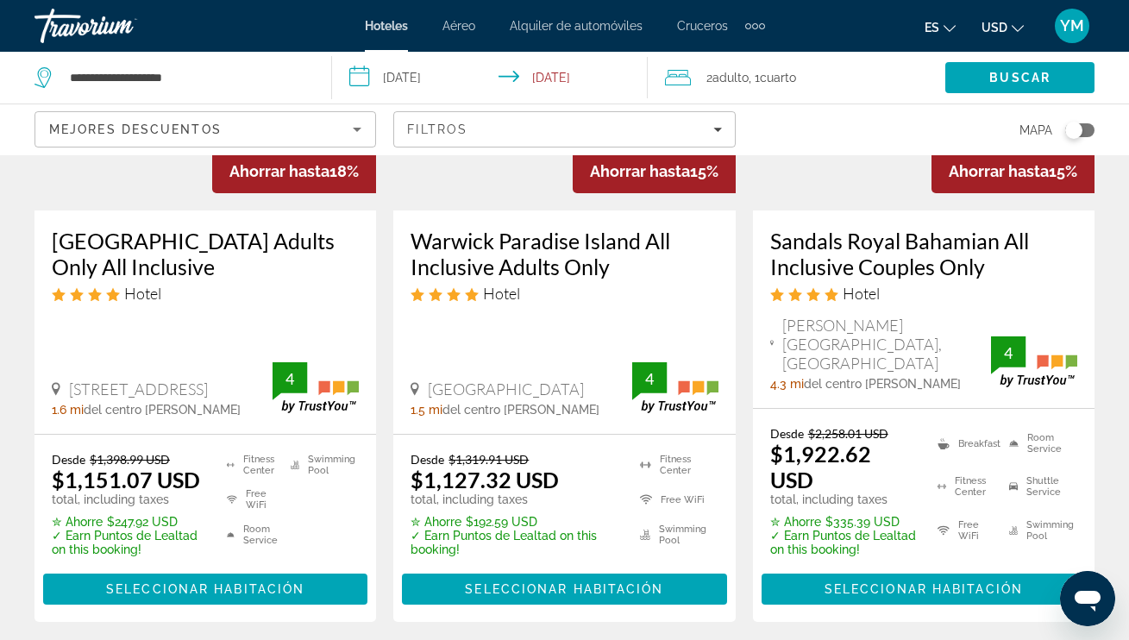
click at [191, 262] on h3 "[GEOGRAPHIC_DATA] Adults Only All Inclusive" at bounding box center [205, 254] width 307 height 52
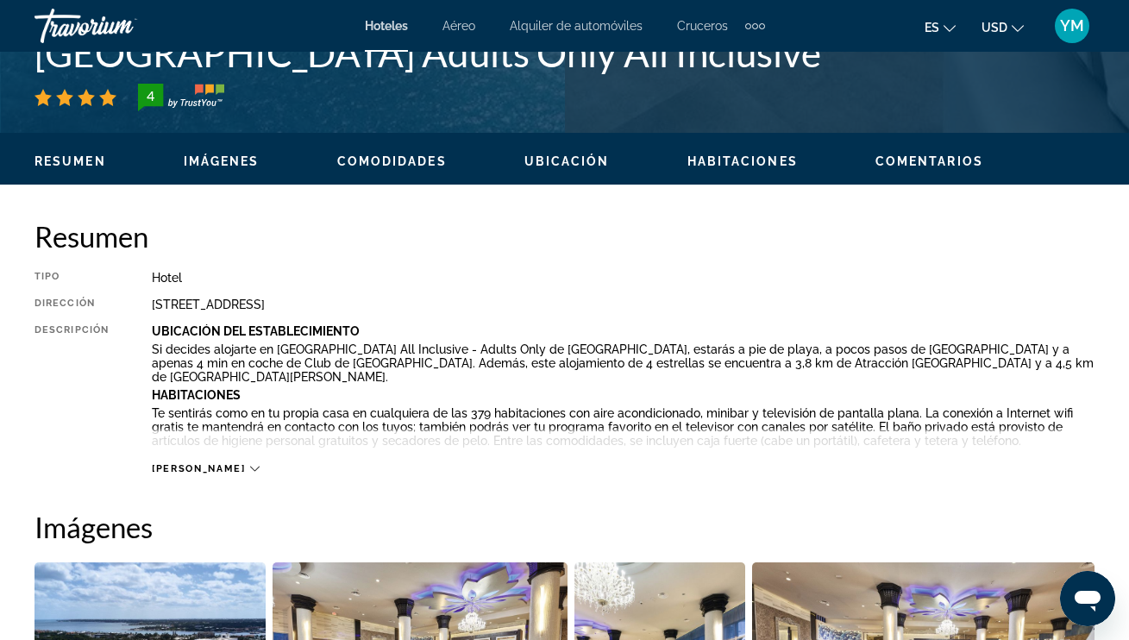
scroll to position [736, 0]
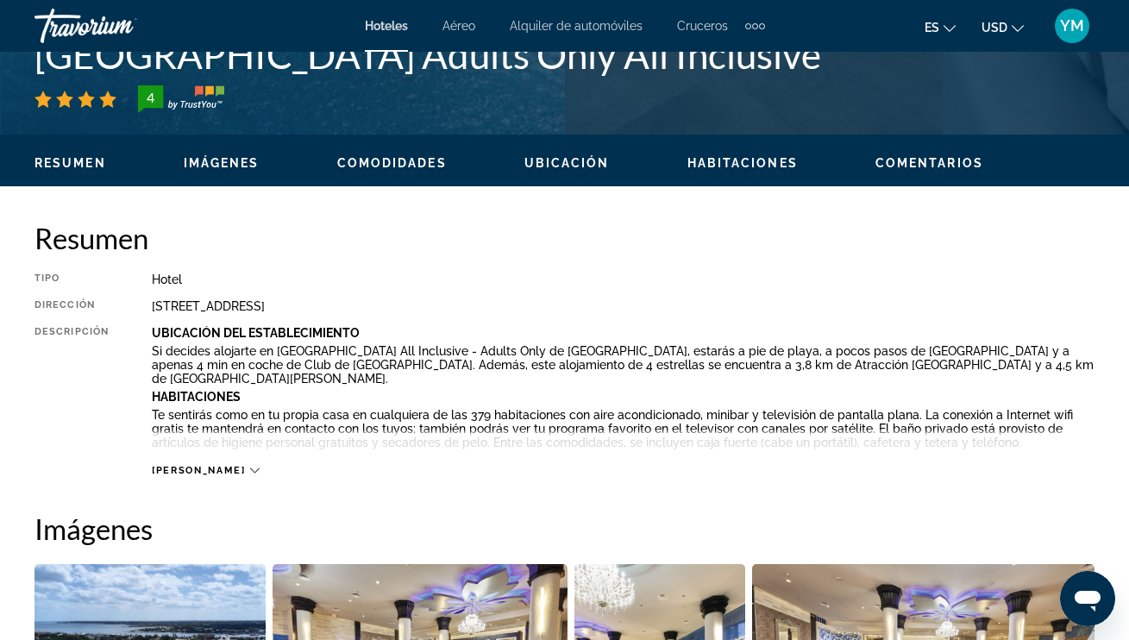
click at [250, 466] on icon "Main content" at bounding box center [254, 470] width 9 height 9
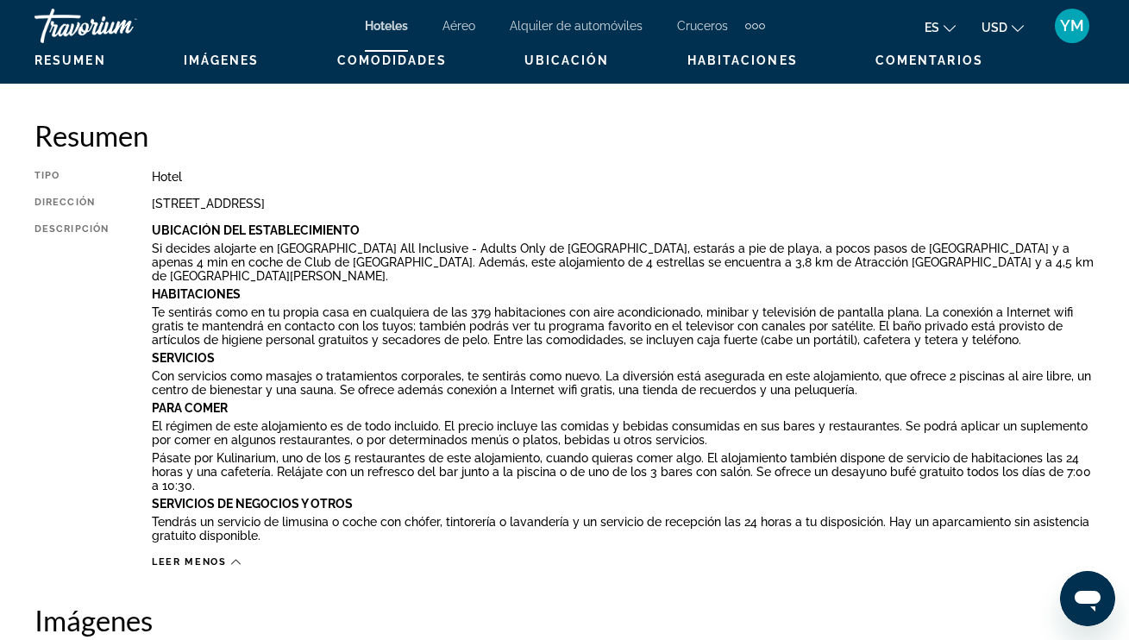
scroll to position [861, 0]
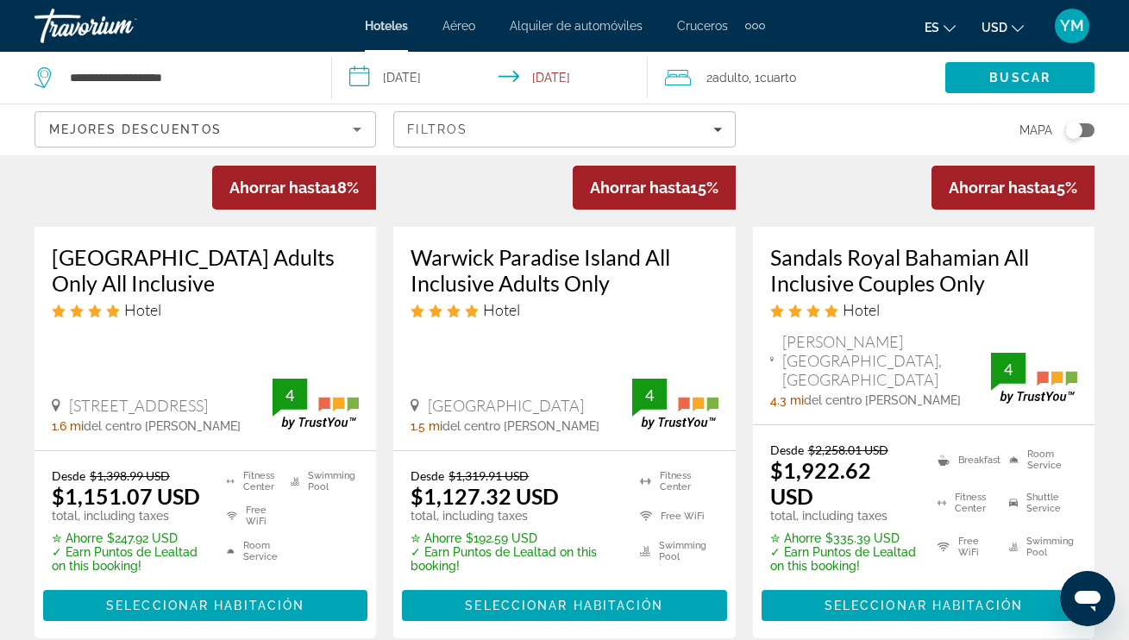
scroll to position [301, 0]
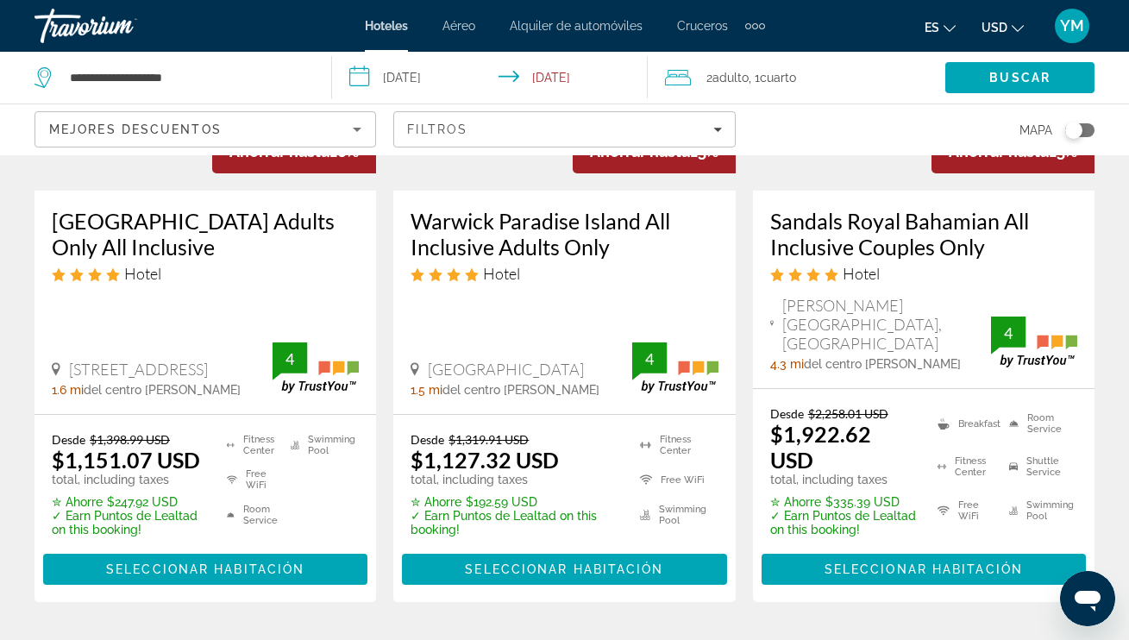
click at [491, 239] on h3 "Warwick Paradise Island All Inclusive Adults Only" at bounding box center [563, 234] width 307 height 52
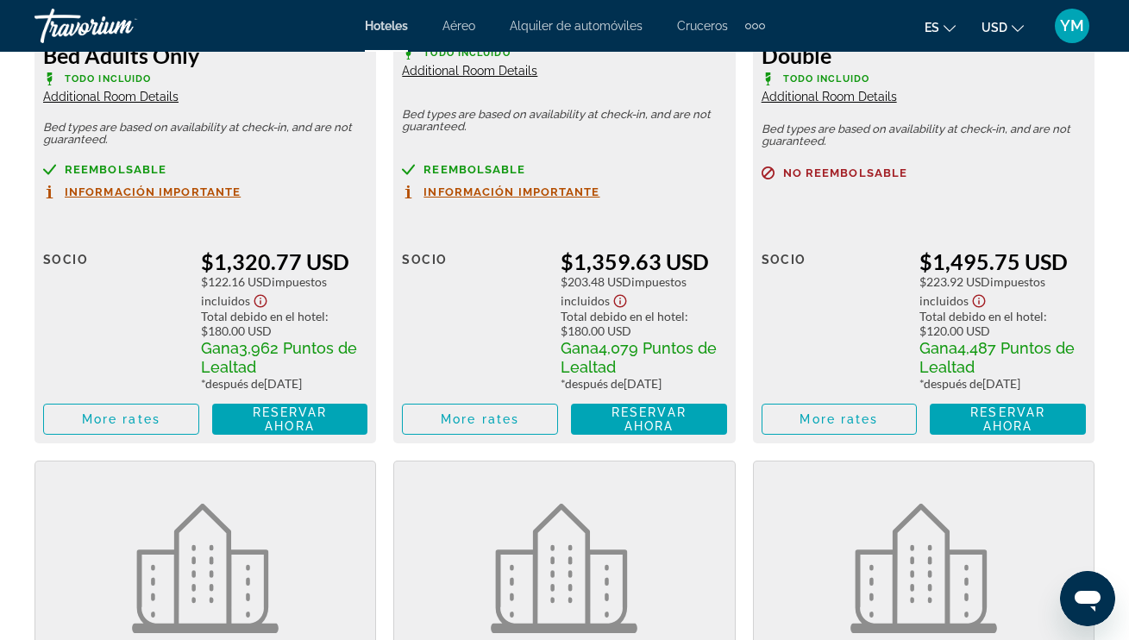
scroll to position [4860, 0]
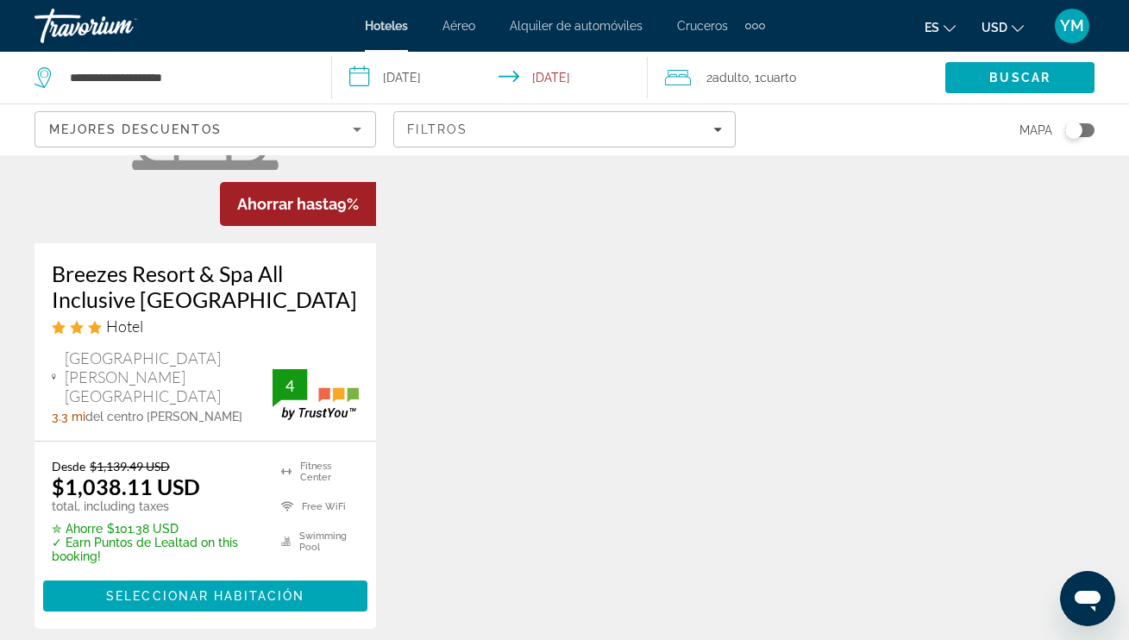
scroll to position [1017, 0]
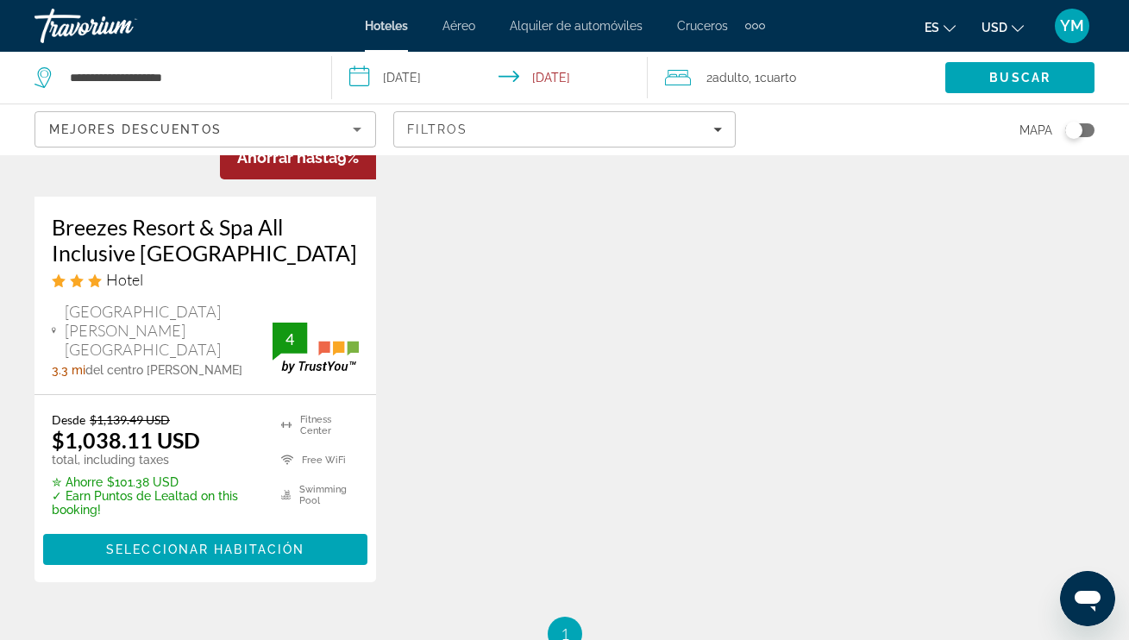
click at [186, 302] on span "[GEOGRAPHIC_DATA] [PERSON_NAME][GEOGRAPHIC_DATA]" at bounding box center [169, 330] width 209 height 57
click at [174, 214] on h3 "Breezes Resort & Spa All Inclusive [GEOGRAPHIC_DATA]" at bounding box center [205, 240] width 307 height 52
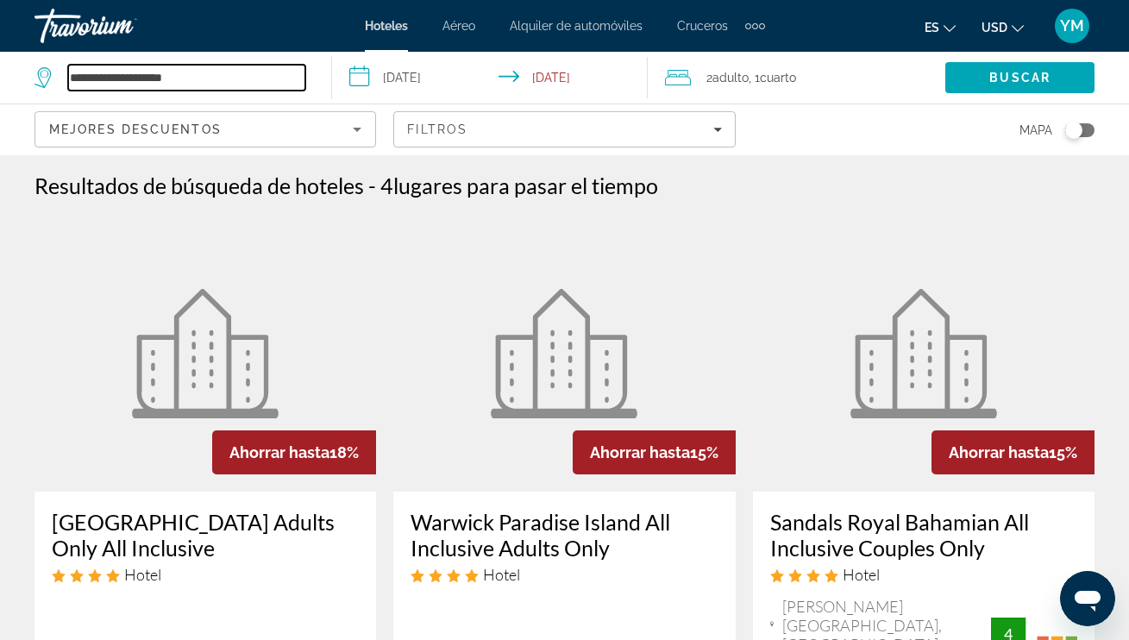
drag, startPoint x: 71, startPoint y: 75, endPoint x: 297, endPoint y: 80, distance: 226.0
click at [297, 80] on input "**********" at bounding box center [186, 78] width 237 height 26
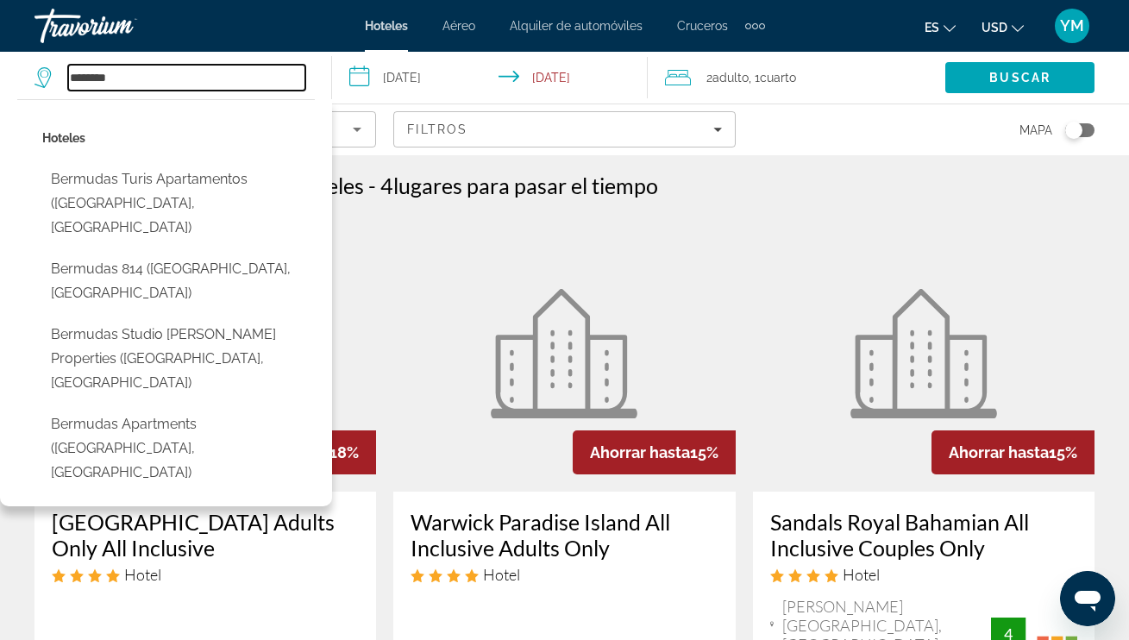
type input "********"
drag, startPoint x: 444, startPoint y: 208, endPoint x: 516, endPoint y: 205, distance: 72.5
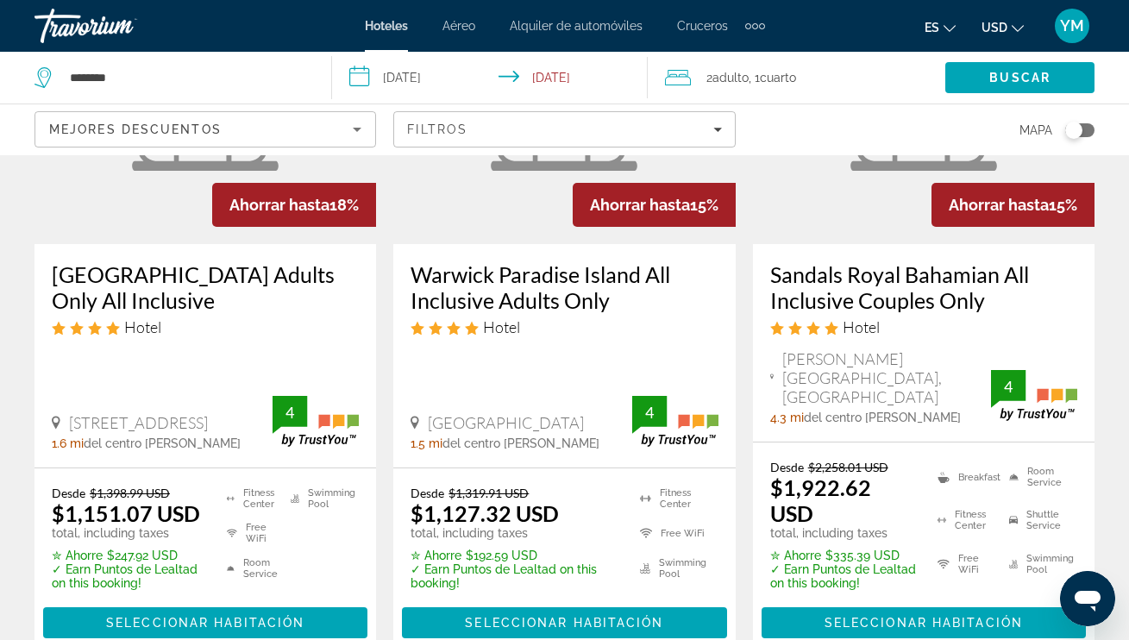
scroll to position [247, 0]
